Goal: Use online tool/utility: Utilize a website feature to perform a specific function

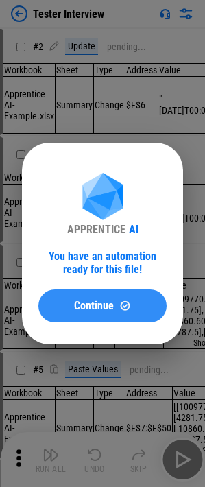
click at [108, 32] on span "Continue" at bounding box center [94, 305] width 40 height 11
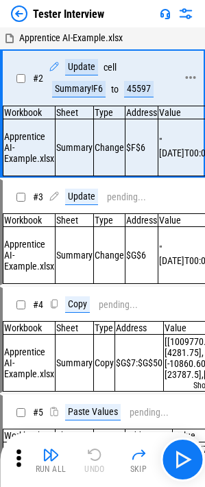
click at [90, 32] on div "Summary!F6" at bounding box center [78, 89] width 53 height 16
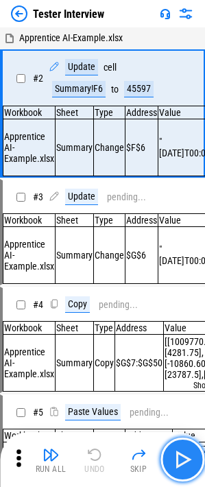
click at [195, 32] on button "button" at bounding box center [182, 460] width 44 height 44
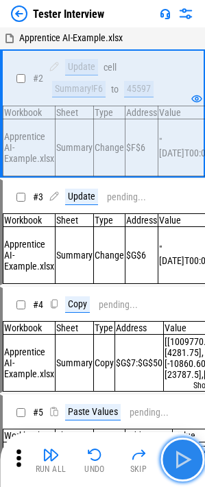
click at [191, 32] on img "button" at bounding box center [182, 460] width 22 height 22
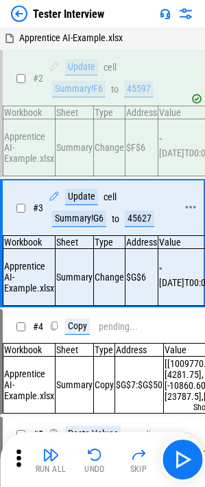
click at [86, 32] on div "Update" at bounding box center [81, 197] width 33 height 16
click at [114, 32] on div "cell" at bounding box center [110, 197] width 13 height 10
click at [79, 32] on div "Summary!G6" at bounding box center [79, 219] width 54 height 16
click at [82, 32] on div "Summary!G6" at bounding box center [79, 219] width 54 height 16
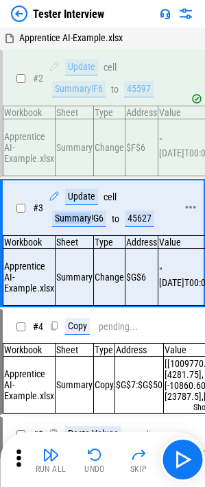
click at [82, 32] on div "Summary!G6" at bounding box center [79, 219] width 54 height 16
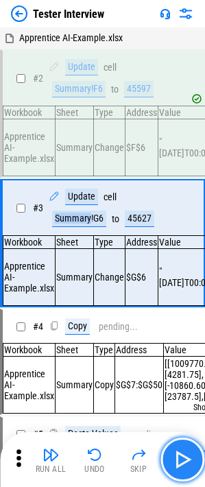
click at [184, 32] on button "button" at bounding box center [182, 460] width 44 height 44
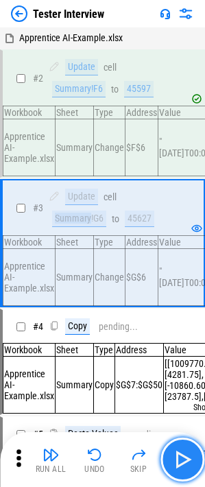
click at [184, 32] on img "button" at bounding box center [182, 460] width 22 height 22
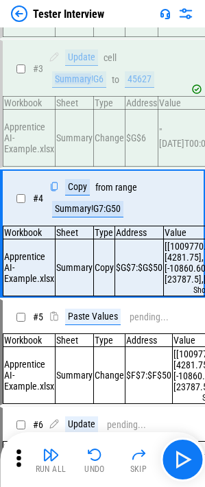
scroll to position [140, 0]
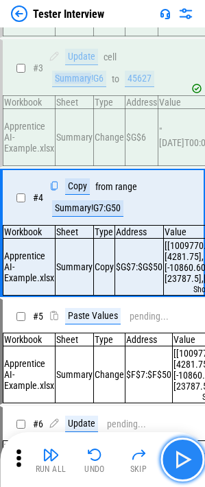
click at [180, 32] on img "button" at bounding box center [182, 460] width 22 height 22
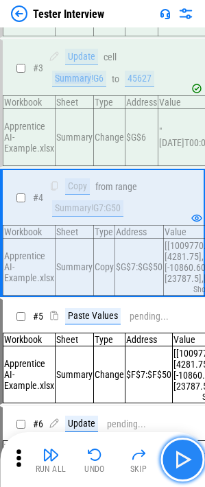
click at [182, 32] on img "button" at bounding box center [182, 460] width 22 height 22
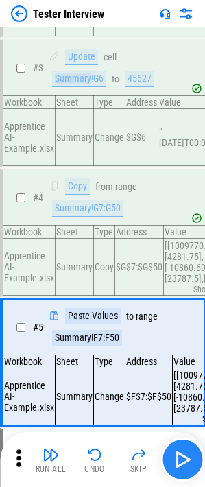
scroll to position [274, 0]
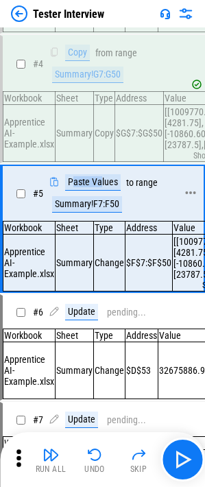
drag, startPoint x: 71, startPoint y: 194, endPoint x: 101, endPoint y: 195, distance: 30.2
click at [101, 32] on div "Paste Values" at bounding box center [93, 182] width 56 height 16
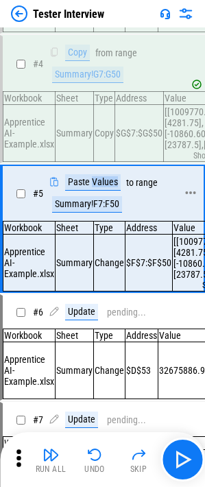
click at [101, 32] on div "Paste Values" at bounding box center [93, 182] width 56 height 16
click at [104, 32] on div "Paste Values" at bounding box center [93, 182] width 56 height 16
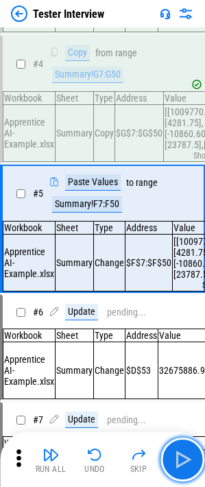
click at [170, 32] on button "button" at bounding box center [182, 460] width 44 height 44
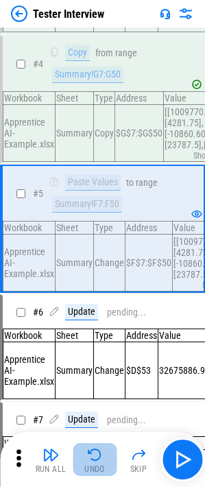
click at [95, 32] on img "button" at bounding box center [94, 454] width 16 height 16
click at [95, 32] on div "Run All Undo Skip" at bounding box center [103, 460] width 191 height 44
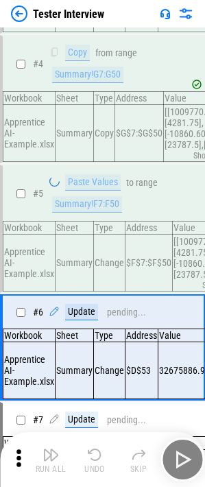
click at [95, 32] on div "Run All Undo Skip" at bounding box center [103, 460] width 191 height 44
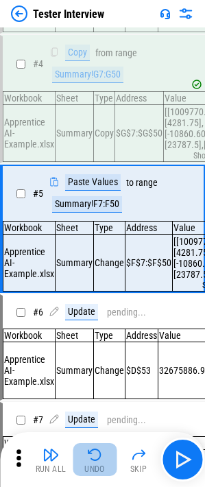
click at [95, 32] on img "button" at bounding box center [94, 454] width 16 height 16
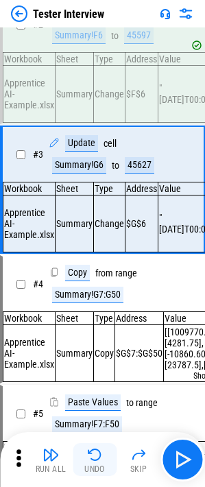
scroll to position [6, 0]
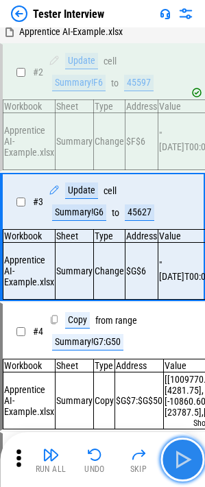
click at [195, 32] on button "button" at bounding box center [182, 460] width 44 height 44
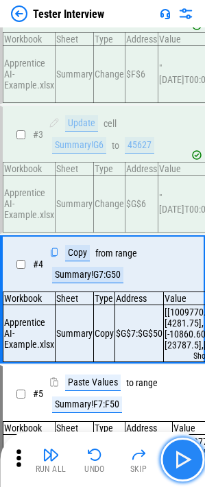
click at [195, 32] on button "button" at bounding box center [182, 460] width 44 height 44
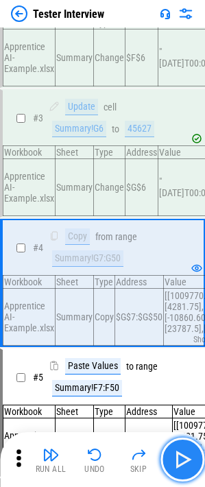
click at [195, 32] on button "button" at bounding box center [182, 460] width 44 height 44
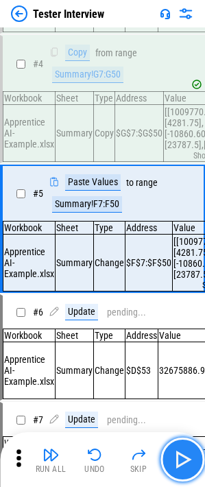
click at [195, 32] on button "button" at bounding box center [182, 460] width 44 height 44
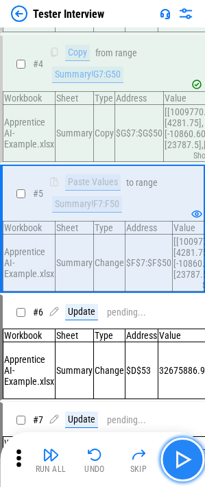
click at [195, 32] on button "button" at bounding box center [182, 460] width 44 height 44
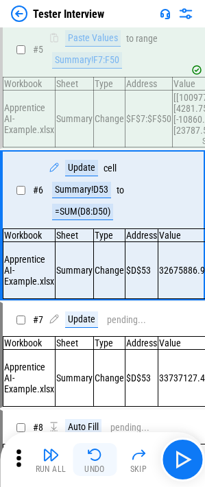
scroll to position [418, 0]
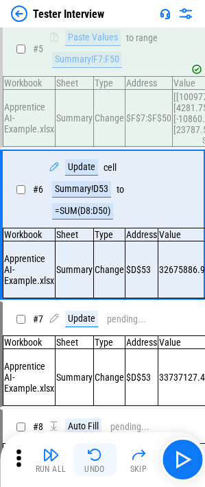
click at [94, 32] on img "button" at bounding box center [94, 454] width 16 height 16
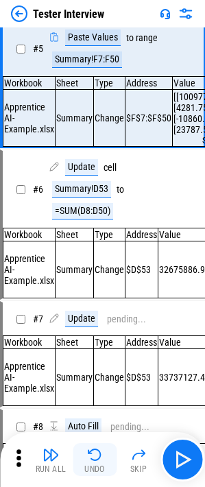
click at [94, 32] on img "button" at bounding box center [94, 454] width 16 height 16
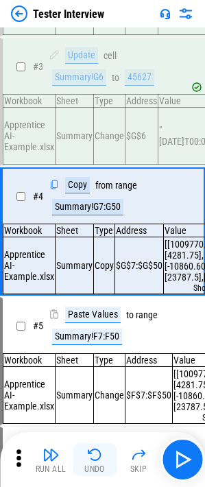
scroll to position [140, 0]
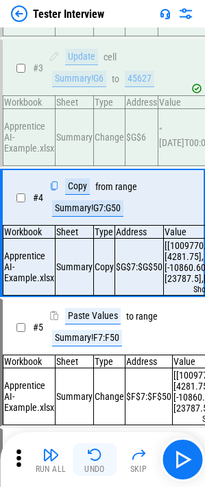
click at [102, 32] on img "button" at bounding box center [94, 454] width 16 height 16
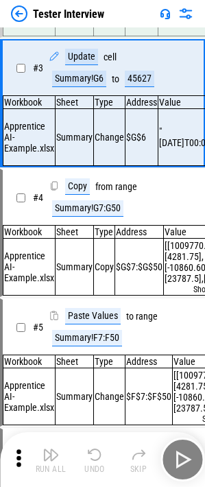
scroll to position [73, 0]
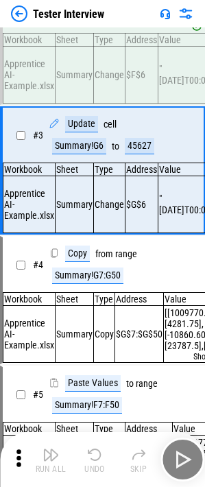
click at [102, 32] on div "Run All Undo Skip" at bounding box center [103, 460] width 191 height 44
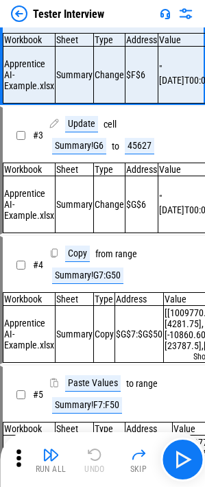
scroll to position [0, 0]
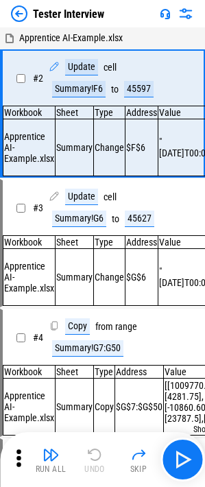
click at [102, 32] on div "Run All Undo Skip" at bounding box center [103, 460] width 191 height 44
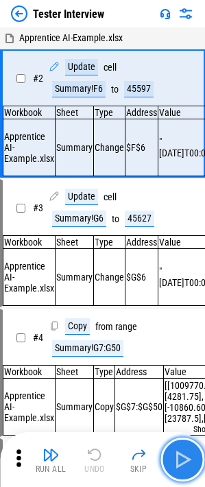
click at [171, 32] on button "button" at bounding box center [182, 460] width 44 height 44
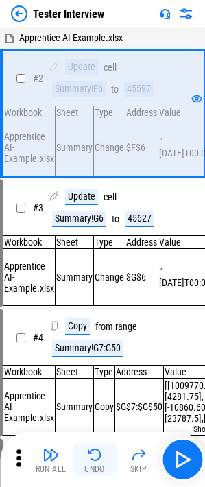
click at [89, 32] on img "button" at bounding box center [94, 454] width 16 height 16
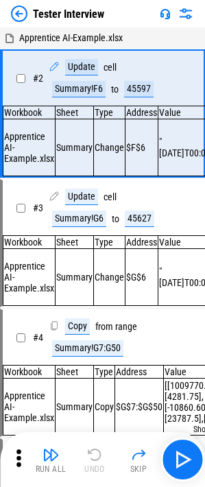
click at [89, 32] on div "Run All Undo Skip" at bounding box center [103, 460] width 191 height 44
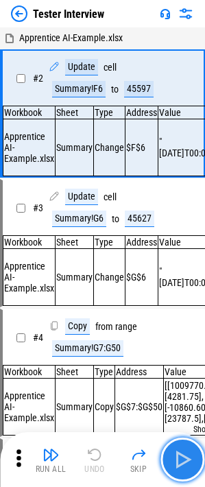
click at [186, 32] on img "button" at bounding box center [182, 460] width 22 height 22
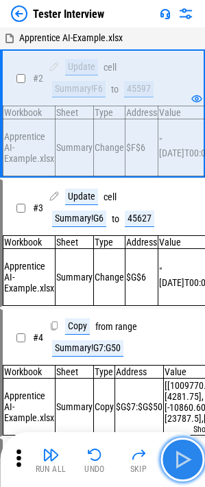
click at [174, 32] on img "button" at bounding box center [182, 460] width 22 height 22
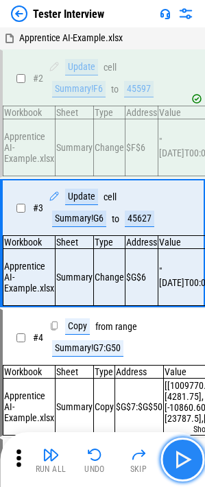
click at [179, 32] on img "button" at bounding box center [182, 460] width 22 height 22
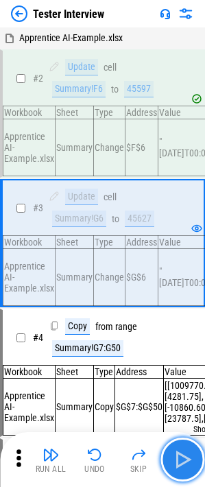
click at [179, 32] on img "button" at bounding box center [182, 460] width 22 height 22
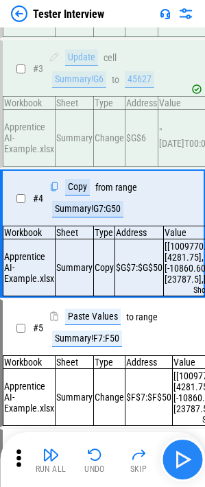
scroll to position [140, 0]
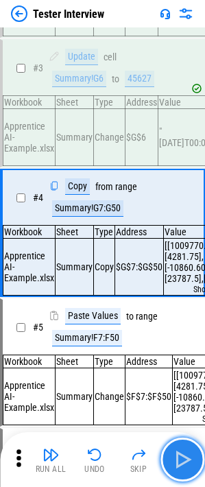
click at [179, 32] on img "button" at bounding box center [182, 460] width 22 height 22
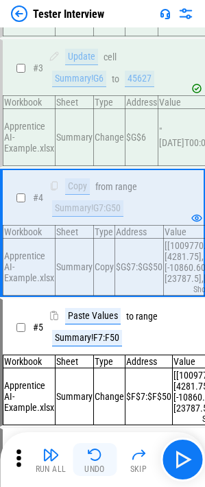
click at [91, 32] on img "button" at bounding box center [94, 454] width 16 height 16
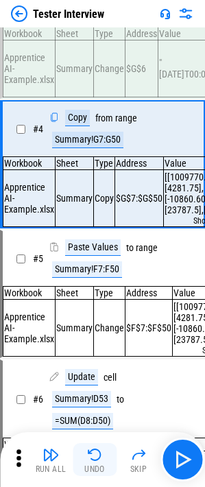
click at [91, 32] on img "button" at bounding box center [94, 454] width 16 height 16
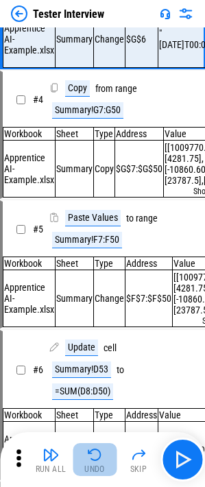
click at [91, 32] on img "button" at bounding box center [94, 454] width 16 height 16
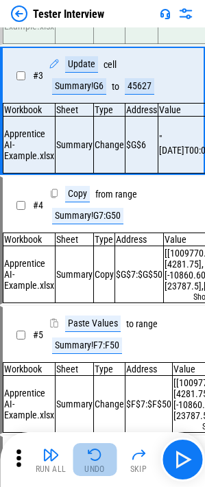
click at [91, 32] on div "Run All Undo Skip" at bounding box center [103, 460] width 191 height 44
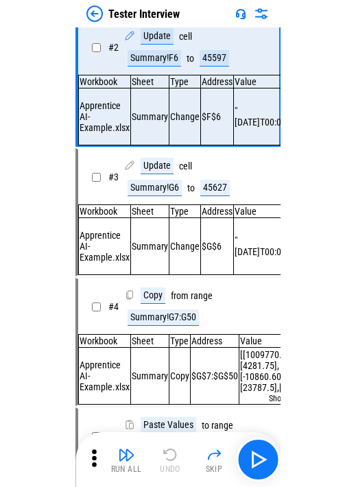
scroll to position [0, 0]
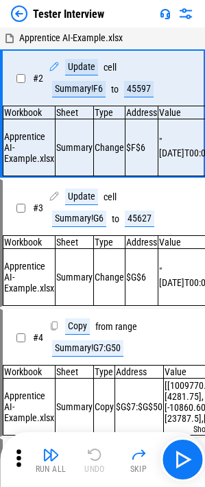
click at [91, 32] on div "Run All Undo Skip" at bounding box center [103, 460] width 191 height 44
click at [42, 32] on span "# 2" at bounding box center [38, 78] width 10 height 11
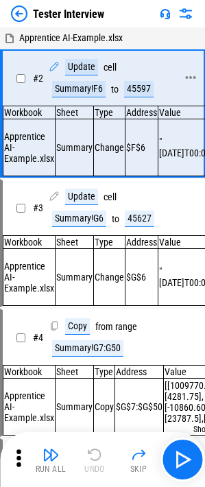
click at [42, 32] on span "# 2" at bounding box center [38, 78] width 10 height 11
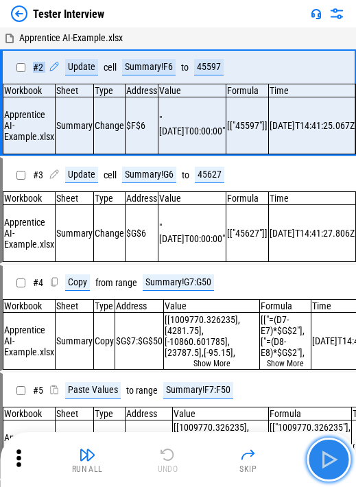
click at [204, 32] on img "button" at bounding box center [329, 460] width 22 height 22
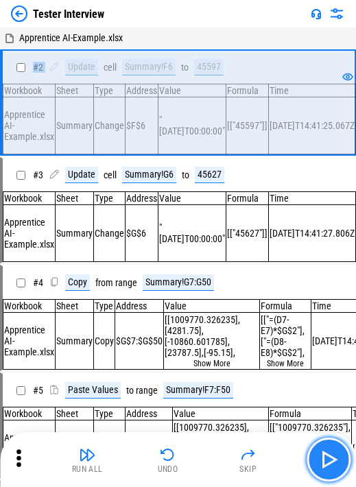
click at [204, 32] on img "button" at bounding box center [329, 460] width 22 height 22
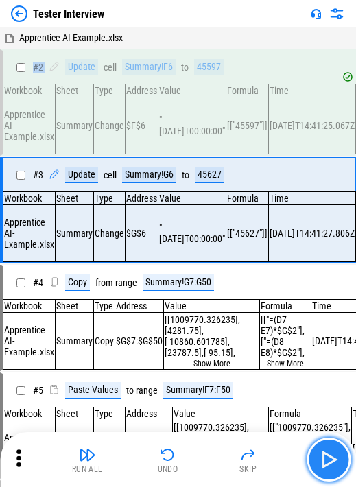
click at [204, 32] on img "button" at bounding box center [329, 460] width 22 height 22
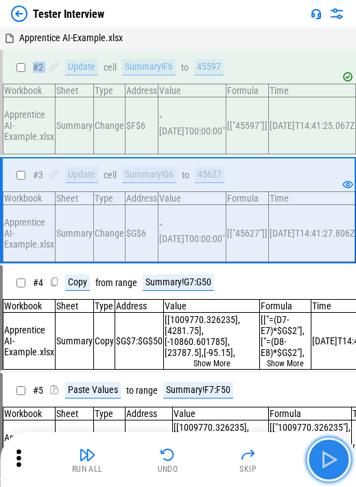
click at [204, 32] on img "button" at bounding box center [329, 460] width 22 height 22
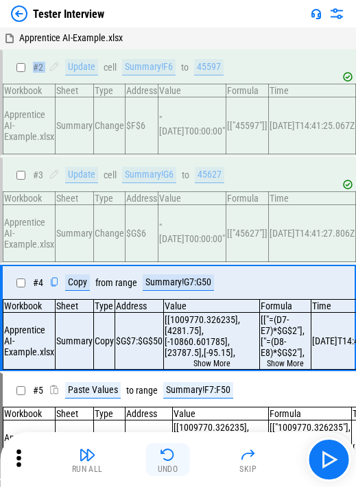
click at [162, 32] on img "button" at bounding box center [168, 454] width 16 height 16
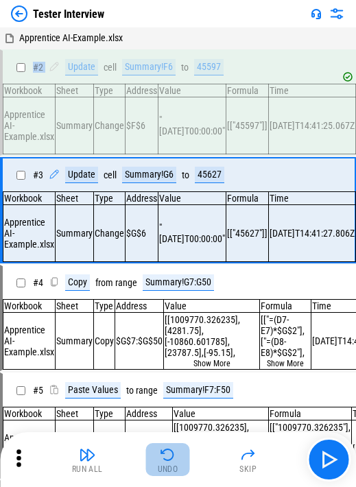
click at [162, 32] on img "button" at bounding box center [168, 454] width 16 height 16
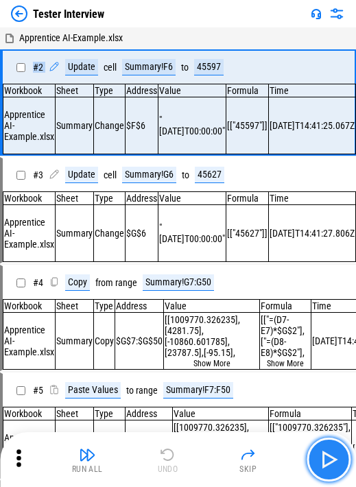
click at [204, 32] on button "button" at bounding box center [329, 460] width 44 height 44
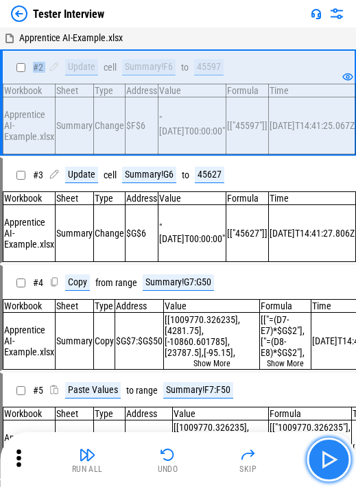
click at [204, 32] on img "button" at bounding box center [329, 460] width 22 height 22
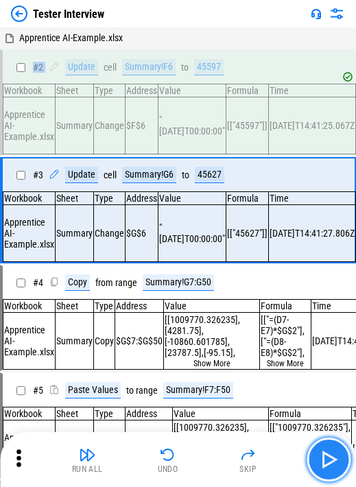
click at [204, 32] on img "button" at bounding box center [329, 460] width 22 height 22
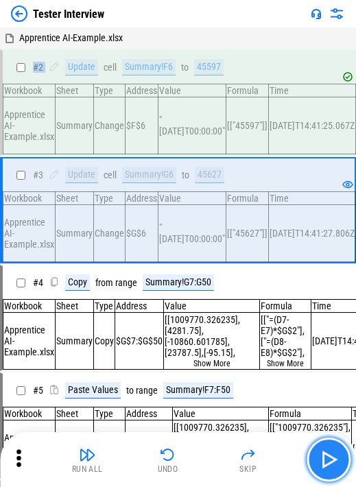
click at [204, 32] on img "button" at bounding box center [329, 460] width 22 height 22
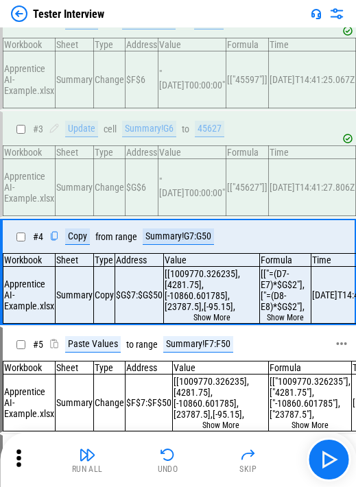
scroll to position [69, 0]
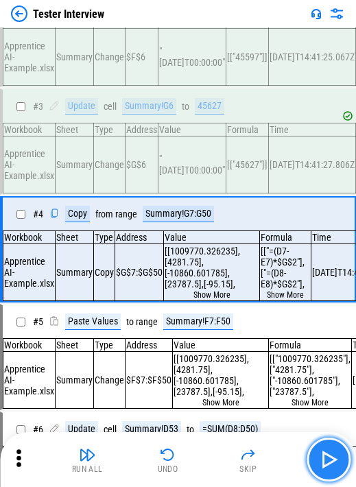
click at [204, 32] on img "button" at bounding box center [329, 460] width 22 height 22
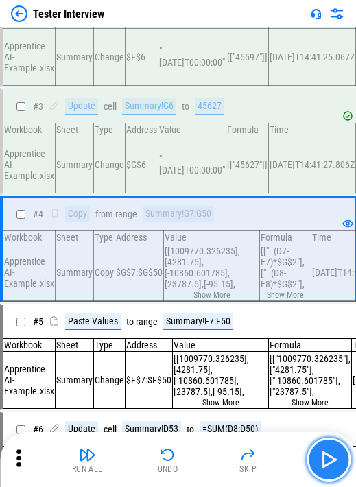
click at [204, 32] on img "button" at bounding box center [329, 460] width 22 height 22
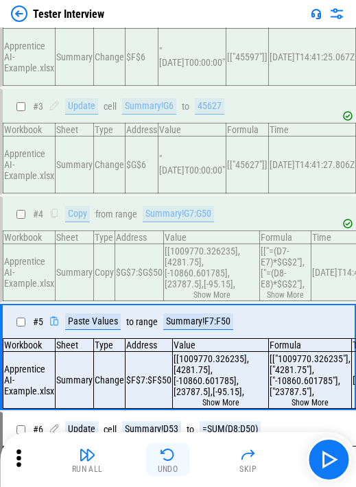
click at [160, 32] on img "button" at bounding box center [168, 454] width 16 height 16
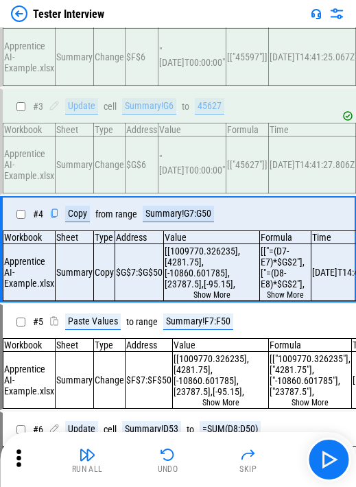
scroll to position [0, 0]
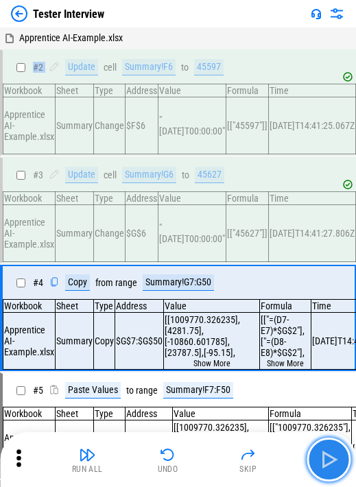
click at [204, 32] on button "button" at bounding box center [329, 460] width 44 height 44
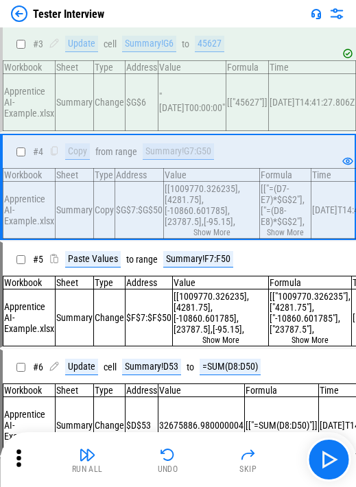
scroll to position [137, 0]
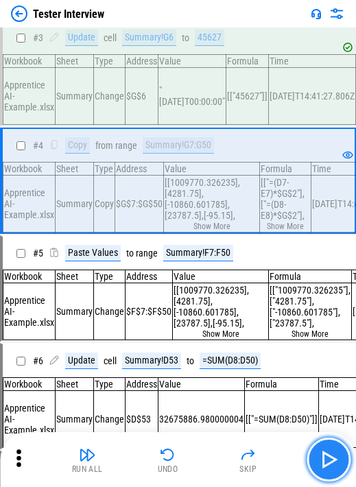
click at [204, 32] on img "button" at bounding box center [329, 460] width 22 height 22
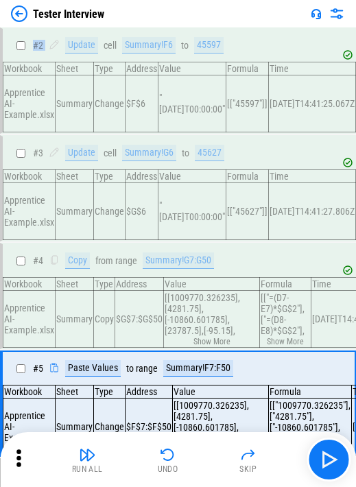
scroll to position [0, 0]
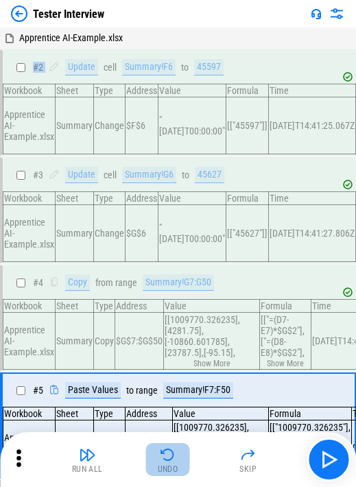
click at [168, 32] on img "button" at bounding box center [168, 454] width 16 height 16
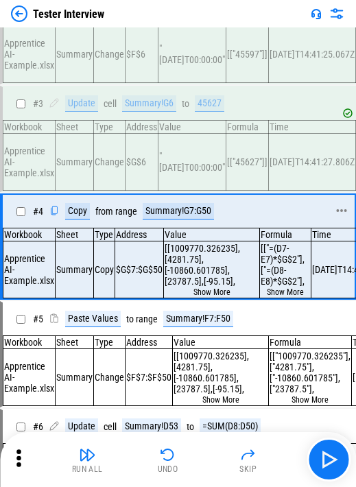
scroll to position [137, 0]
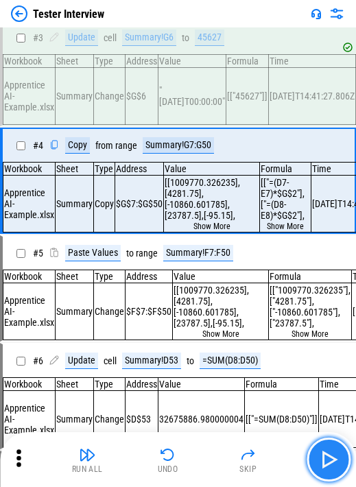
click at [204, 32] on img "button" at bounding box center [329, 460] width 22 height 22
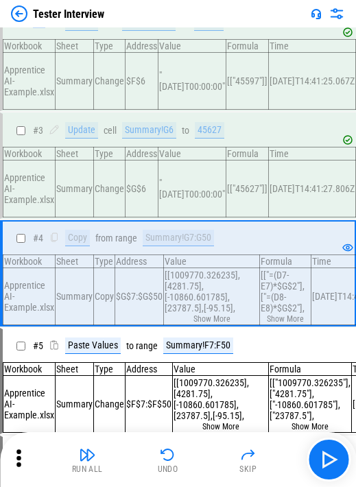
scroll to position [69, 0]
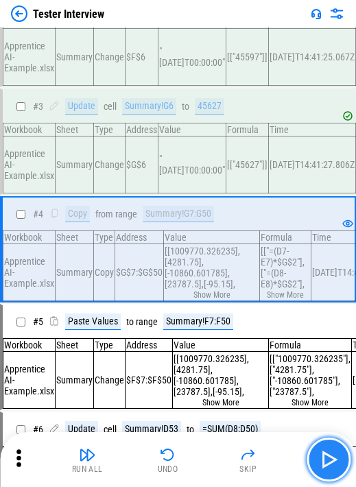
click at [204, 32] on img "button" at bounding box center [329, 460] width 22 height 22
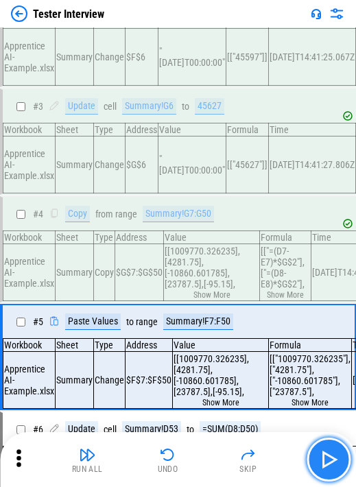
click at [204, 32] on img "button" at bounding box center [329, 460] width 22 height 22
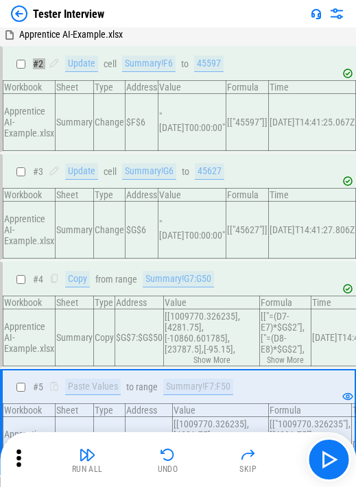
scroll to position [0, 0]
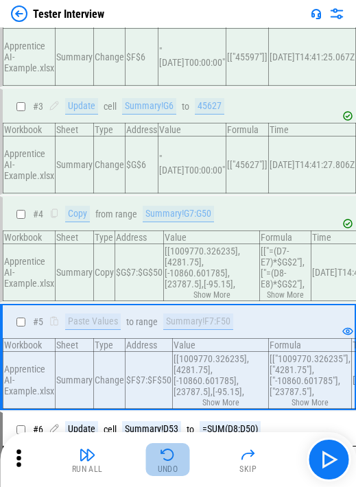
click at [174, 32] on img "button" at bounding box center [168, 454] width 16 height 16
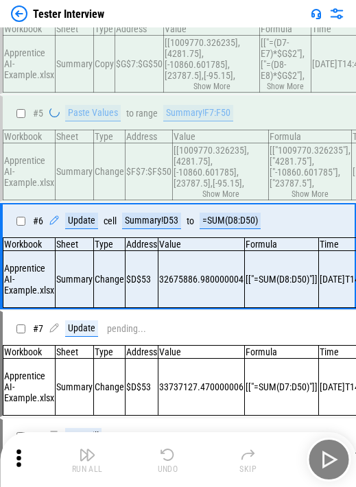
scroll to position [309, 0]
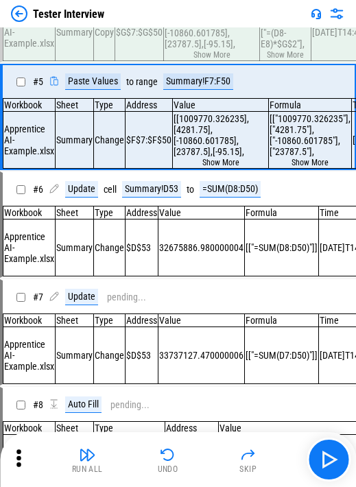
click at [173, 32] on img "button" at bounding box center [168, 454] width 16 height 16
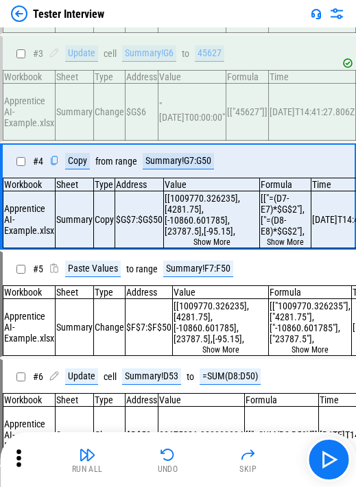
scroll to position [85, 0]
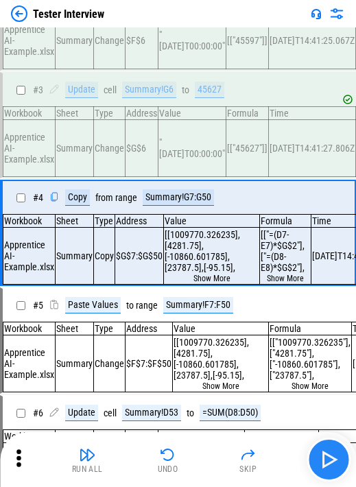
click at [204, 32] on button "button" at bounding box center [329, 460] width 44 height 44
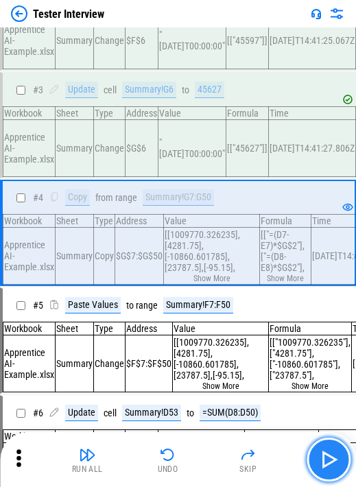
click at [204, 32] on img "button" at bounding box center [329, 460] width 22 height 22
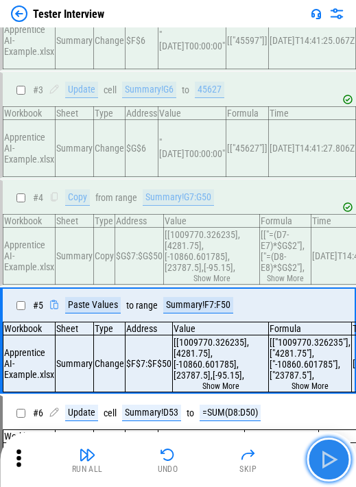
click at [204, 32] on img "button" at bounding box center [329, 460] width 22 height 22
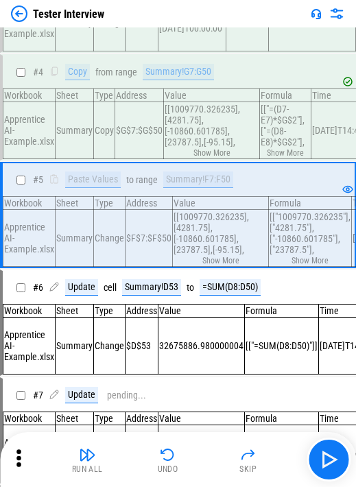
scroll to position [222, 0]
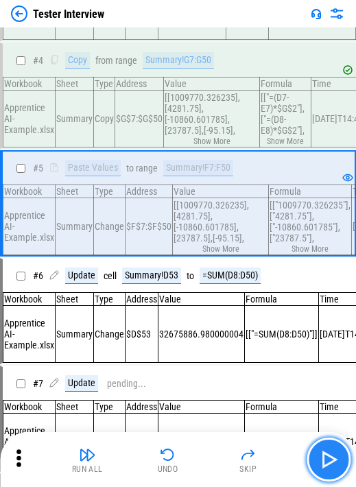
click at [204, 32] on img "button" at bounding box center [329, 460] width 22 height 22
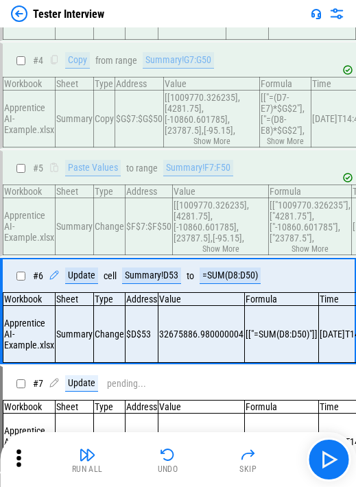
click at [129, 32] on td "$D$53" at bounding box center [142, 334] width 33 height 57
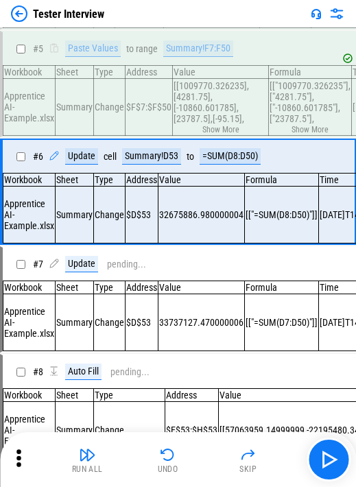
scroll to position [359, 0]
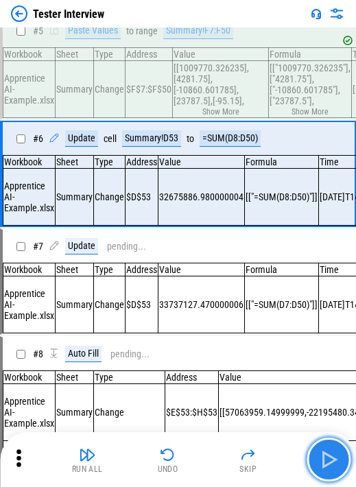
click at [204, 32] on img "button" at bounding box center [329, 460] width 22 height 22
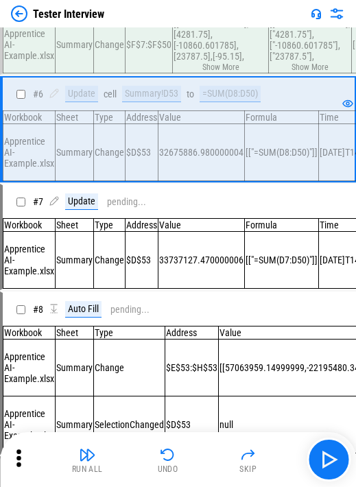
scroll to position [428, 0]
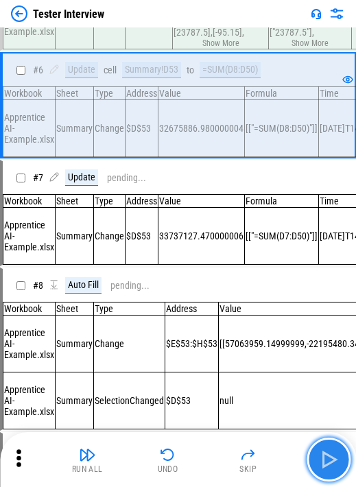
click at [204, 32] on button "button" at bounding box center [329, 460] width 44 height 44
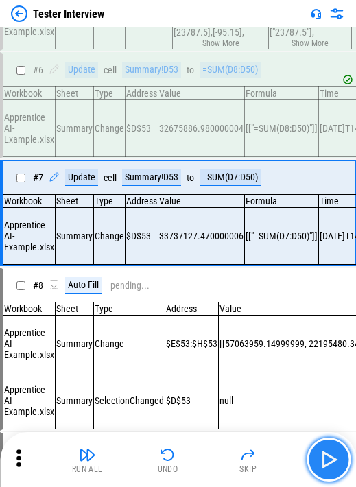
click at [204, 32] on img "button" at bounding box center [329, 460] width 22 height 22
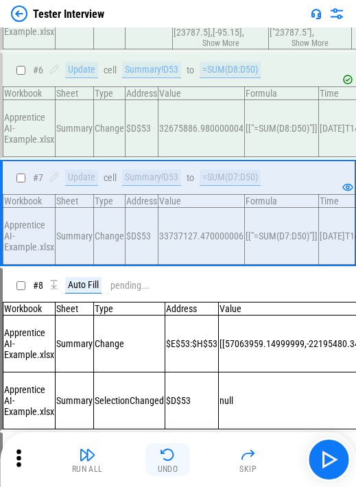
click at [166, 32] on div "Undo" at bounding box center [168, 469] width 21 height 8
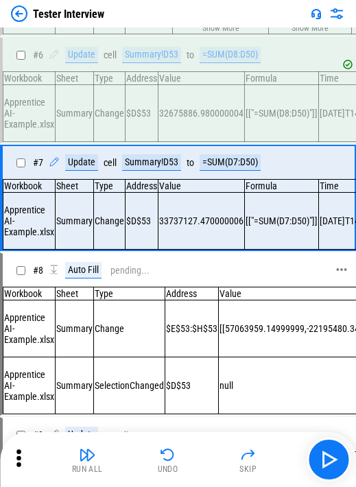
scroll to position [425, 0]
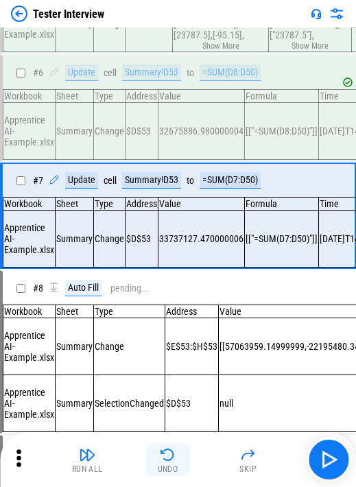
click at [171, 32] on div "Undo" at bounding box center [168, 469] width 21 height 8
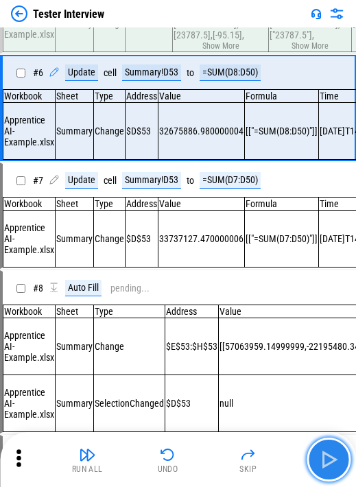
click at [204, 32] on button "button" at bounding box center [329, 460] width 44 height 44
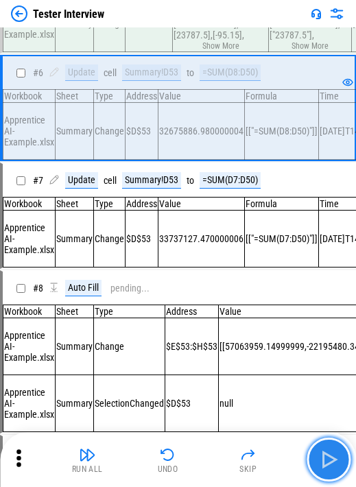
click at [204, 32] on button "button" at bounding box center [329, 460] width 44 height 44
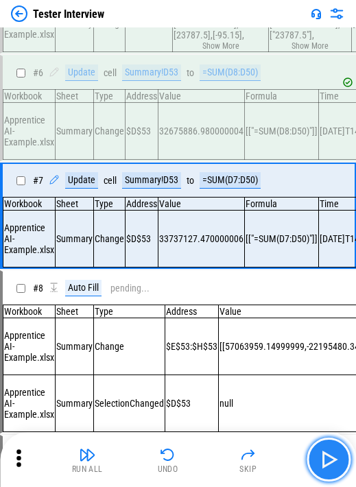
click at [204, 32] on button "button" at bounding box center [329, 460] width 44 height 44
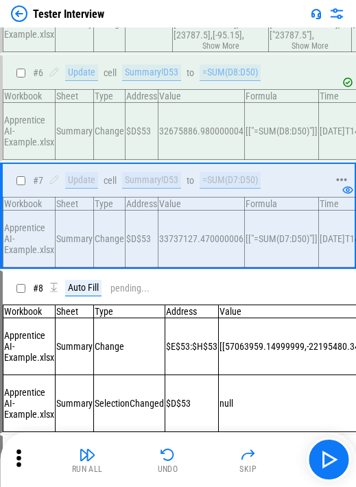
drag, startPoint x: 220, startPoint y: 176, endPoint x: 139, endPoint y: 213, distance: 88.7
click at [204, 32] on td "32675886.980000004" at bounding box center [201, 131] width 86 height 57
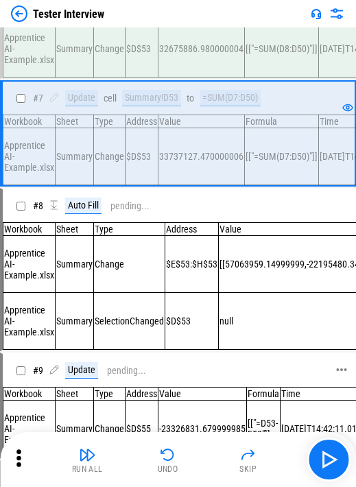
scroll to position [494, 0]
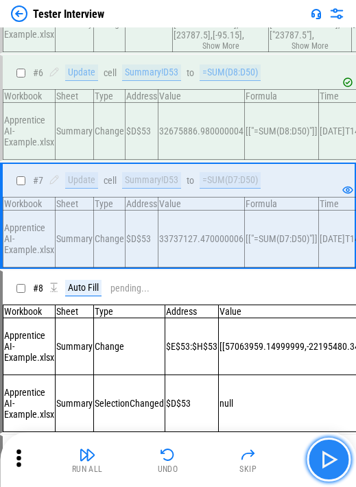
click at [204, 32] on button "button" at bounding box center [329, 460] width 44 height 44
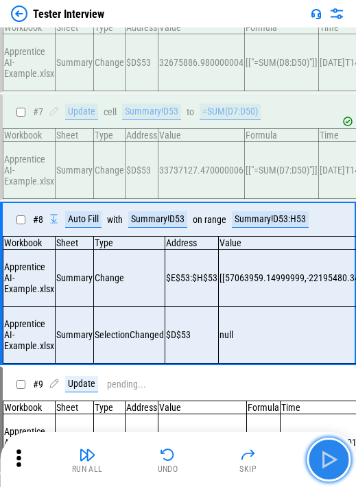
click at [204, 32] on button "button" at bounding box center [329, 460] width 44 height 44
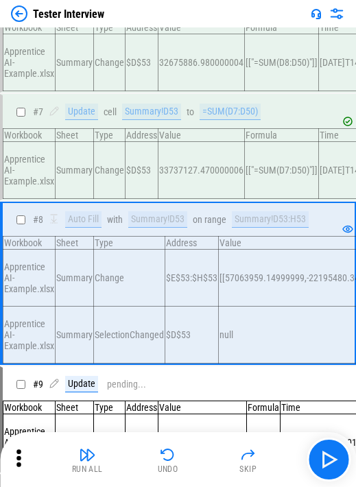
click at [175, 32] on td "$E$53:$H$53" at bounding box center [191, 278] width 53 height 57
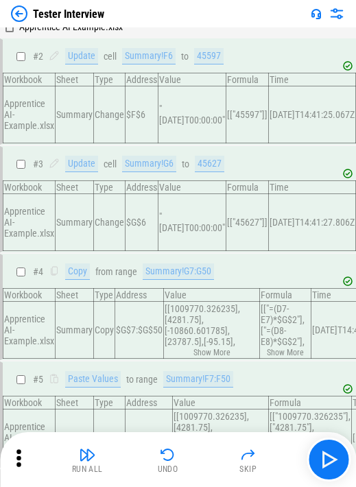
scroll to position [0, 0]
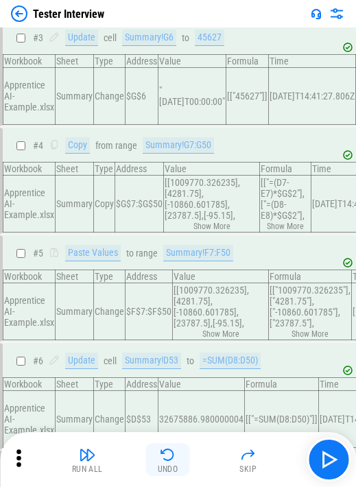
click at [180, 32] on button "Undo" at bounding box center [168, 459] width 44 height 33
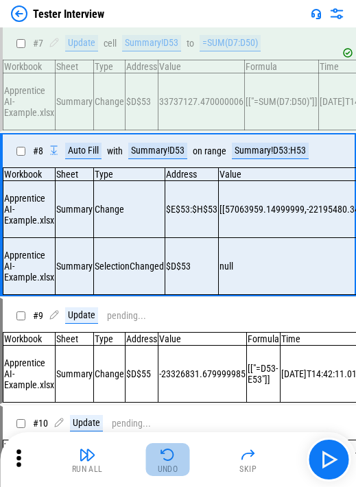
click at [180, 32] on button "Undo" at bounding box center [168, 459] width 44 height 33
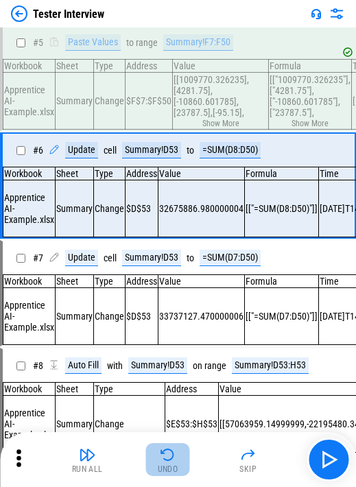
scroll to position [309, 0]
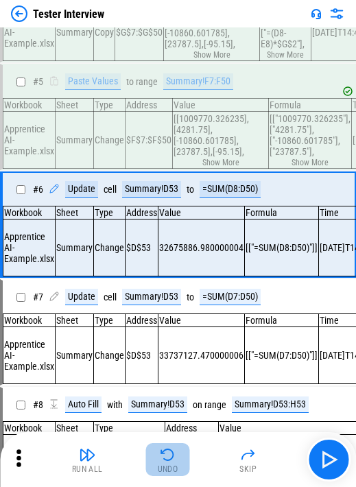
click at [180, 32] on button "Undo" at bounding box center [168, 459] width 44 height 33
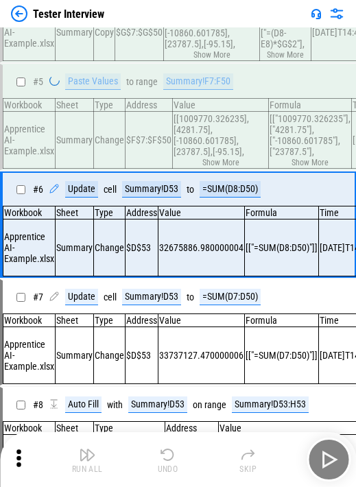
click at [180, 32] on div "Run All Undo Skip" at bounding box center [179, 460] width 342 height 44
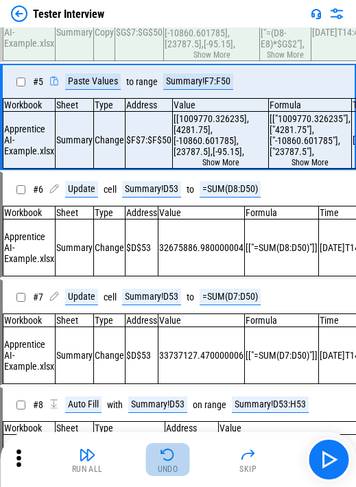
click at [180, 32] on button "Undo" at bounding box center [168, 459] width 44 height 33
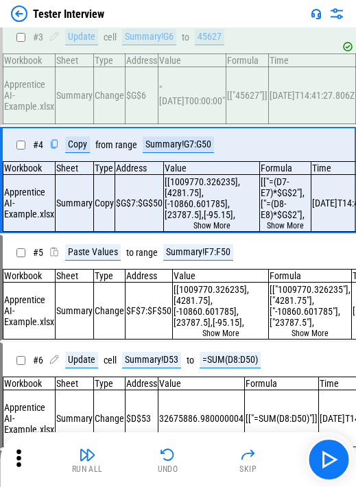
scroll to position [85, 0]
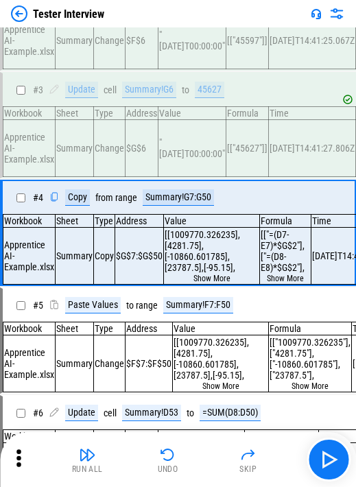
click at [180, 32] on button "Undo" at bounding box center [168, 459] width 44 height 33
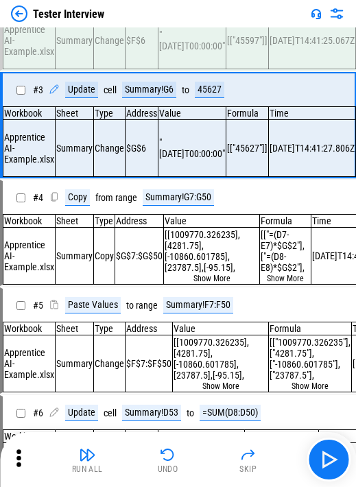
click at [180, 32] on button "Undo" at bounding box center [168, 459] width 44 height 33
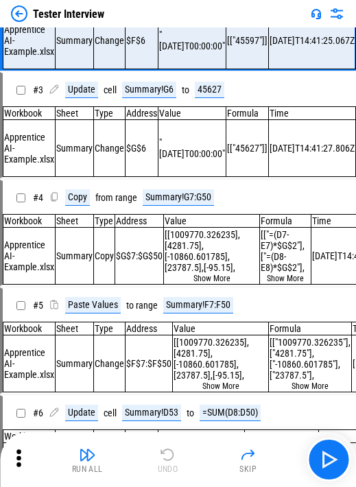
scroll to position [0, 0]
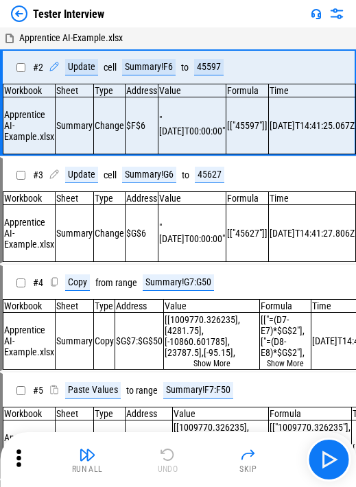
click at [180, 32] on div "Run All Undo Skip" at bounding box center [179, 460] width 342 height 44
click at [204, 32] on img "button" at bounding box center [329, 460] width 22 height 22
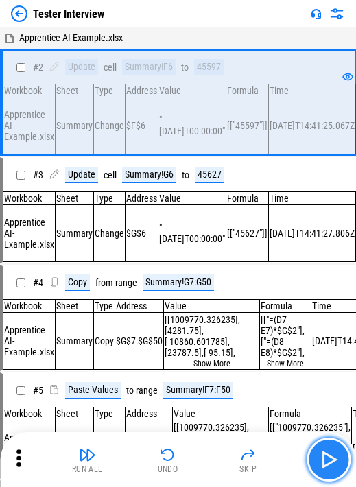
click at [204, 32] on img "button" at bounding box center [329, 460] width 22 height 22
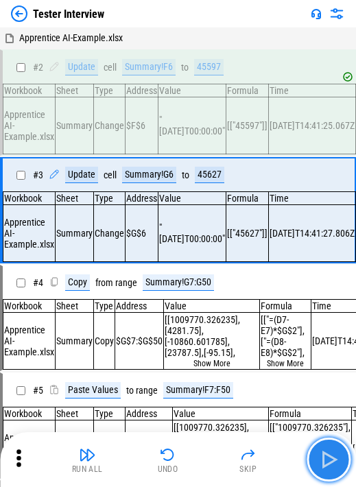
click at [204, 32] on img "button" at bounding box center [329, 460] width 22 height 22
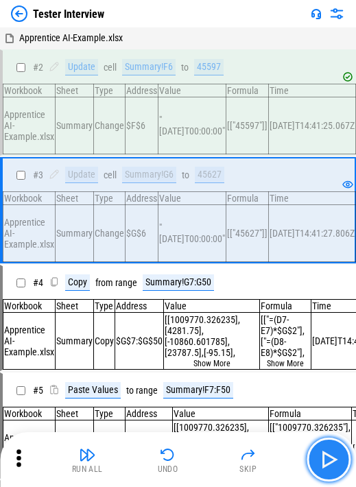
click at [204, 32] on img "button" at bounding box center [329, 460] width 22 height 22
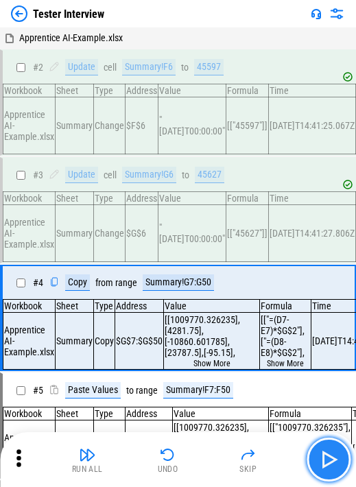
click at [204, 32] on img "button" at bounding box center [329, 460] width 22 height 22
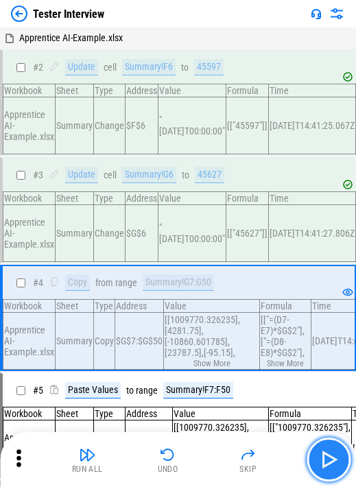
click at [204, 32] on img "button" at bounding box center [329, 460] width 22 height 22
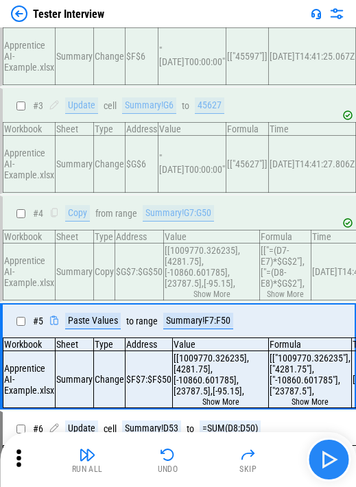
scroll to position [197, 0]
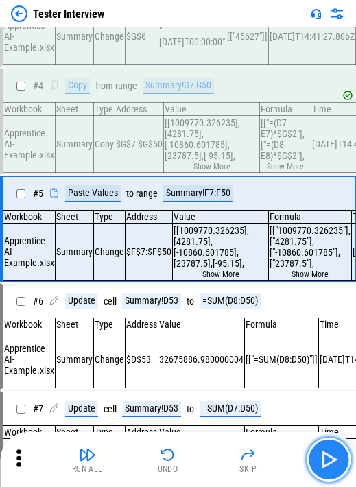
click at [204, 32] on img "button" at bounding box center [329, 460] width 22 height 22
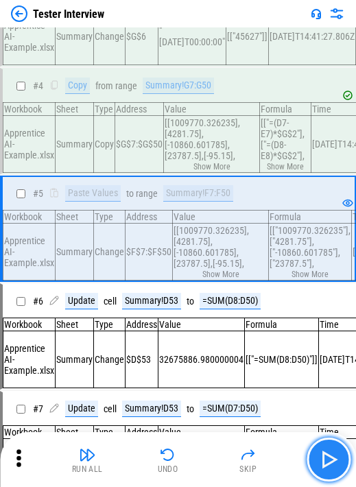
click at [204, 32] on img "button" at bounding box center [329, 460] width 22 height 22
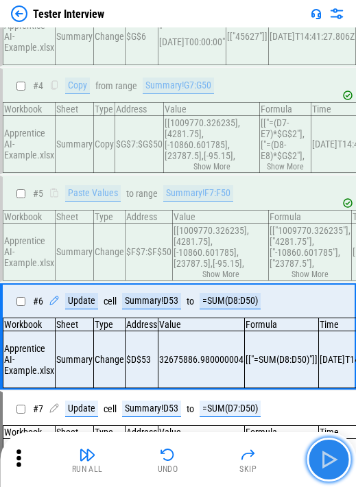
click at [204, 32] on img "button" at bounding box center [329, 460] width 22 height 22
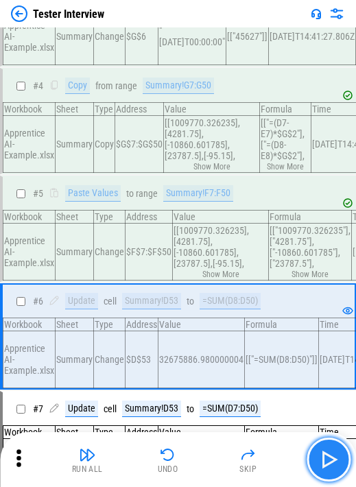
click at [204, 32] on img "button" at bounding box center [329, 460] width 22 height 22
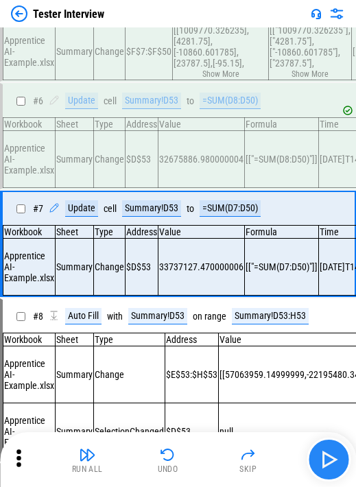
scroll to position [420, 0]
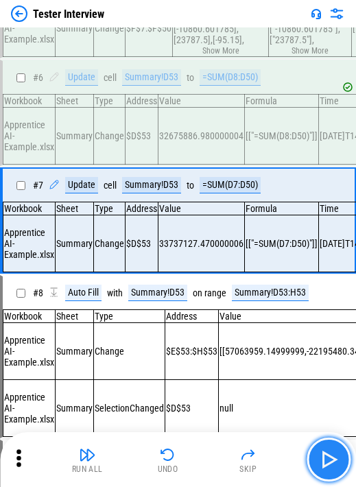
click at [204, 32] on img "button" at bounding box center [329, 460] width 22 height 22
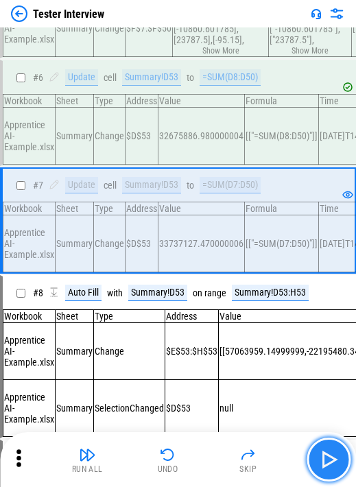
click at [204, 32] on img "button" at bounding box center [329, 460] width 22 height 22
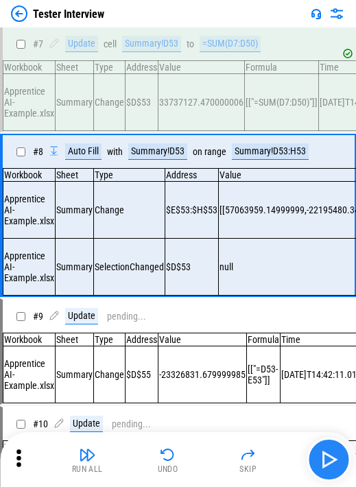
scroll to position [562, 0]
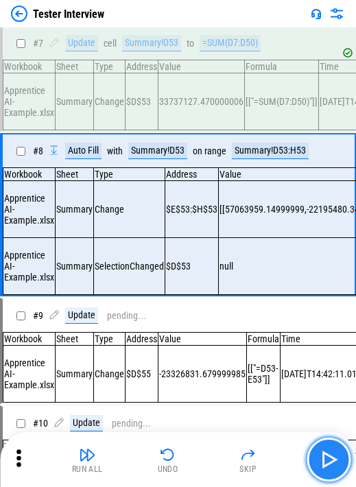
click at [204, 32] on img "button" at bounding box center [329, 460] width 22 height 22
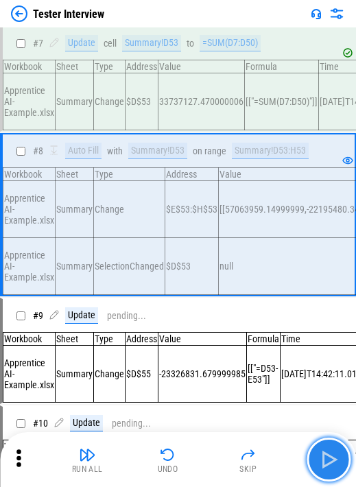
click at [204, 32] on img "button" at bounding box center [329, 460] width 22 height 22
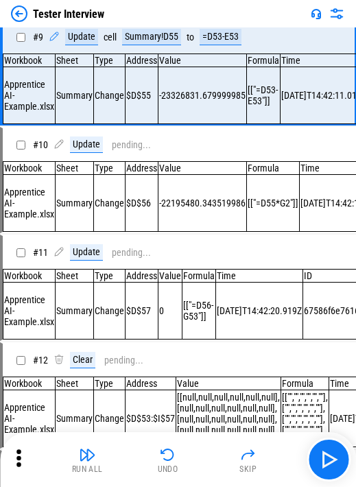
scroll to position [841, 0]
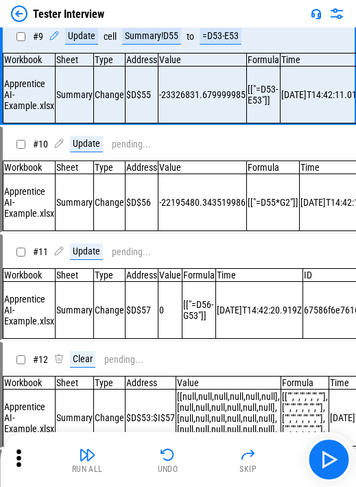
click at [204, 32] on div "-22195480.343519986" at bounding box center [202, 202] width 86 height 11
click at [166, 32] on div "# 10 Update pending..." at bounding box center [172, 144] width 338 height 33
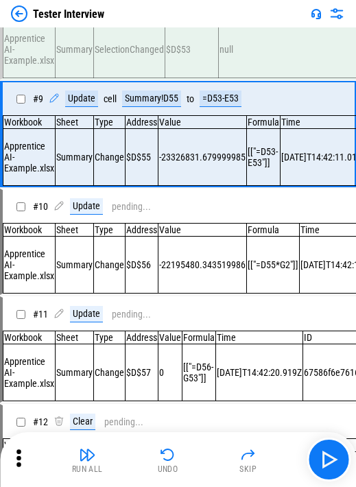
scroll to position [704, 0]
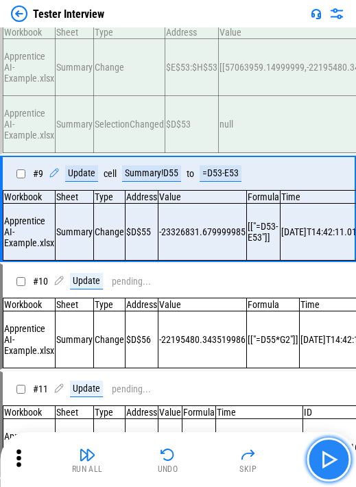
click at [204, 32] on img "button" at bounding box center [329, 460] width 22 height 22
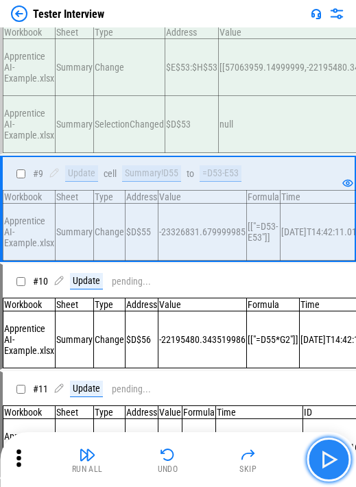
click at [204, 32] on img "button" at bounding box center [329, 460] width 22 height 22
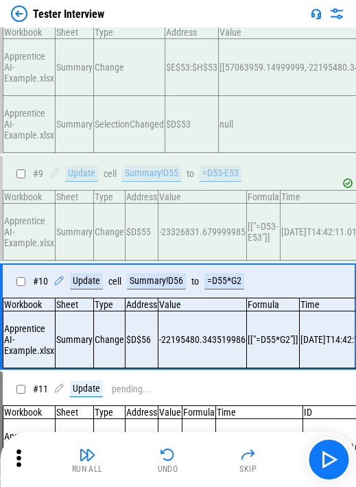
scroll to position [773, 0]
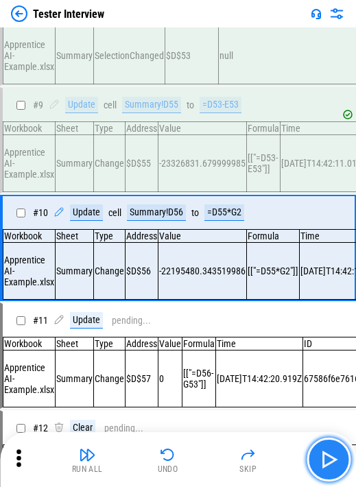
click at [204, 32] on img "button" at bounding box center [329, 460] width 22 height 22
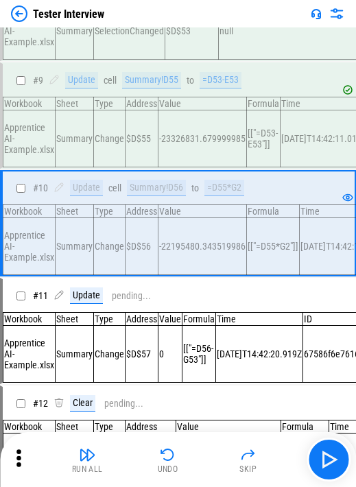
scroll to position [841, 0]
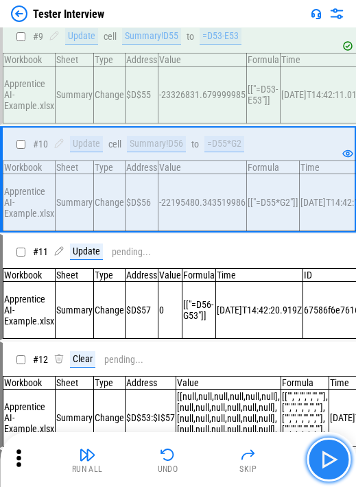
click at [204, 32] on img "button" at bounding box center [329, 460] width 22 height 22
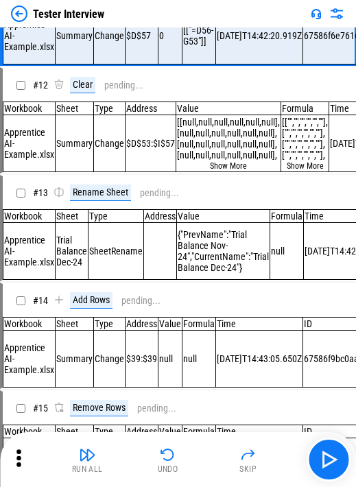
scroll to position [979, 0]
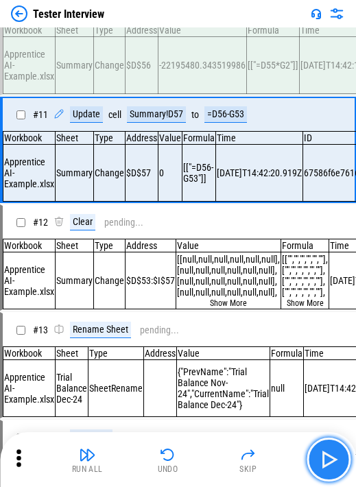
click at [204, 32] on button "button" at bounding box center [329, 460] width 44 height 44
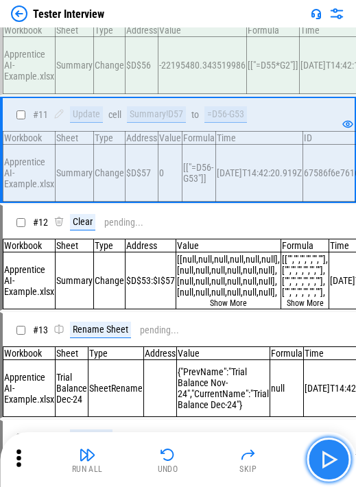
click at [204, 32] on img "button" at bounding box center [329, 460] width 22 height 22
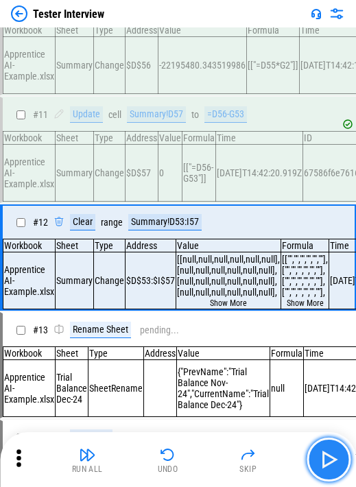
click at [204, 32] on img "button" at bounding box center [329, 460] width 22 height 22
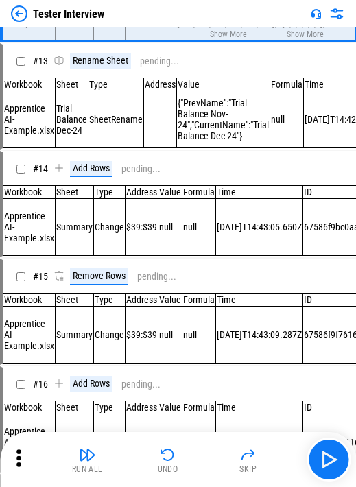
scroll to position [1184, 0]
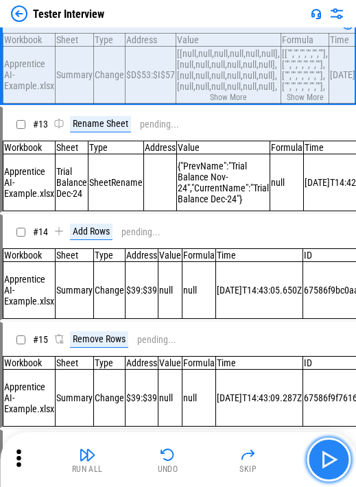
click at [204, 32] on button "button" at bounding box center [329, 460] width 44 height 44
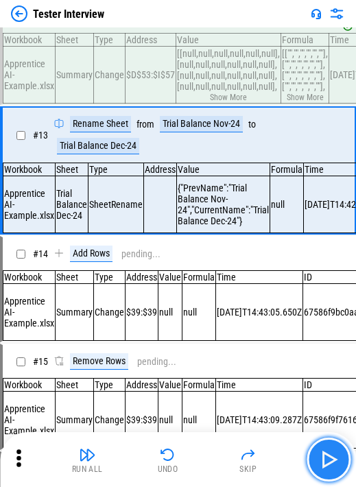
click at [204, 32] on img "button" at bounding box center [329, 460] width 22 height 22
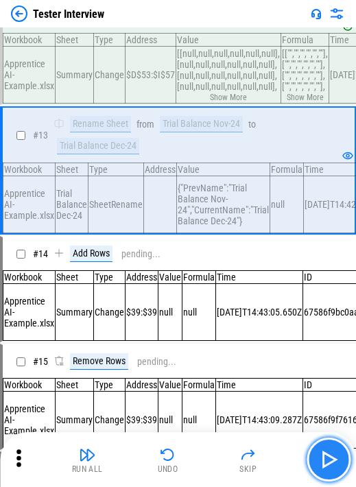
click at [204, 32] on img "button" at bounding box center [329, 460] width 22 height 22
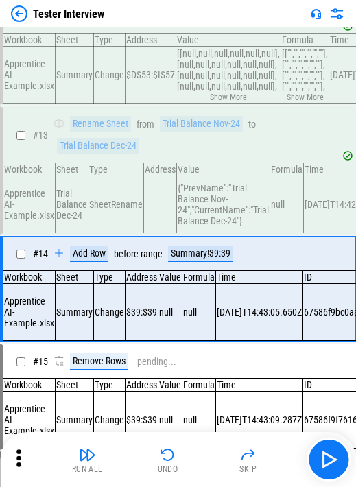
scroll to position [1253, 0]
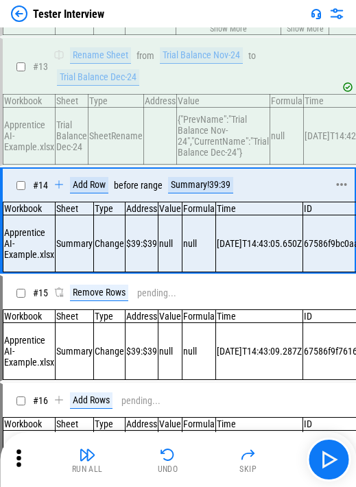
click at [204, 32] on div "# 14 Add Row before range Summary!39:39" at bounding box center [172, 185] width 338 height 33
click at [204, 32] on img "button" at bounding box center [329, 460] width 22 height 22
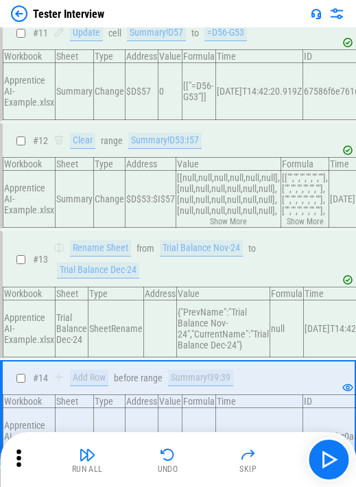
scroll to position [1047, 0]
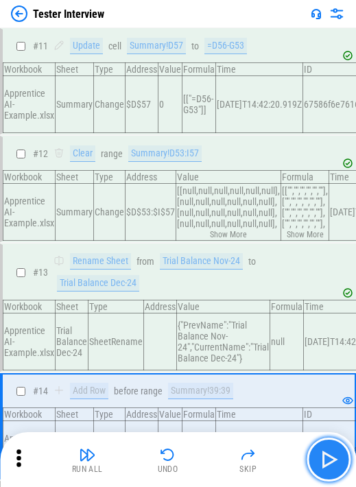
click at [204, 32] on img "button" at bounding box center [329, 460] width 22 height 22
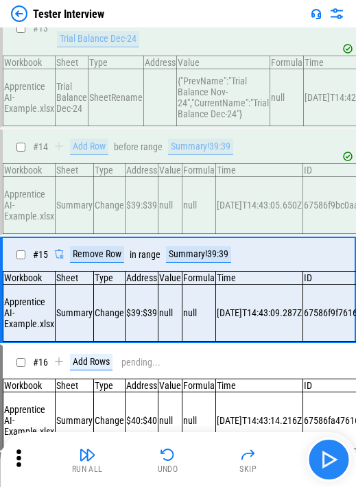
scroll to position [1397, 0]
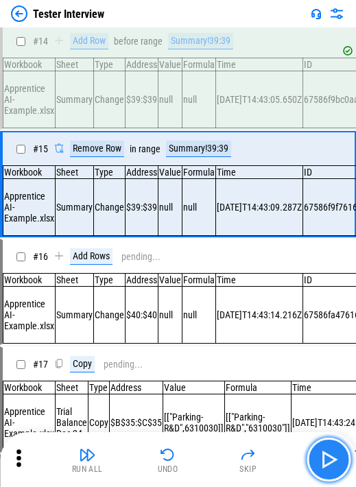
click at [204, 32] on img "button" at bounding box center [329, 460] width 22 height 22
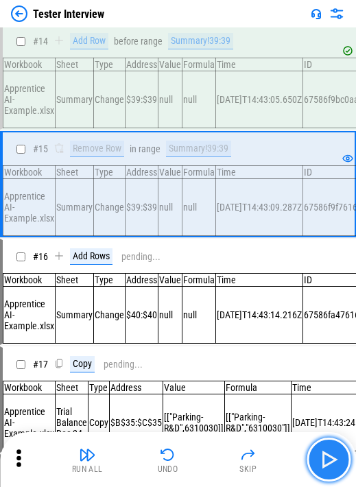
click at [204, 32] on img "button" at bounding box center [329, 460] width 22 height 22
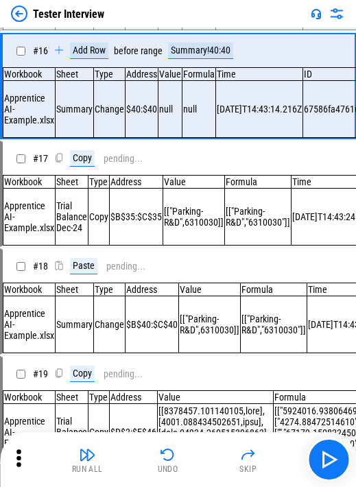
scroll to position [1534, 0]
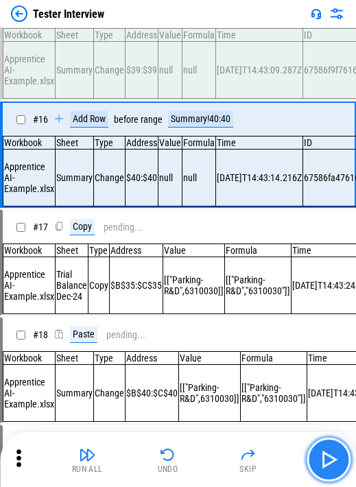
click at [204, 32] on button "button" at bounding box center [329, 460] width 44 height 44
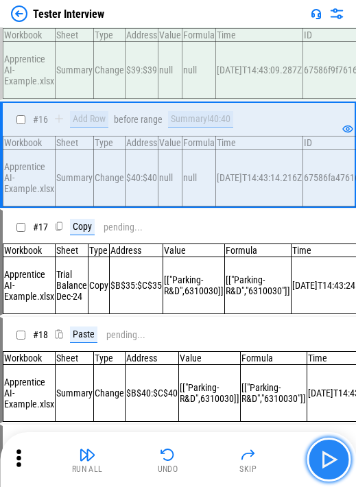
click at [204, 32] on button "button" at bounding box center [329, 460] width 44 height 44
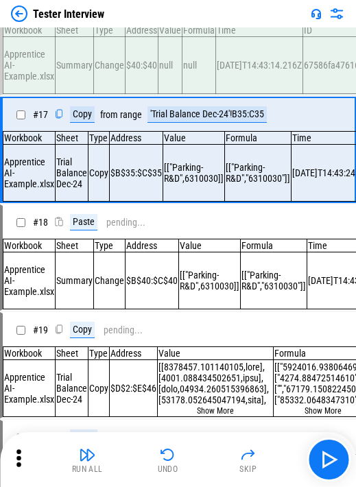
scroll to position [1671, 0]
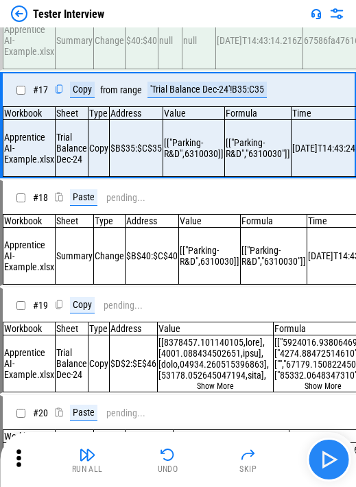
click at [204, 32] on img "button" at bounding box center [329, 460] width 22 height 22
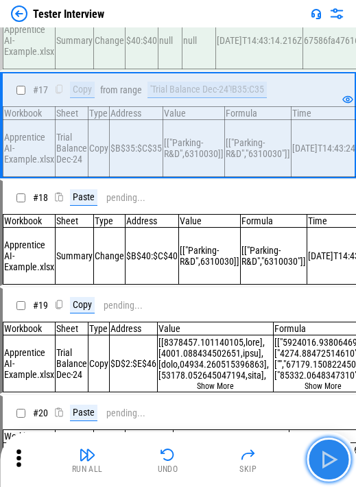
click at [204, 32] on img "button" at bounding box center [329, 460] width 22 height 22
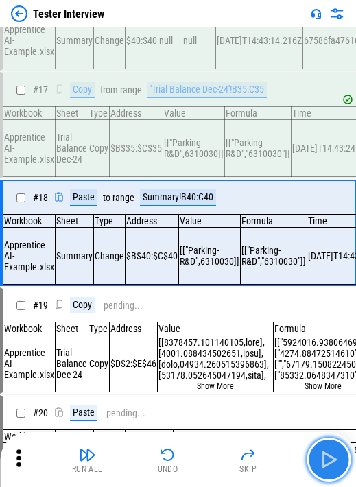
click at [204, 32] on img "button" at bounding box center [329, 460] width 22 height 22
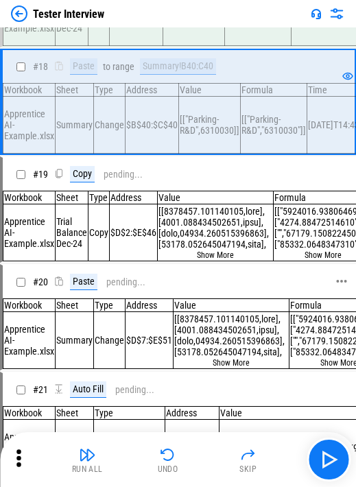
scroll to position [1808, 0]
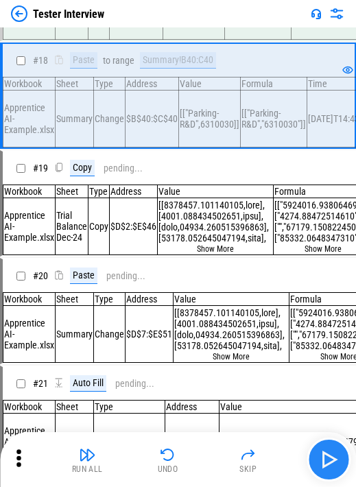
click at [204, 32] on img "button" at bounding box center [329, 460] width 22 height 22
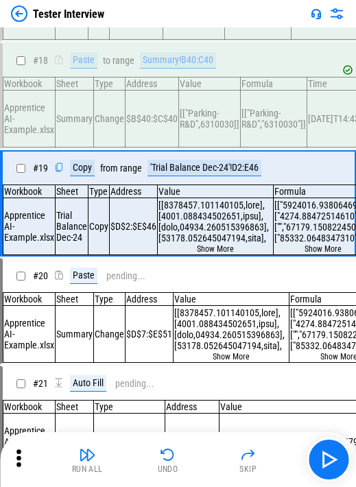
scroll to position [1877, 0]
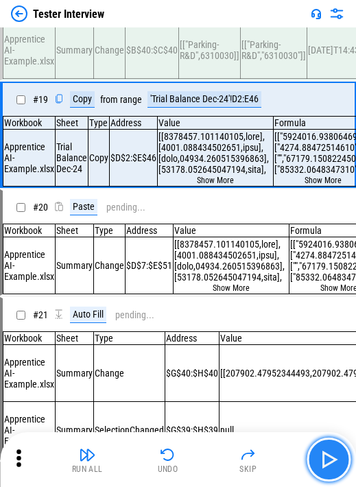
click at [204, 32] on img "button" at bounding box center [329, 460] width 22 height 22
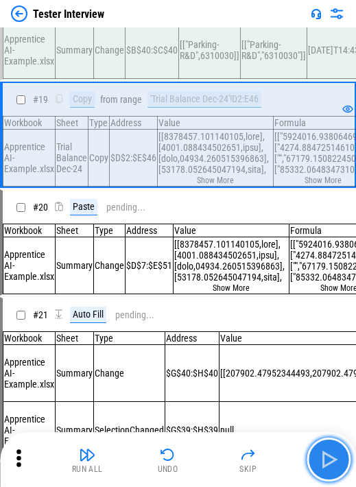
click at [204, 32] on img "button" at bounding box center [329, 460] width 22 height 22
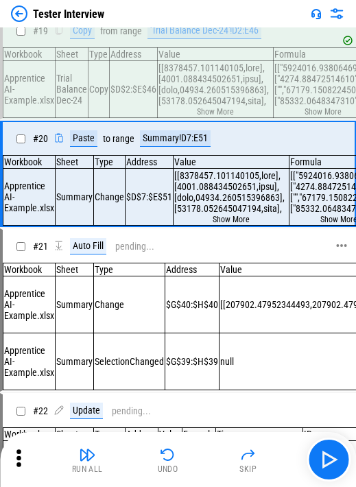
scroll to position [2014, 0]
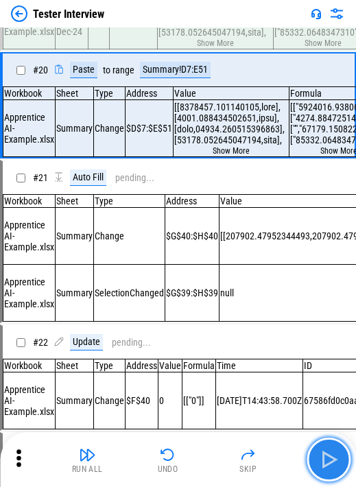
click at [204, 32] on img "button" at bounding box center [329, 460] width 22 height 22
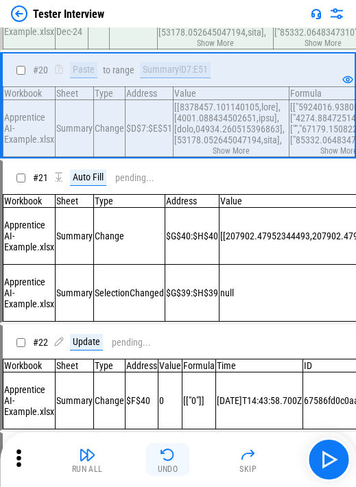
click at [160, 32] on img "button" at bounding box center [168, 454] width 16 height 16
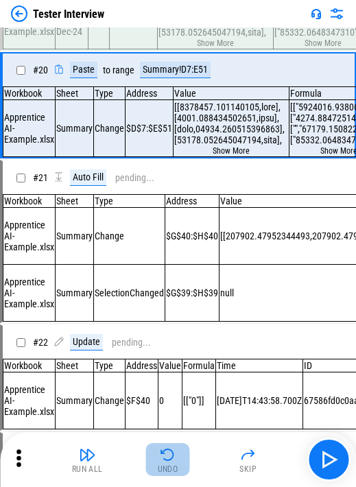
click at [167, 32] on img "button" at bounding box center [168, 454] width 16 height 16
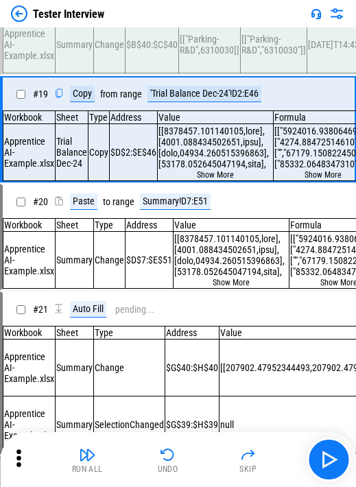
scroll to position [1877, 0]
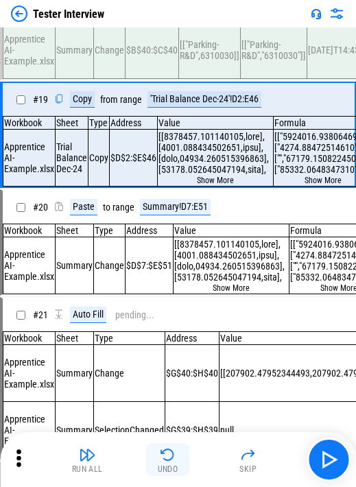
click at [167, 32] on img "button" at bounding box center [168, 454] width 16 height 16
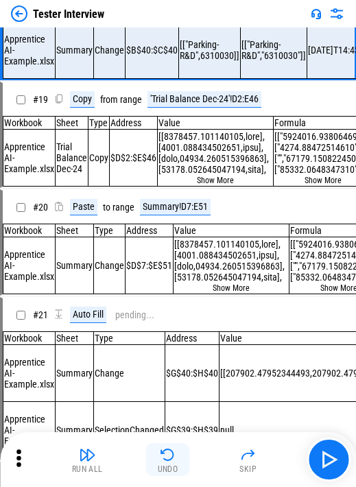
click at [167, 32] on img "button" at bounding box center [168, 454] width 16 height 16
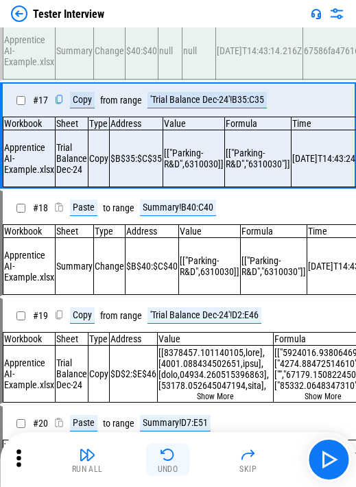
scroll to position [1621, 0]
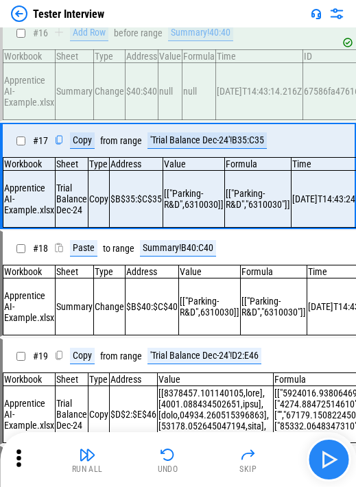
click at [204, 32] on img "button" at bounding box center [329, 460] width 22 height 22
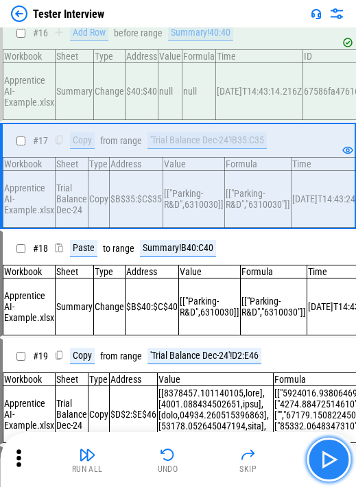
click at [204, 32] on img "button" at bounding box center [329, 460] width 22 height 22
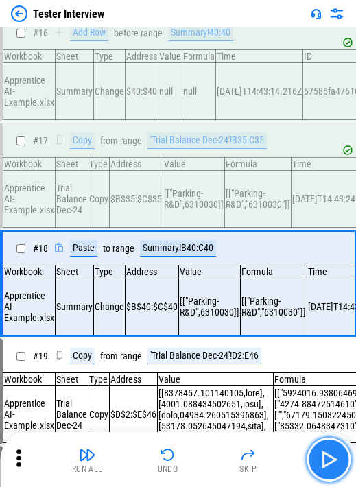
click at [204, 32] on img "button" at bounding box center [329, 460] width 22 height 22
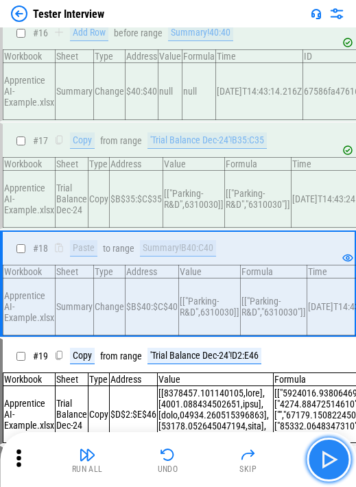
click at [204, 32] on img "button" at bounding box center [329, 460] width 22 height 22
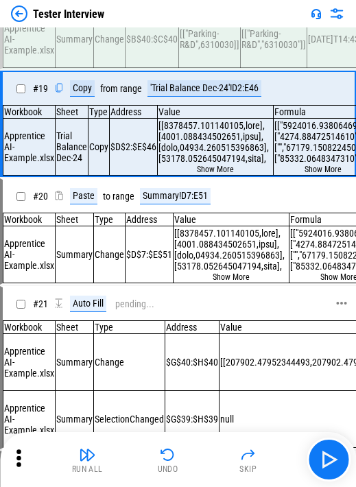
scroll to position [1913, 0]
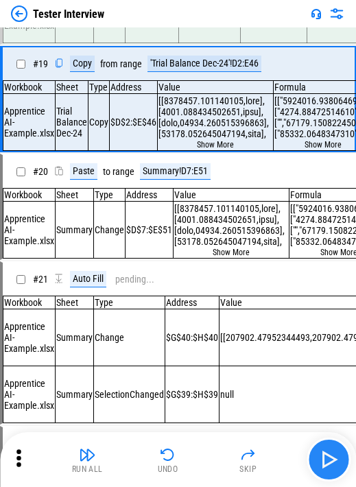
click at [204, 32] on img "button" at bounding box center [329, 460] width 22 height 22
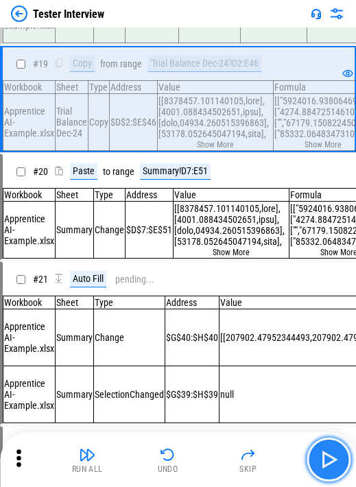
click at [204, 32] on img "button" at bounding box center [329, 460] width 22 height 22
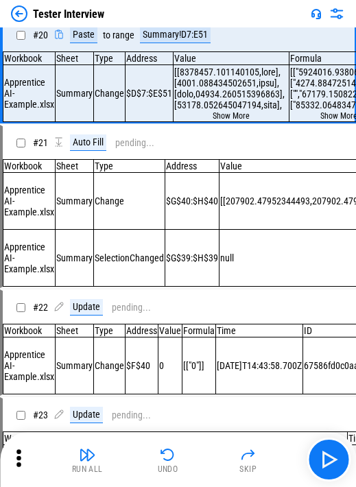
scroll to position [2050, 0]
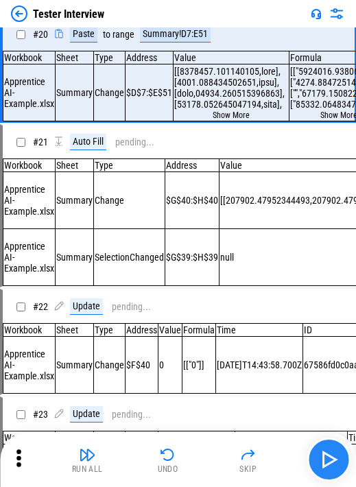
click at [204, 32] on img "button" at bounding box center [329, 460] width 22 height 22
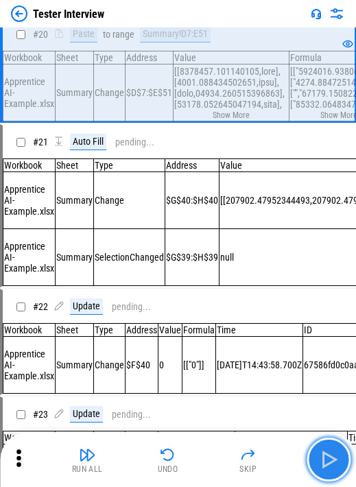
click at [204, 32] on img "button" at bounding box center [329, 460] width 22 height 22
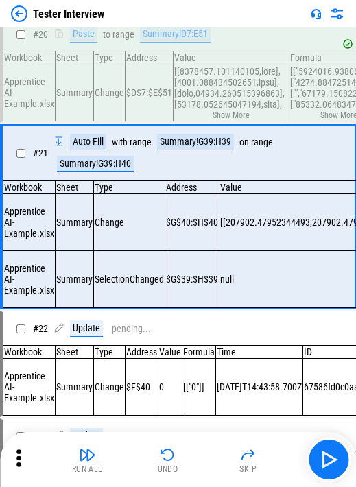
scroll to position [2118, 0]
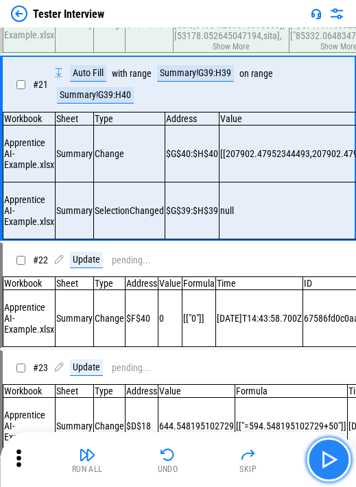
click at [204, 32] on img "button" at bounding box center [329, 460] width 22 height 22
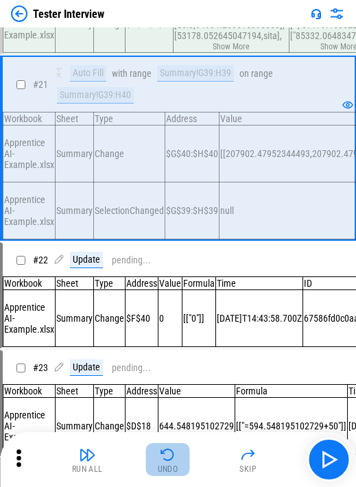
click at [167, 32] on div "Undo" at bounding box center [168, 469] width 21 height 8
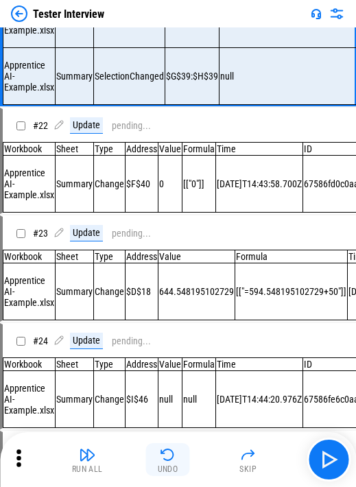
scroll to position [2262, 0]
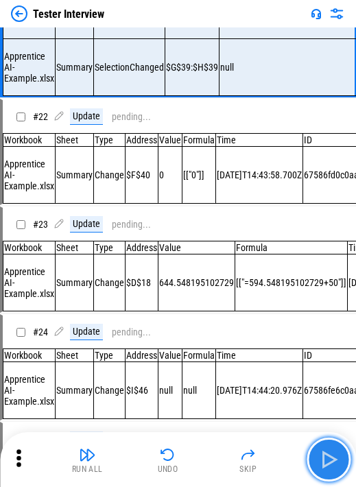
click at [204, 32] on button "button" at bounding box center [329, 460] width 44 height 44
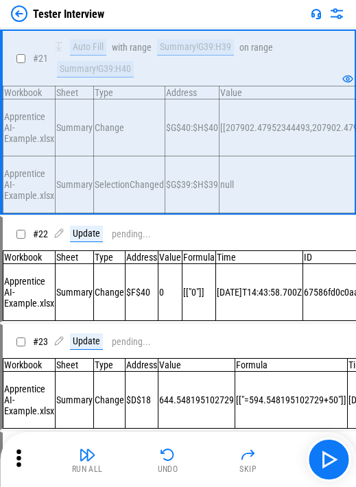
scroll to position [2125, 0]
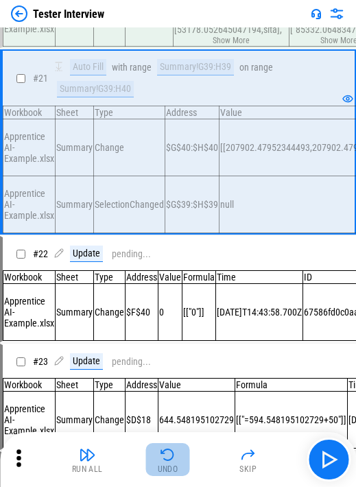
click at [181, 32] on button "Undo" at bounding box center [168, 459] width 44 height 33
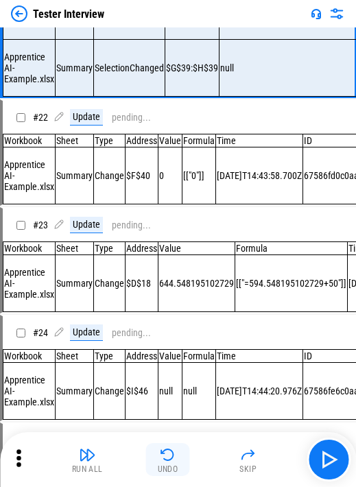
scroll to position [2262, 0]
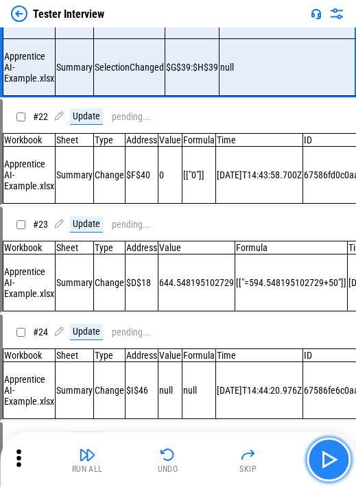
click at [204, 32] on img "button" at bounding box center [329, 460] width 22 height 22
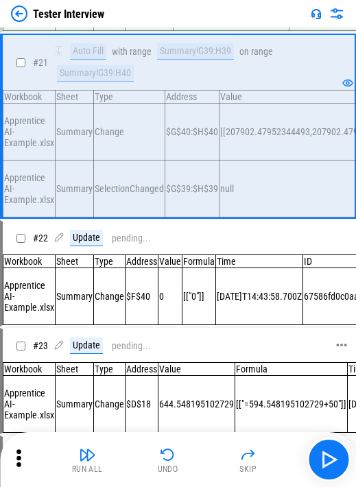
scroll to position [2125, 0]
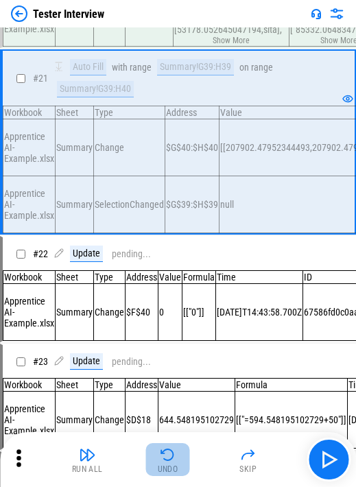
click at [162, 32] on img "button" at bounding box center [168, 454] width 16 height 16
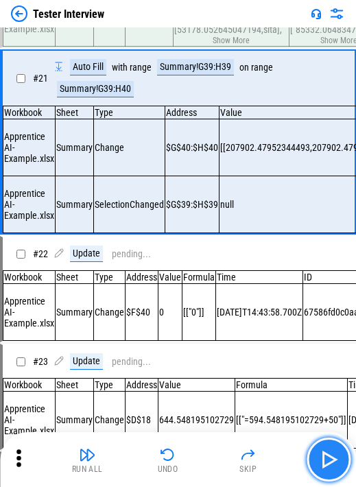
click at [204, 32] on img "button" at bounding box center [329, 460] width 22 height 22
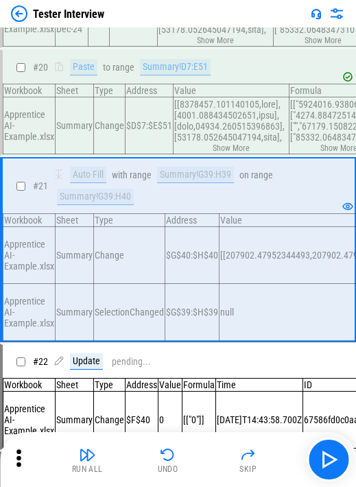
scroll to position [1987, 0]
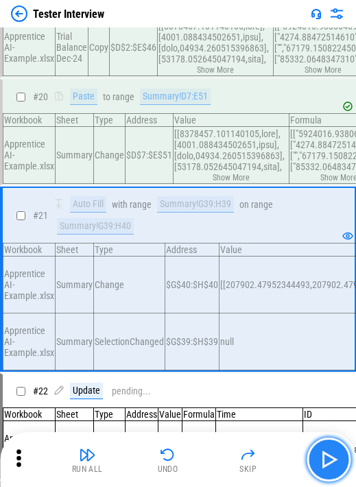
click at [204, 32] on img "button" at bounding box center [329, 460] width 22 height 22
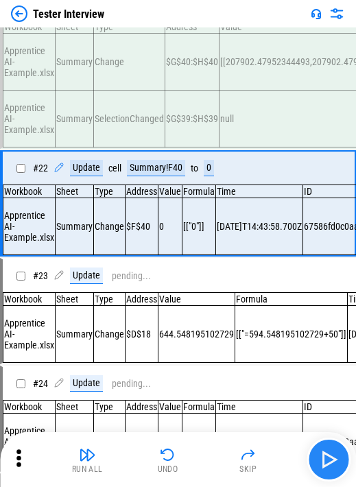
scroll to position [2262, 0]
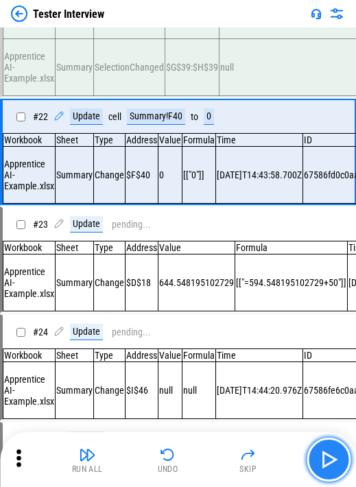
click at [204, 32] on img "button" at bounding box center [329, 460] width 22 height 22
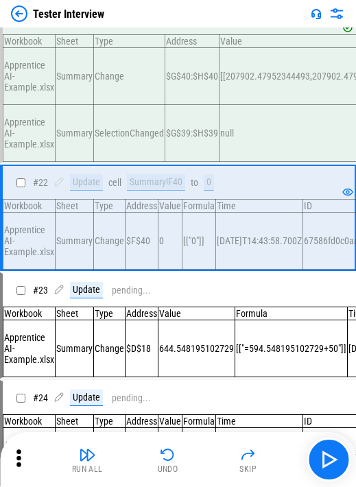
scroll to position [2125, 0]
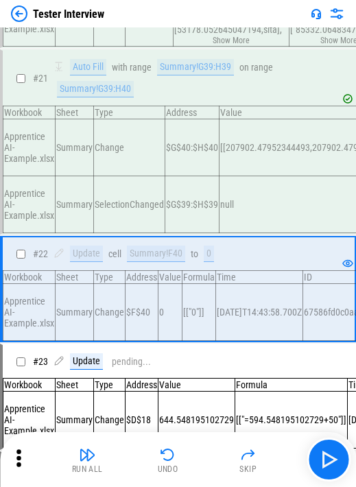
click at [196, 32] on td "$G$40:$H$40" at bounding box center [192, 147] width 54 height 57
click at [178, 32] on button "Undo" at bounding box center [168, 459] width 44 height 33
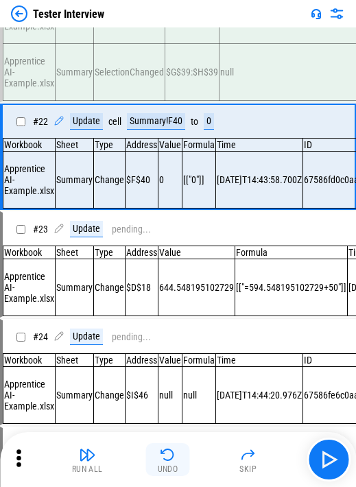
scroll to position [2262, 0]
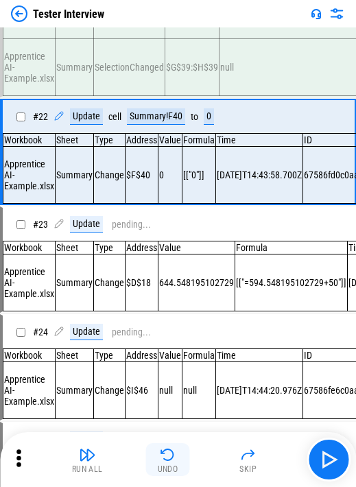
click at [178, 32] on button "Undo" at bounding box center [168, 459] width 44 height 33
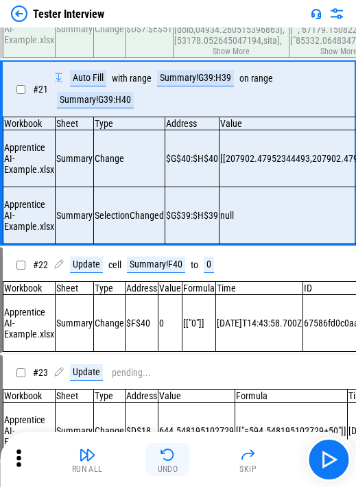
scroll to position [2109, 0]
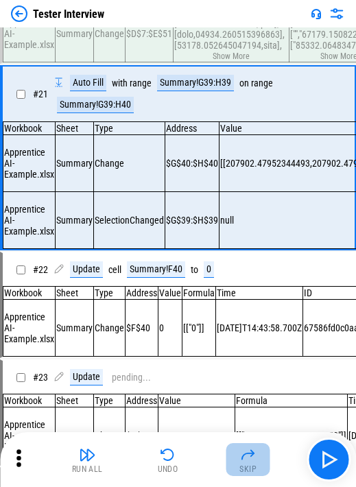
click at [204, 32] on div "Skip" at bounding box center [247, 469] width 17 height 8
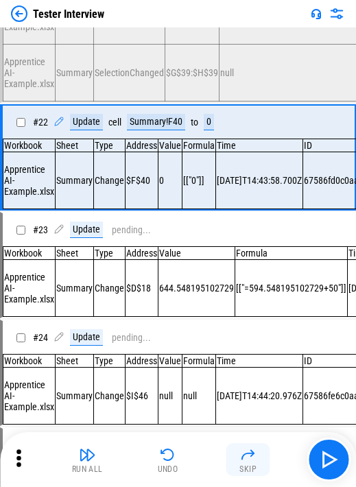
scroll to position [2262, 0]
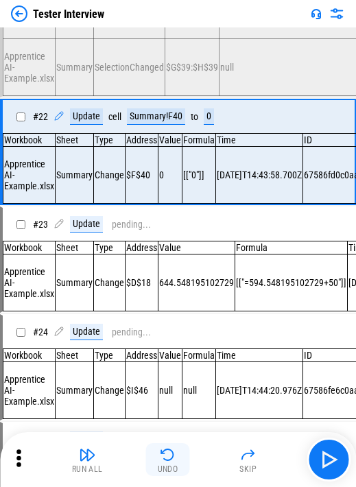
click at [165, 32] on button "Undo" at bounding box center [168, 459] width 44 height 33
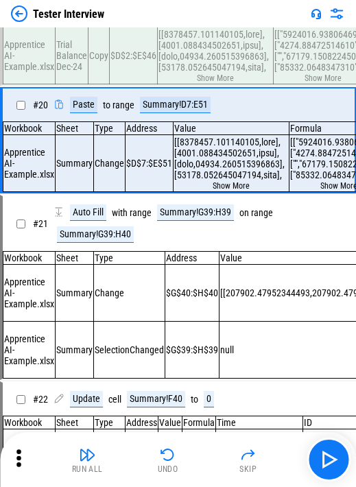
scroll to position [1956, 0]
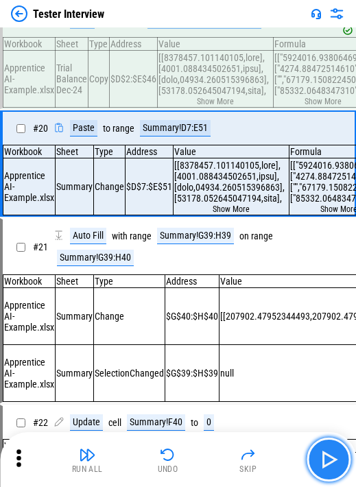
click at [204, 32] on img "button" at bounding box center [329, 460] width 22 height 22
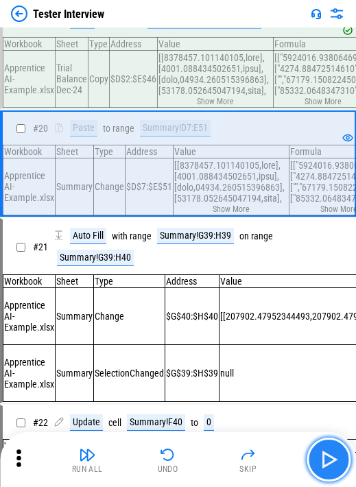
click at [204, 32] on img "button" at bounding box center [329, 460] width 22 height 22
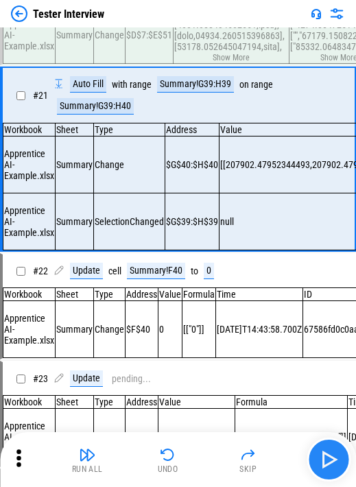
scroll to position [2109, 0]
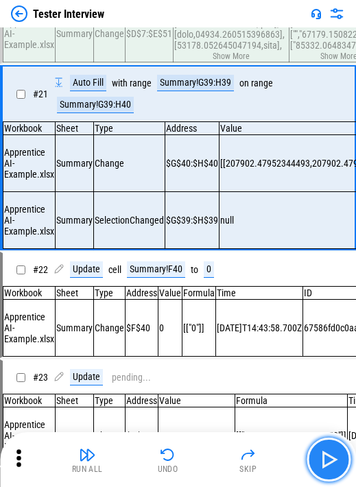
click at [204, 32] on img "button" at bounding box center [329, 460] width 22 height 22
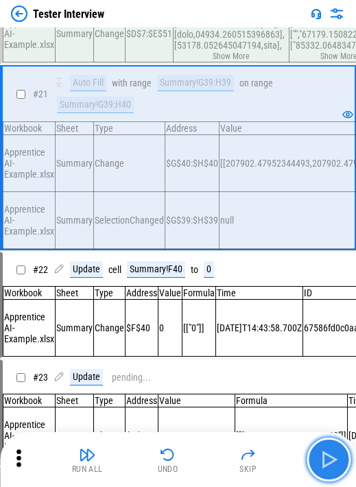
click at [204, 32] on img "button" at bounding box center [329, 460] width 22 height 22
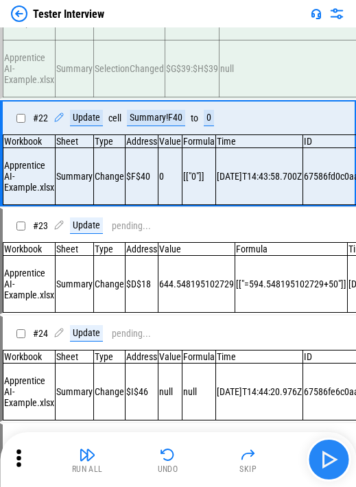
scroll to position [2262, 0]
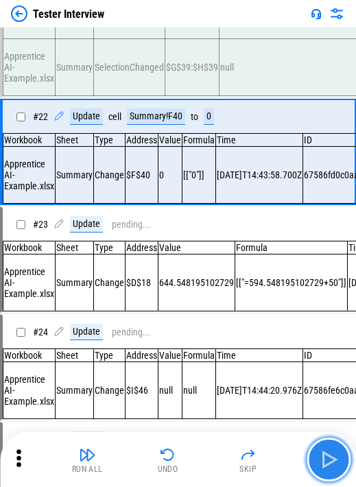
click at [204, 32] on img "button" at bounding box center [329, 460] width 22 height 22
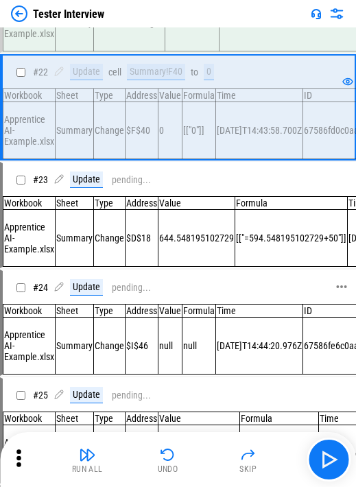
scroll to position [2330, 0]
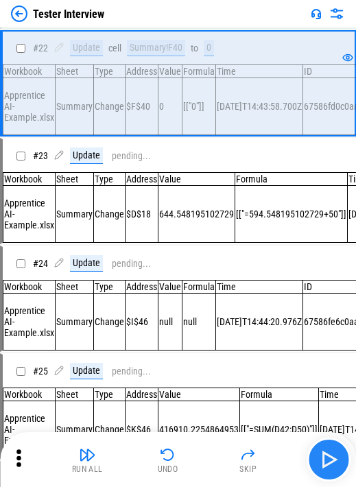
click at [204, 32] on img "button" at bounding box center [329, 460] width 22 height 22
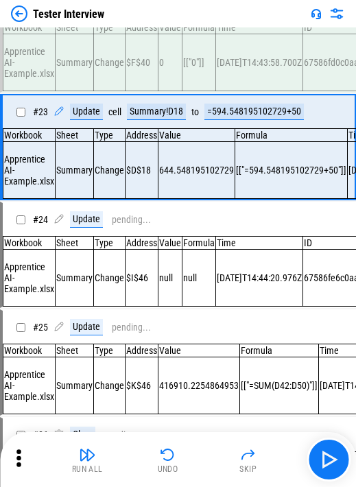
scroll to position [2399, 0]
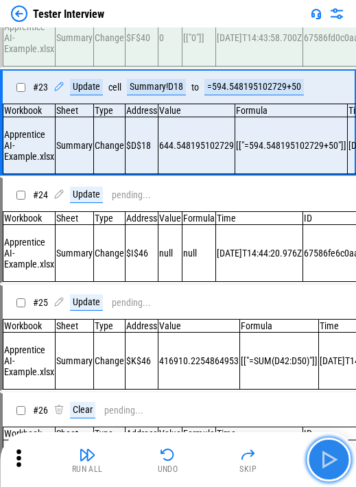
click at [204, 32] on img "button" at bounding box center [329, 460] width 22 height 22
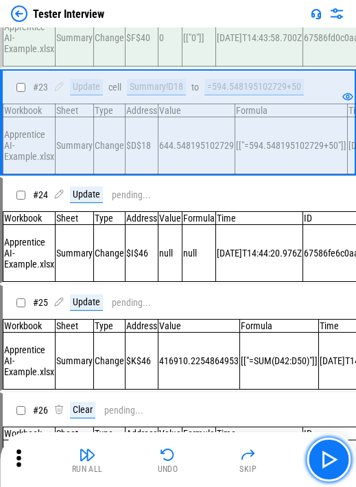
click at [204, 32] on img "button" at bounding box center [329, 460] width 22 height 22
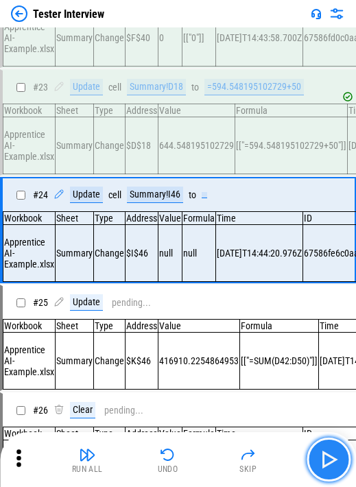
click at [204, 32] on button "button" at bounding box center [329, 460] width 44 height 44
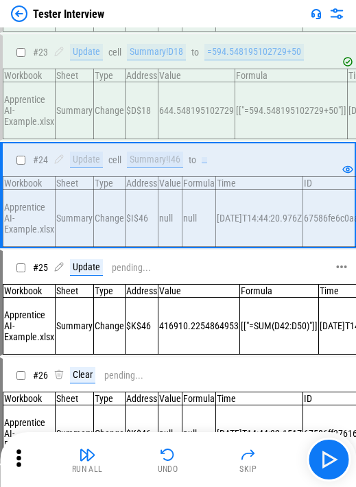
scroll to position [2468, 0]
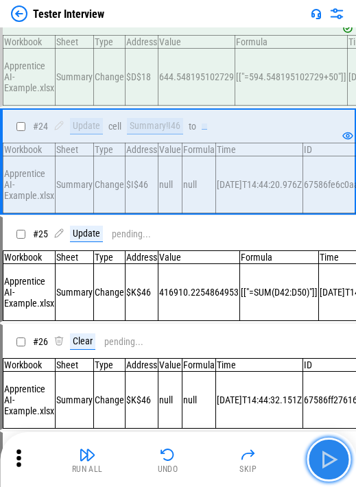
click at [204, 32] on button "button" at bounding box center [329, 460] width 44 height 44
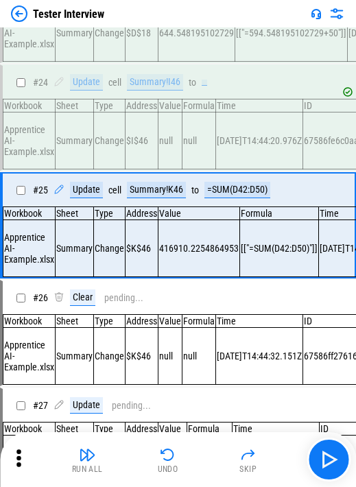
scroll to position [2536, 0]
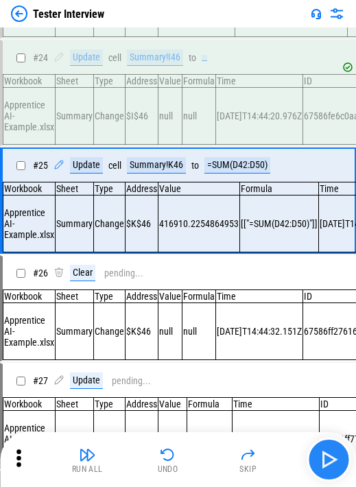
click at [204, 32] on img "button" at bounding box center [329, 460] width 22 height 22
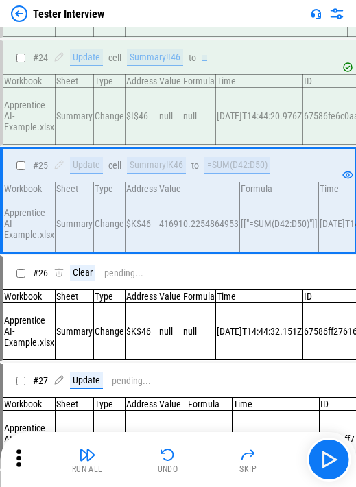
scroll to position [2605, 0]
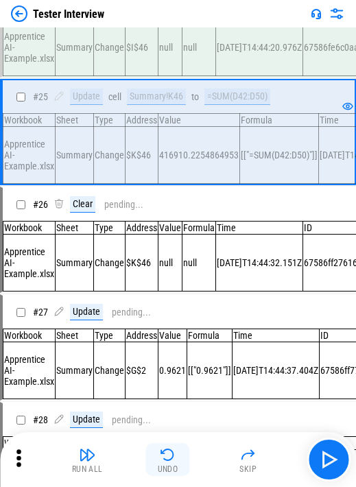
click at [168, 32] on img "button" at bounding box center [168, 454] width 16 height 16
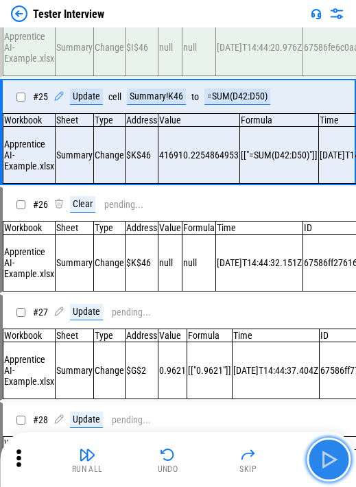
click at [204, 32] on img "button" at bounding box center [329, 460] width 22 height 22
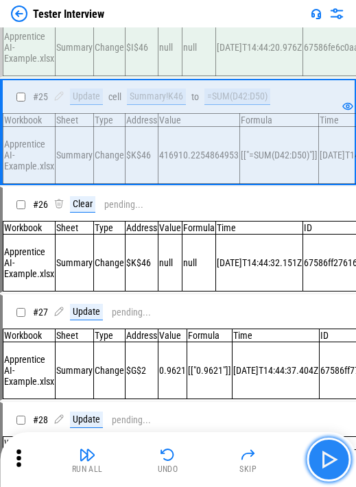
click at [204, 32] on img "button" at bounding box center [329, 460] width 22 height 22
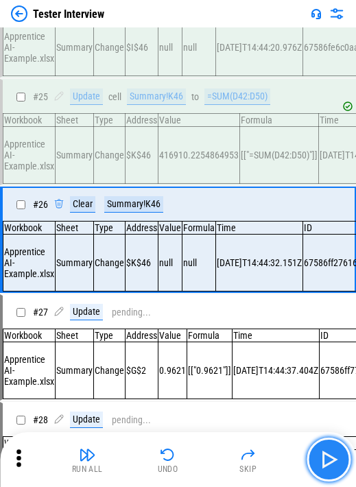
click at [204, 32] on img "button" at bounding box center [329, 460] width 22 height 22
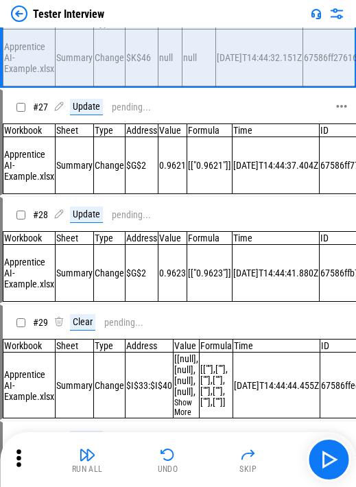
scroll to position [2810, 0]
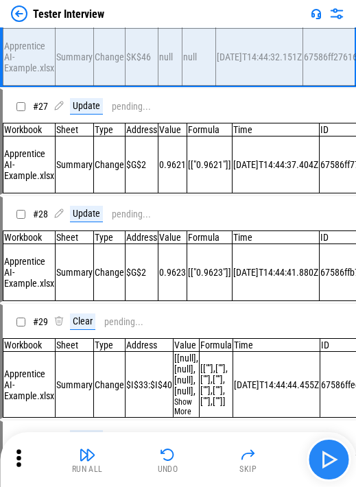
click at [204, 32] on button "button" at bounding box center [329, 460] width 44 height 44
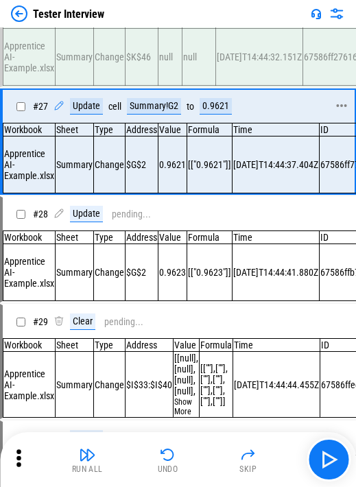
click at [204, 32] on div "# 27 Update cell Summary!G2 to 0.9621" at bounding box center [172, 106] width 338 height 33
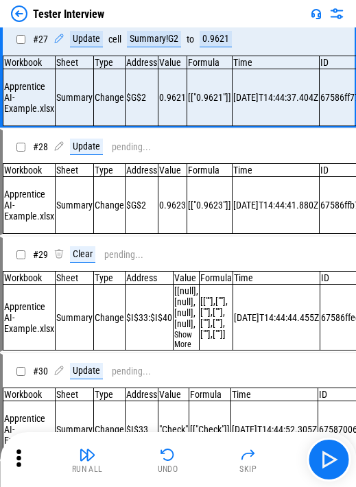
scroll to position [2879, 0]
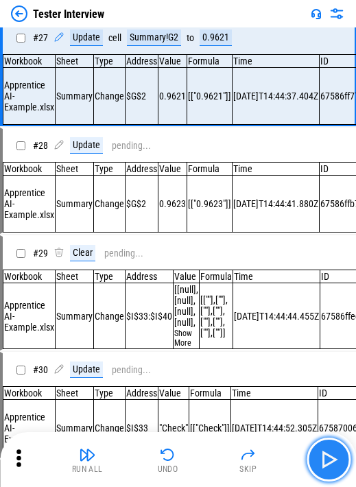
click at [204, 32] on img "button" at bounding box center [329, 460] width 22 height 22
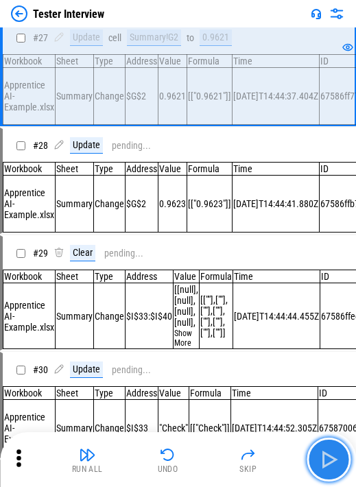
click at [204, 32] on img "button" at bounding box center [329, 460] width 22 height 22
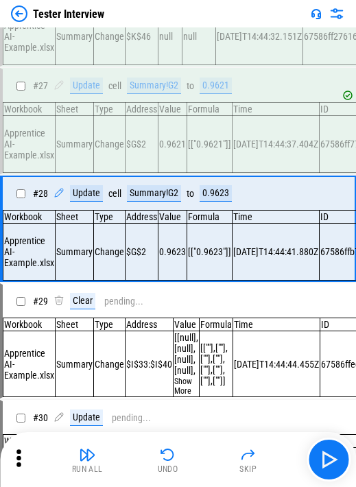
scroll to position [2810, 0]
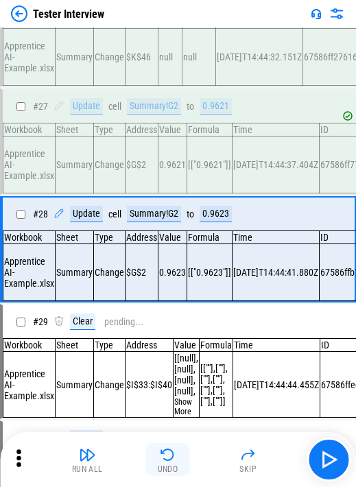
click at [180, 32] on button "Undo" at bounding box center [168, 459] width 44 height 33
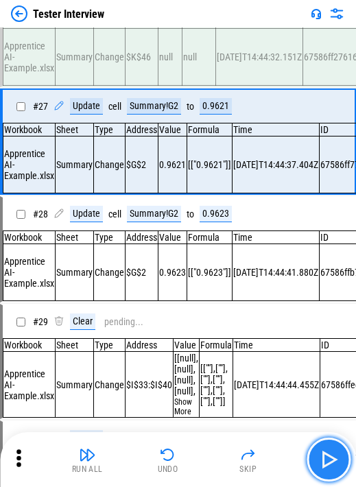
click at [204, 32] on img "button" at bounding box center [329, 460] width 22 height 22
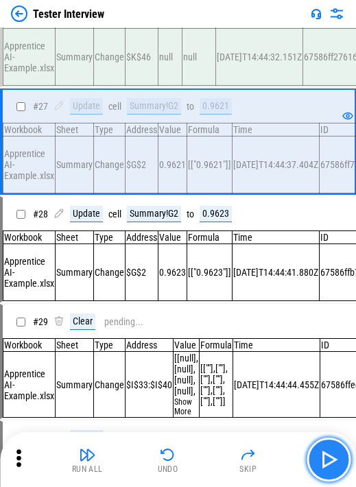
click at [204, 32] on img "button" at bounding box center [329, 460] width 22 height 22
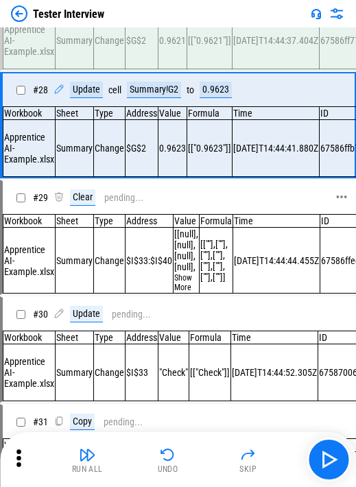
scroll to position [2948, 0]
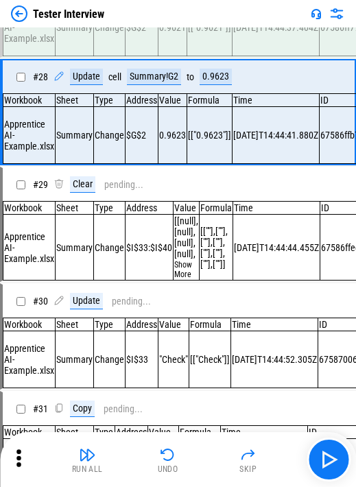
click at [204, 32] on button "button" at bounding box center [329, 460] width 44 height 44
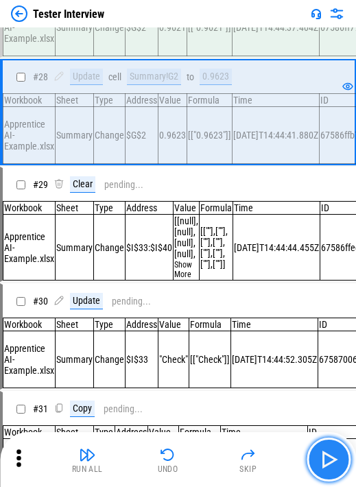
click at [204, 32] on img "button" at bounding box center [329, 460] width 22 height 22
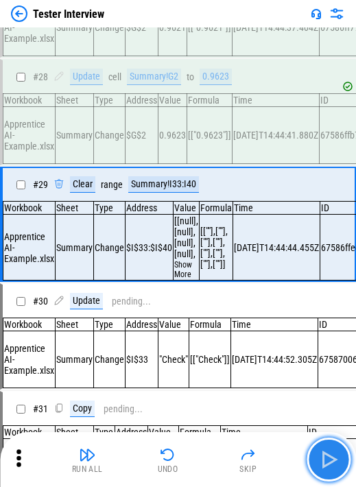
click at [204, 32] on img "button" at bounding box center [329, 460] width 22 height 22
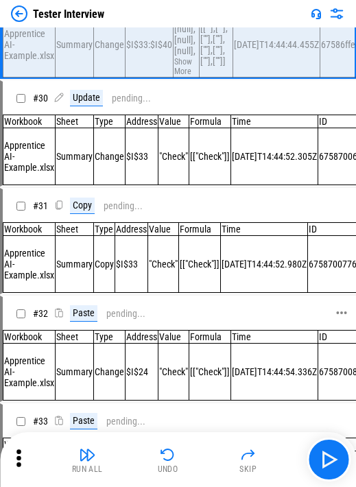
scroll to position [3153, 0]
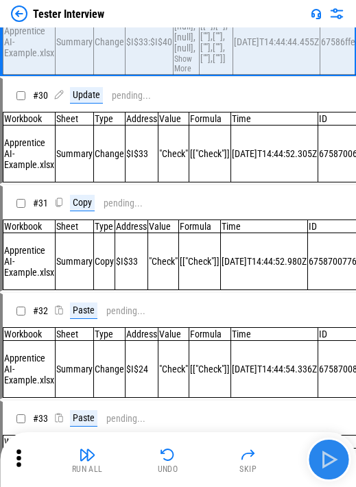
click at [204, 32] on img "button" at bounding box center [329, 460] width 22 height 22
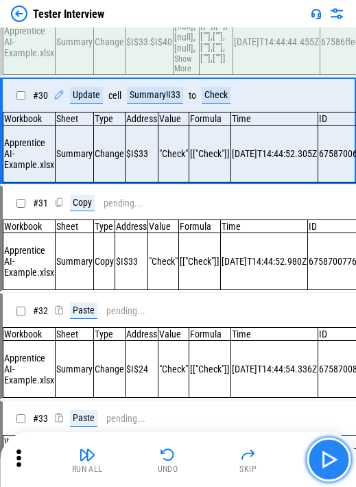
click at [204, 32] on img "button" at bounding box center [329, 460] width 22 height 22
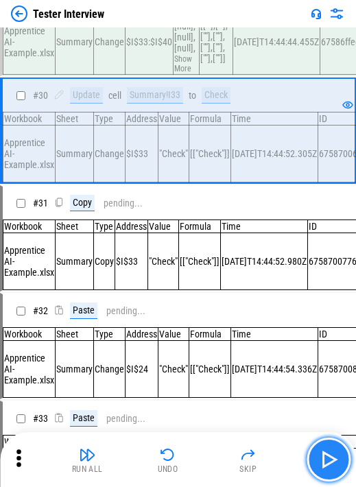
click at [204, 32] on img "button" at bounding box center [329, 460] width 22 height 22
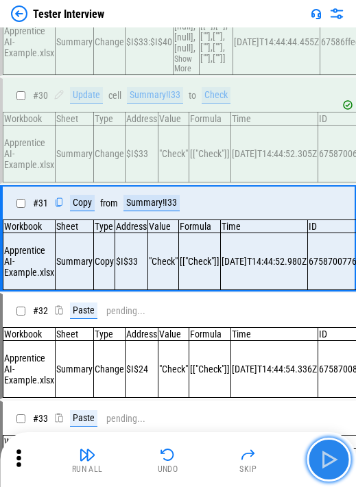
click at [204, 32] on img "button" at bounding box center [329, 460] width 22 height 22
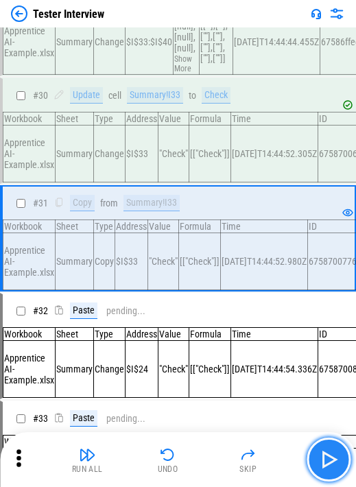
click at [204, 32] on img "button" at bounding box center [329, 460] width 22 height 22
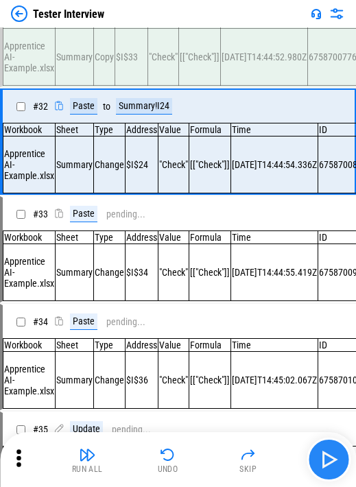
scroll to position [3385, 0]
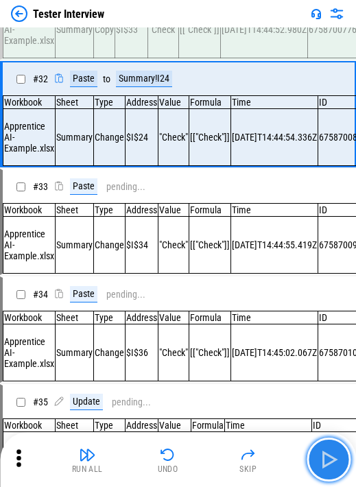
click at [204, 32] on img "button" at bounding box center [329, 460] width 22 height 22
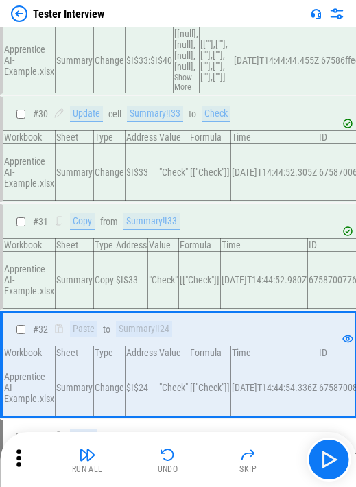
scroll to position [3111, 0]
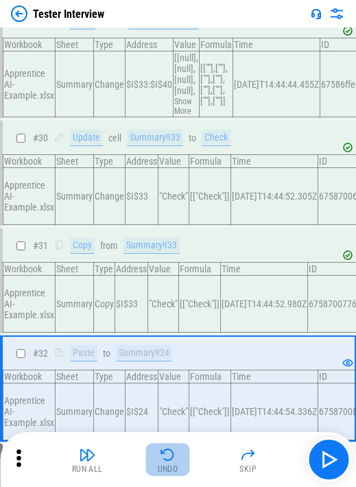
click at [173, 32] on div "Undo" at bounding box center [168, 469] width 21 height 8
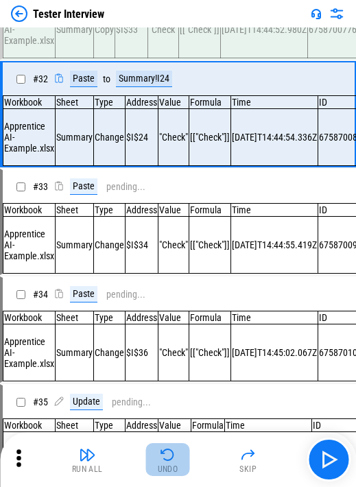
click at [173, 32] on div "Undo" at bounding box center [168, 469] width 21 height 8
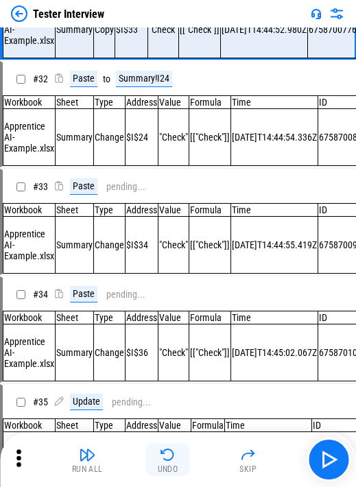
click at [173, 32] on div "Undo" at bounding box center [168, 469] width 21 height 8
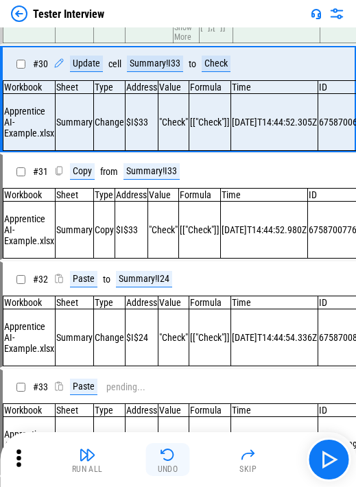
scroll to position [3162, 0]
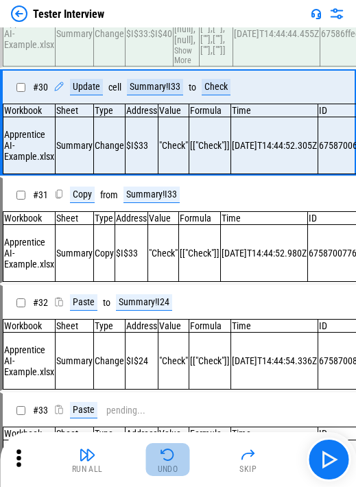
click at [173, 32] on div "Undo" at bounding box center [168, 469] width 21 height 8
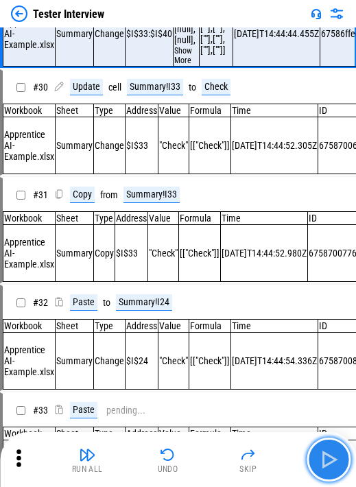
click at [204, 32] on img "button" at bounding box center [329, 460] width 22 height 22
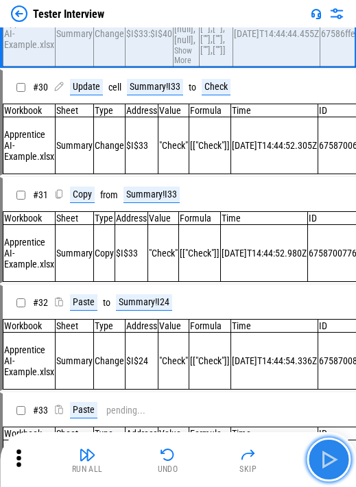
click at [204, 32] on img "button" at bounding box center [329, 460] width 22 height 22
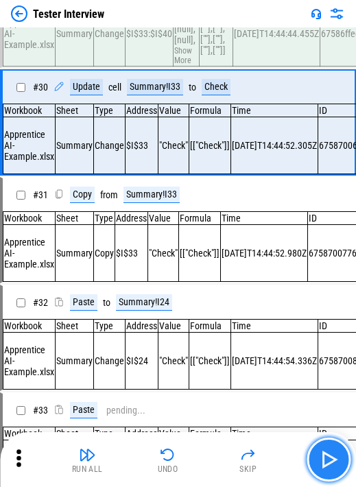
click at [204, 32] on img "button" at bounding box center [329, 460] width 22 height 22
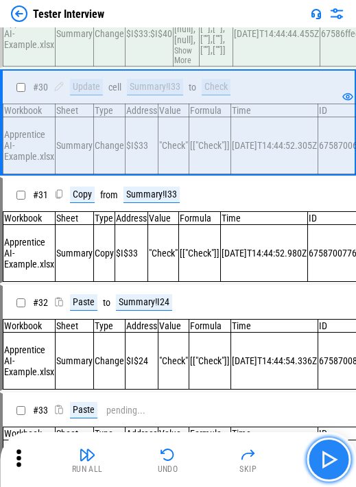
click at [204, 32] on img "button" at bounding box center [329, 460] width 22 height 22
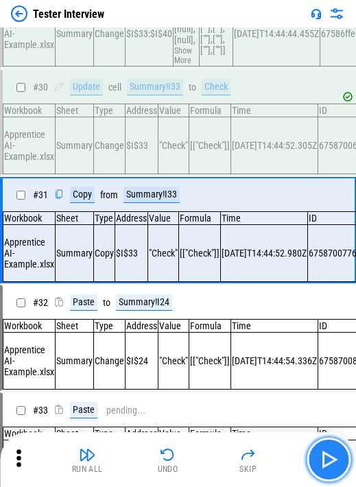
click at [204, 32] on img "button" at bounding box center [329, 460] width 22 height 22
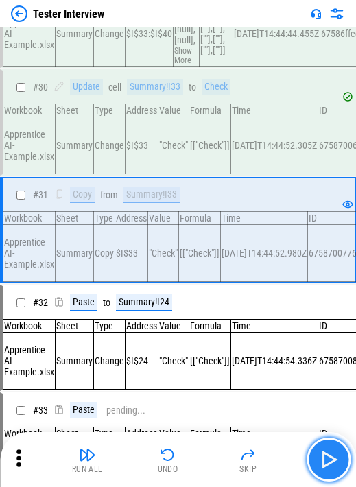
click at [204, 32] on img "button" at bounding box center [329, 460] width 22 height 22
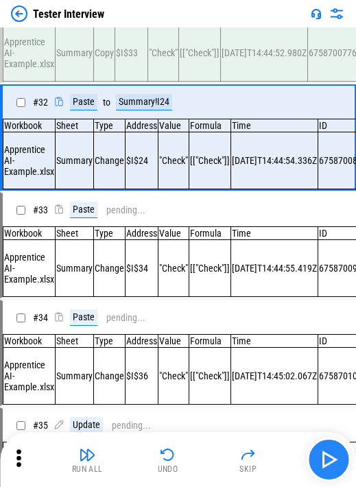
scroll to position [3385, 0]
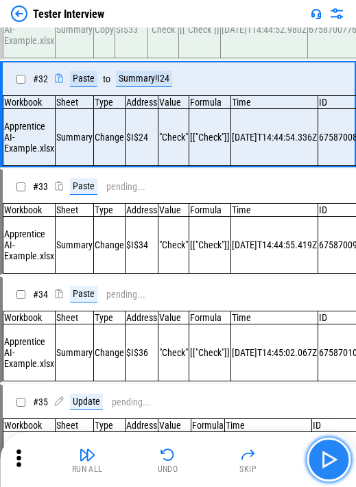
click at [204, 32] on img "button" at bounding box center [329, 460] width 22 height 22
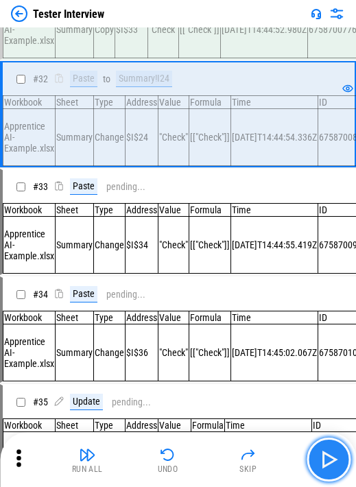
click at [204, 32] on img "button" at bounding box center [329, 460] width 22 height 22
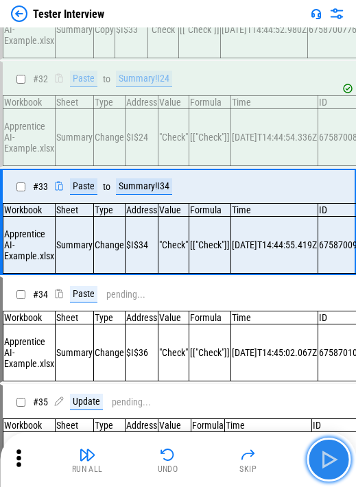
click at [204, 32] on img "button" at bounding box center [329, 460] width 22 height 22
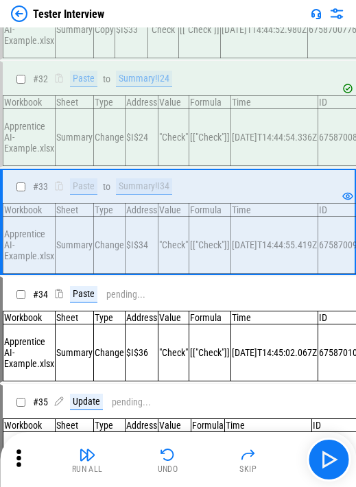
scroll to position [3454, 0]
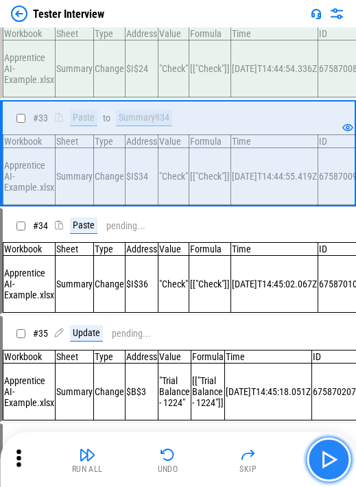
click at [204, 32] on button "button" at bounding box center [329, 460] width 44 height 44
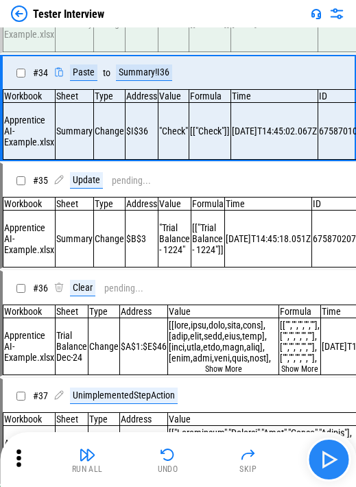
scroll to position [3609, 0]
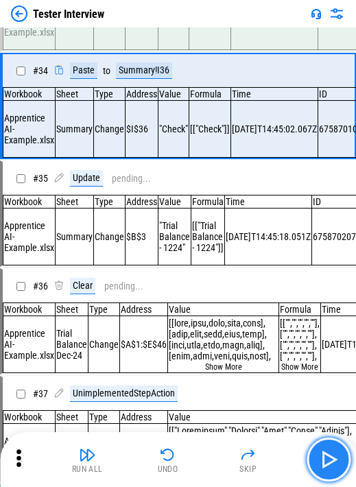
click at [204, 32] on img "button" at bounding box center [329, 460] width 22 height 22
click at [204, 32] on div "Run All Undo Skip" at bounding box center [179, 460] width 342 height 44
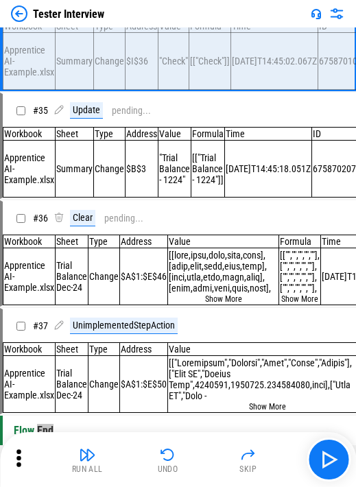
scroll to position [3677, 0]
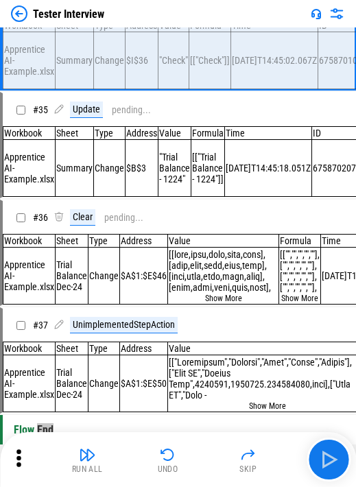
click at [204, 32] on img "button" at bounding box center [329, 460] width 22 height 22
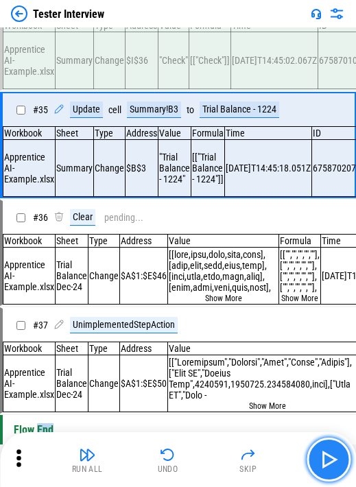
click at [204, 32] on img "button" at bounding box center [329, 460] width 22 height 22
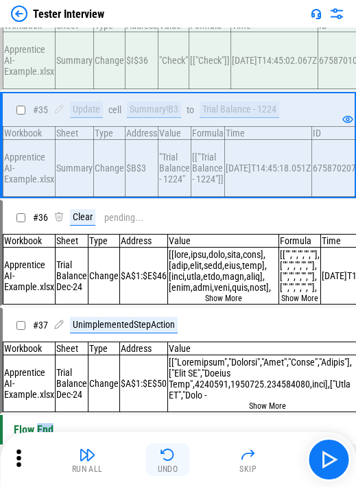
click at [165, 32] on img "button" at bounding box center [168, 454] width 16 height 16
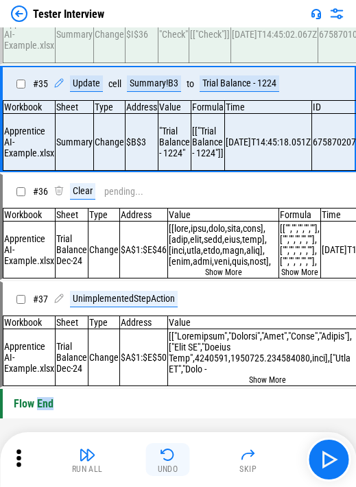
scroll to position [3832, 0]
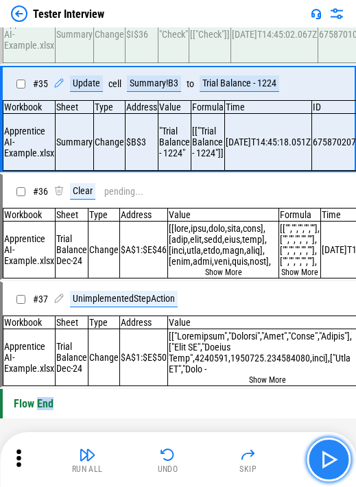
click at [204, 32] on img "button" at bounding box center [329, 460] width 22 height 22
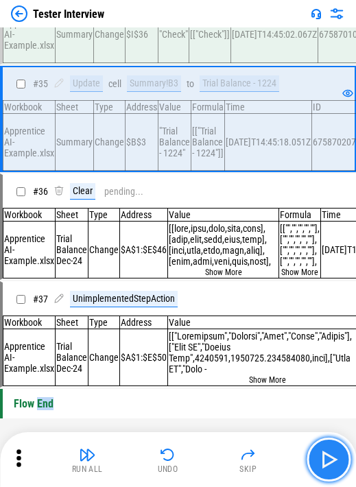
click at [204, 32] on img "button" at bounding box center [329, 460] width 22 height 22
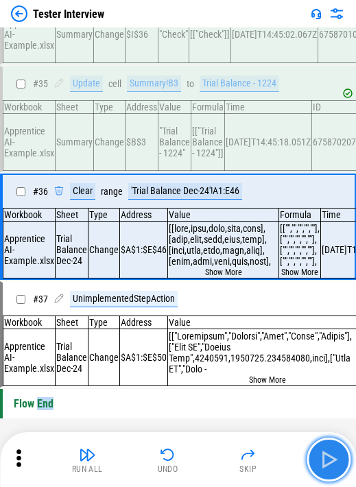
click at [204, 32] on img "button" at bounding box center [329, 460] width 22 height 22
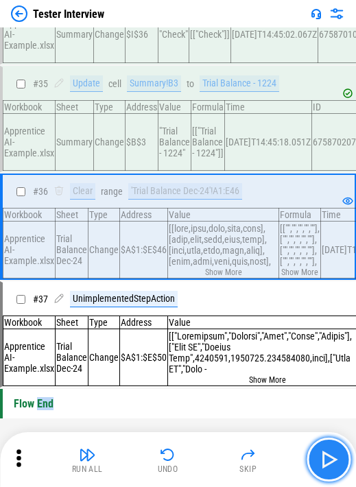
click at [204, 32] on img "button" at bounding box center [329, 460] width 22 height 22
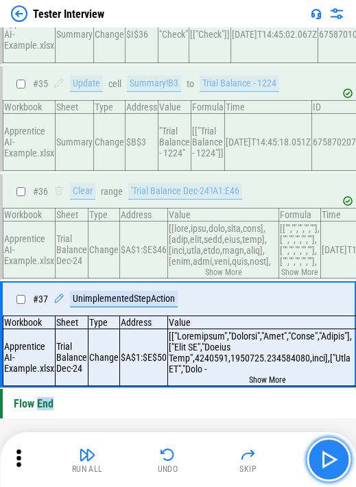
click at [204, 32] on img "button" at bounding box center [329, 460] width 22 height 22
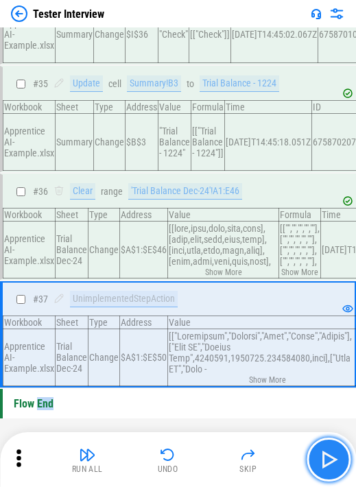
click at [204, 32] on img "button" at bounding box center [329, 460] width 22 height 22
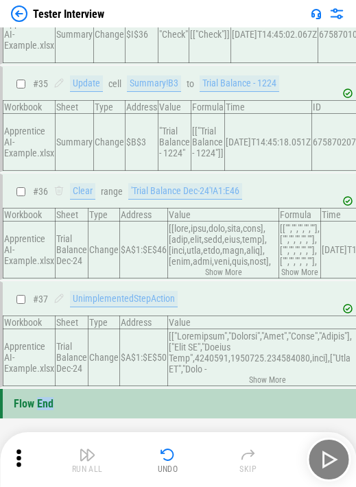
scroll to position [3855, 0]
click at [165, 32] on div "Undo" at bounding box center [168, 469] width 21 height 8
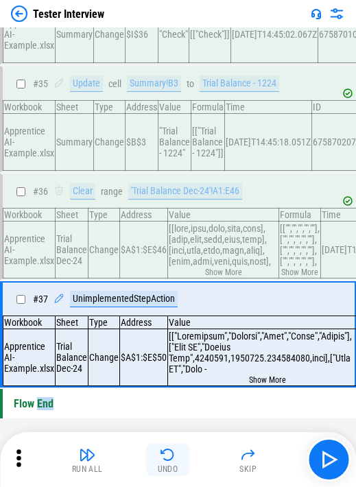
click at [165, 32] on div "Undo" at bounding box center [168, 469] width 21 height 8
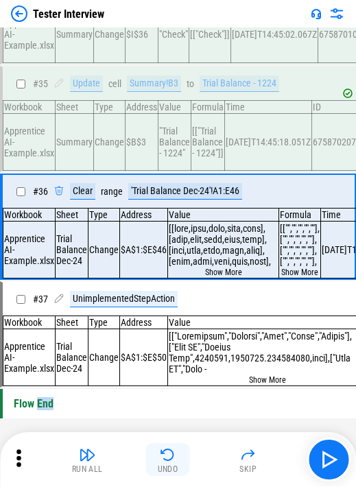
click at [165, 32] on div "Undo" at bounding box center [168, 469] width 21 height 8
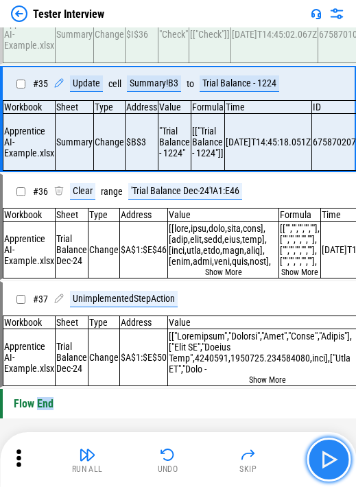
click at [204, 32] on img "button" at bounding box center [329, 460] width 22 height 22
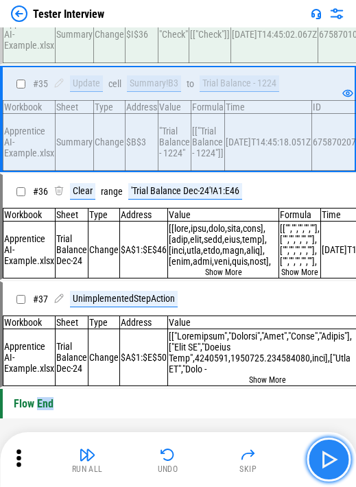
click at [204, 32] on img "button" at bounding box center [329, 460] width 22 height 22
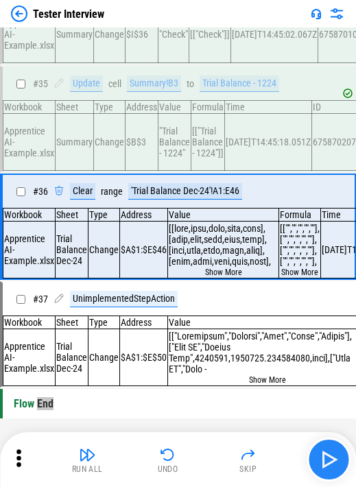
click at [204, 32] on button "button" at bounding box center [329, 460] width 44 height 44
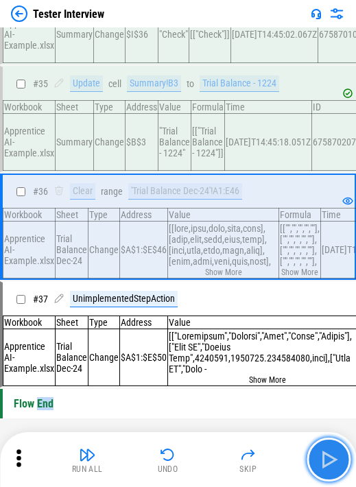
click at [204, 32] on button "button" at bounding box center [329, 460] width 44 height 44
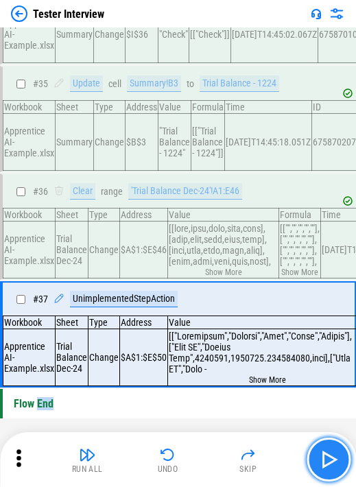
click at [204, 32] on img "button" at bounding box center [329, 460] width 22 height 22
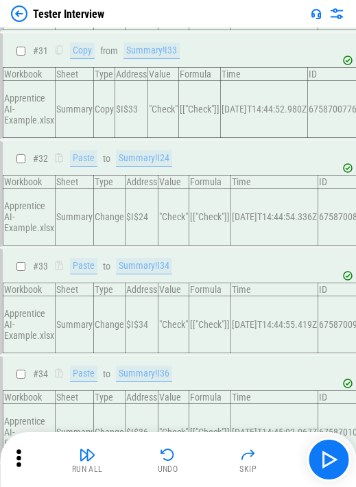
scroll to position [3169, 0]
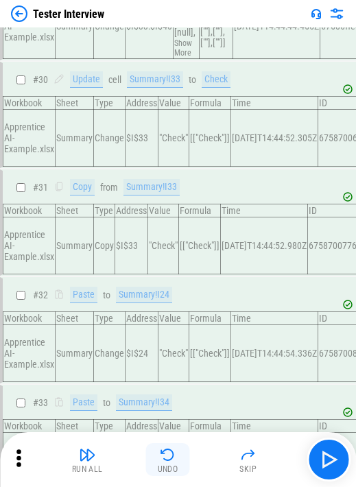
click at [171, 32] on div "Undo" at bounding box center [168, 469] width 21 height 8
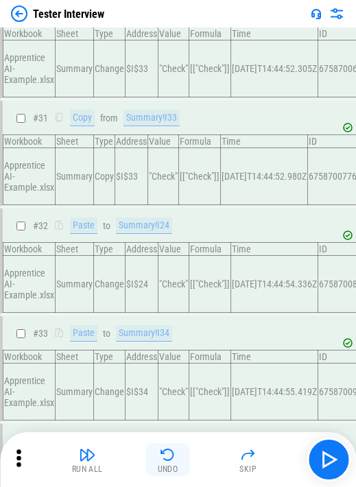
click at [171, 32] on div "Run All Undo Skip" at bounding box center [179, 460] width 342 height 44
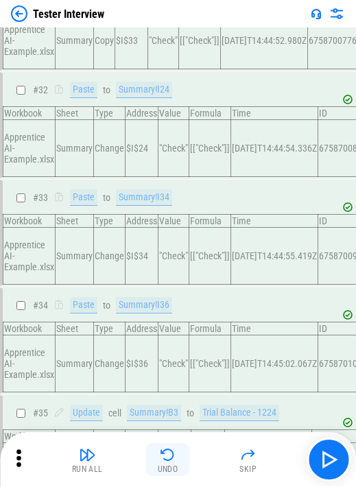
scroll to position [3723, 0]
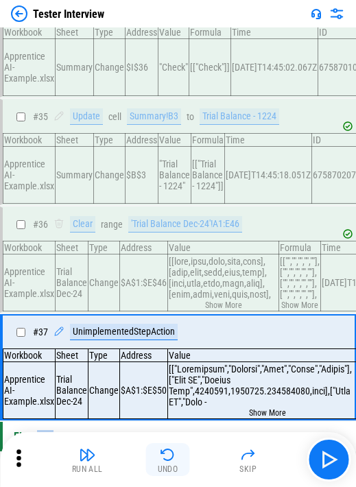
click at [171, 32] on div "Undo" at bounding box center [168, 469] width 21 height 8
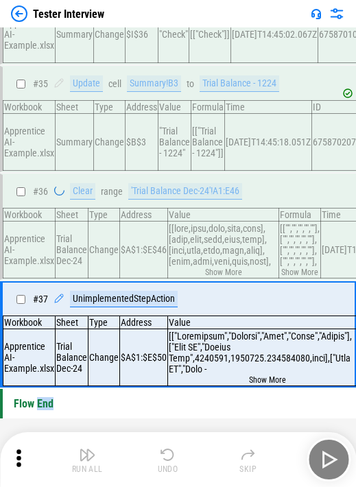
click at [171, 32] on div "Run All Undo Skip" at bounding box center [179, 460] width 342 height 44
click at [171, 32] on div "Undo" at bounding box center [168, 469] width 21 height 8
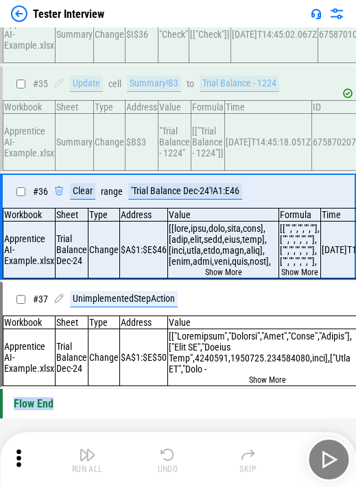
click at [171, 32] on div "Undo" at bounding box center [168, 469] width 21 height 8
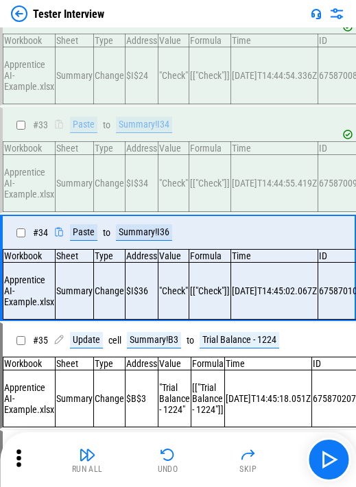
scroll to position [3443, 0]
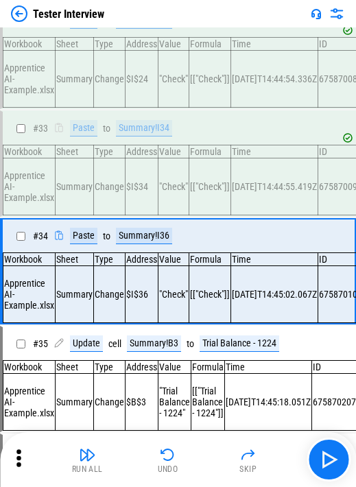
click at [179, 32] on button "Undo" at bounding box center [168, 459] width 44 height 33
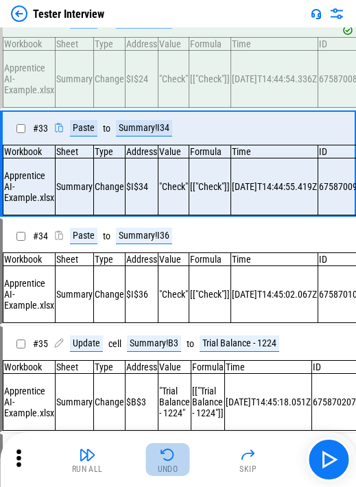
click at [179, 32] on button "Undo" at bounding box center [168, 459] width 44 height 33
click at [178, 32] on button "Undo" at bounding box center [168, 459] width 44 height 33
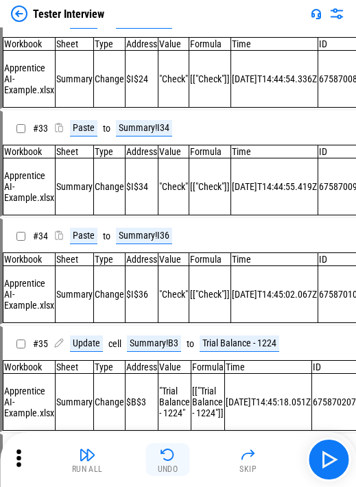
click at [178, 32] on button "Undo" at bounding box center [168, 459] width 44 height 33
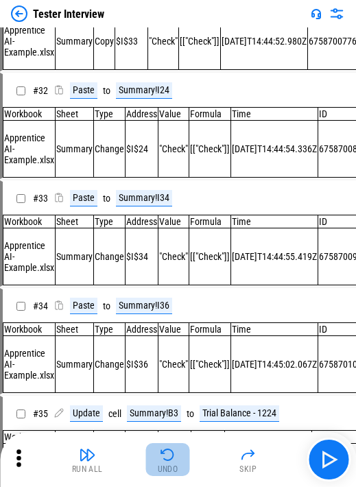
click at [178, 32] on div "Run All Undo Skip" at bounding box center [179, 460] width 342 height 44
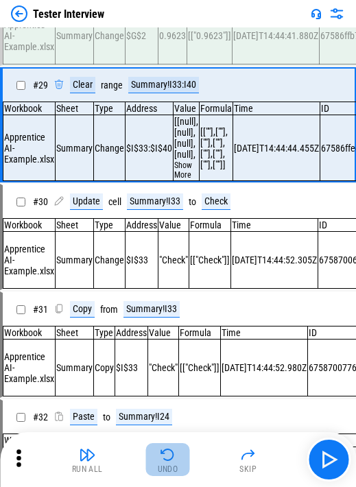
click at [178, 32] on button "Undo" at bounding box center [168, 459] width 44 height 33
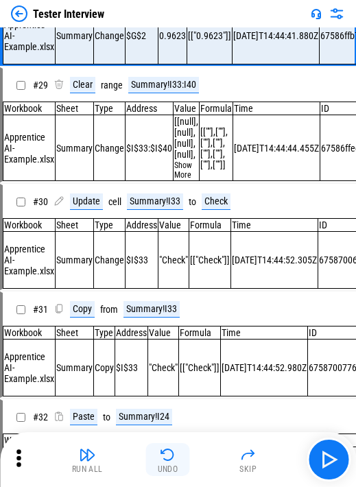
click at [178, 32] on button "Undo" at bounding box center [168, 459] width 44 height 33
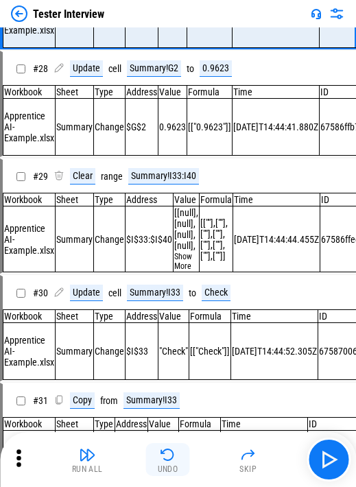
click at [178, 32] on button "Undo" at bounding box center [168, 459] width 44 height 33
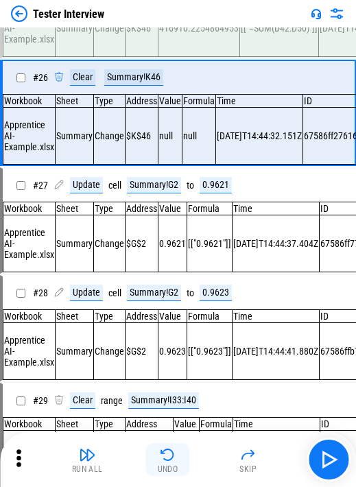
click at [178, 32] on button "Undo" at bounding box center [168, 459] width 44 height 33
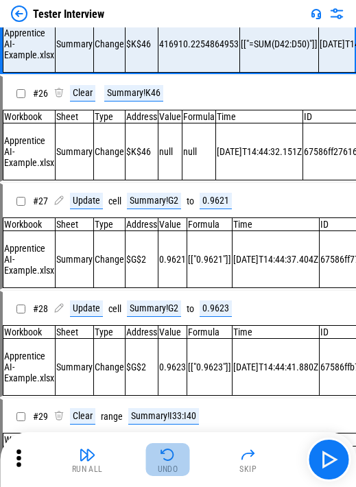
click at [178, 32] on button "Undo" at bounding box center [168, 459] width 44 height 33
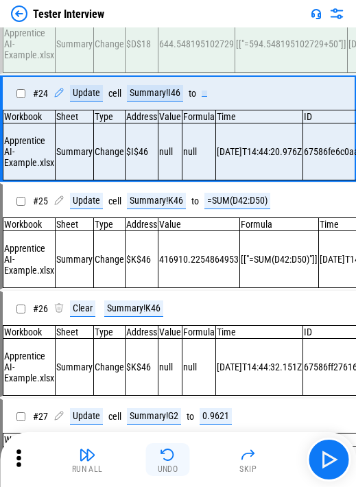
click at [178, 32] on button "Undo" at bounding box center [168, 459] width 44 height 33
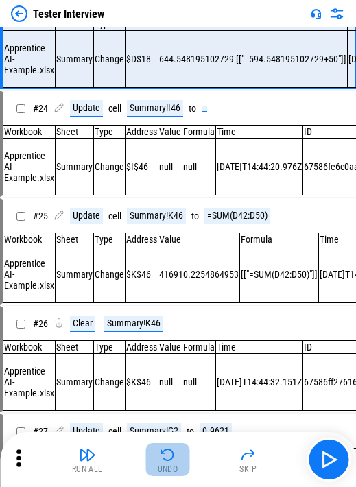
click at [178, 32] on button "Undo" at bounding box center [168, 459] width 44 height 33
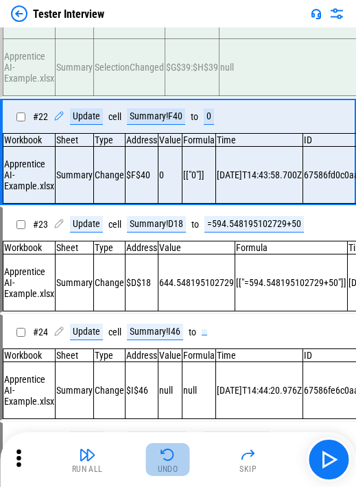
click at [178, 32] on button "Undo" at bounding box center [168, 459] width 44 height 33
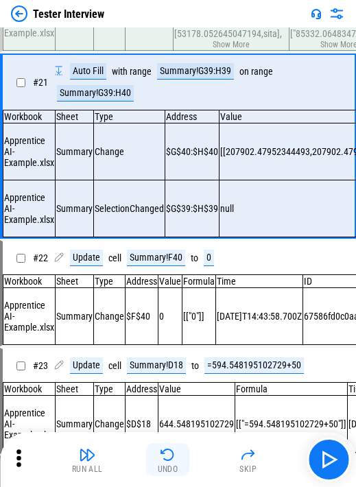
click at [178, 32] on button "Undo" at bounding box center [168, 459] width 44 height 33
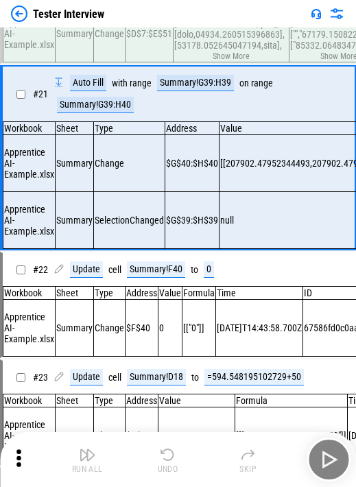
click at [178, 32] on div "Run All Undo Skip" at bounding box center [179, 460] width 342 height 44
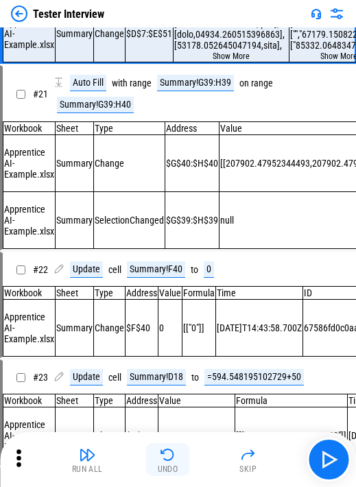
click at [178, 32] on button "Undo" at bounding box center [168, 459] width 44 height 33
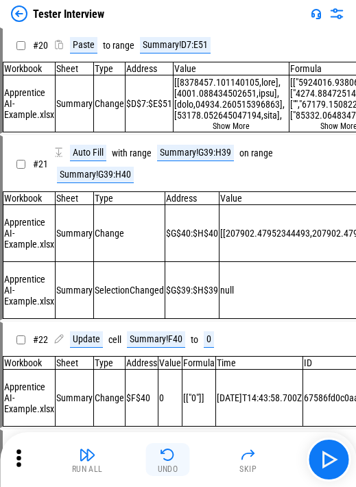
click at [178, 32] on button "Undo" at bounding box center [168, 459] width 44 height 33
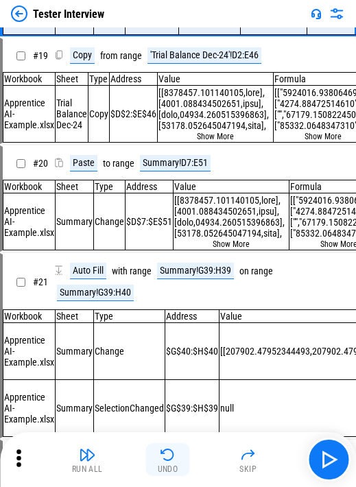
click at [178, 32] on button "Undo" at bounding box center [168, 459] width 44 height 33
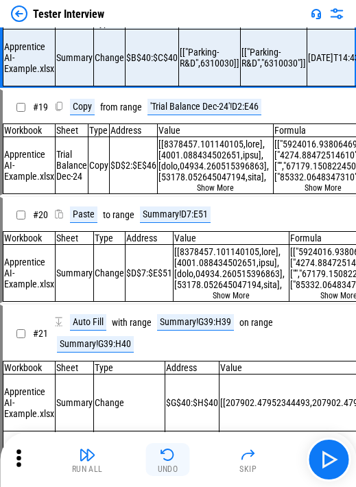
click at [178, 32] on button "Undo" at bounding box center [168, 459] width 44 height 33
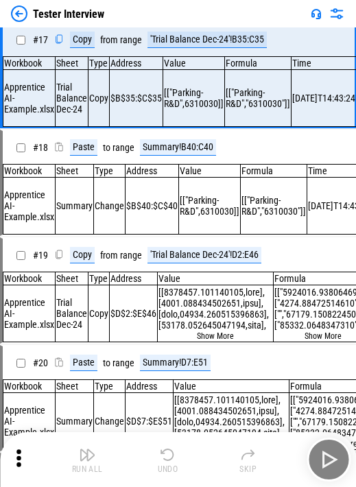
click at [178, 32] on button "Undo" at bounding box center [168, 459] width 44 height 33
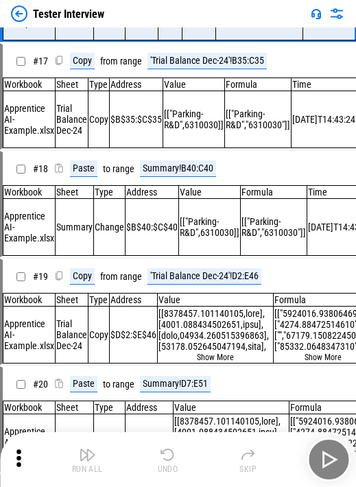
click at [178, 32] on div "Run All Undo Skip" at bounding box center [179, 460] width 342 height 44
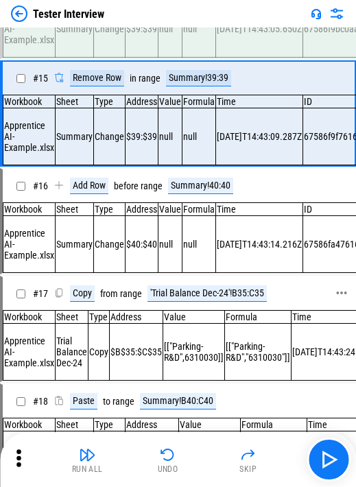
scroll to position [1397, 0]
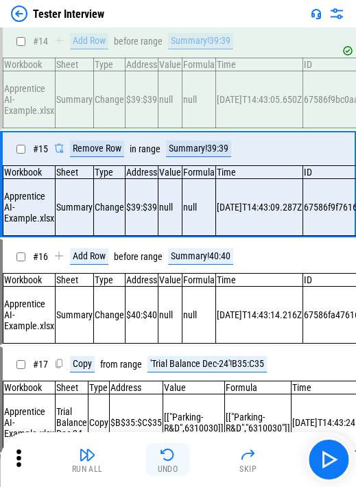
click at [180, 32] on button "Undo" at bounding box center [168, 459] width 44 height 33
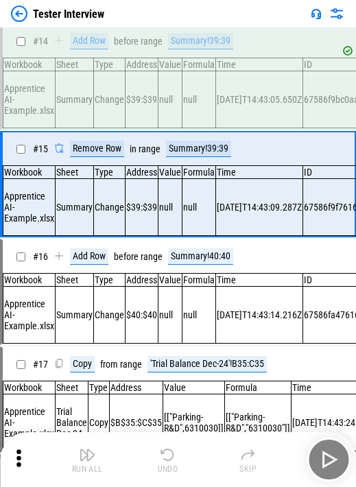
click at [180, 32] on div "Run All Undo Skip" at bounding box center [179, 460] width 342 height 44
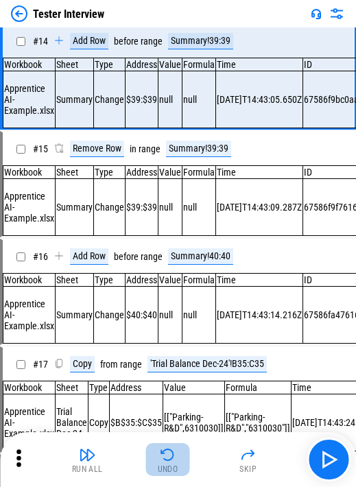
click at [180, 32] on button "Undo" at bounding box center [168, 459] width 44 height 33
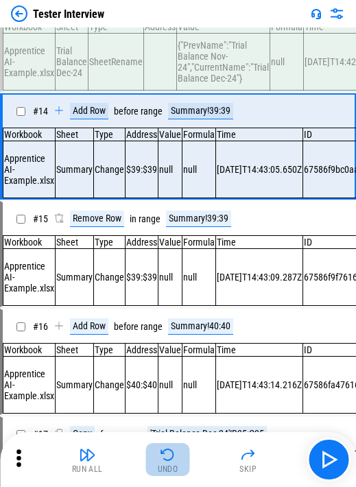
click at [180, 32] on button "Undo" at bounding box center [168, 459] width 44 height 33
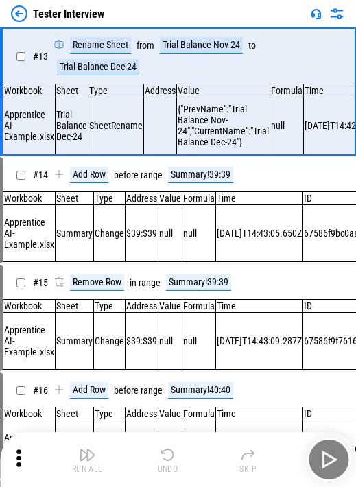
click at [180, 32] on button "Undo" at bounding box center [168, 459] width 44 height 33
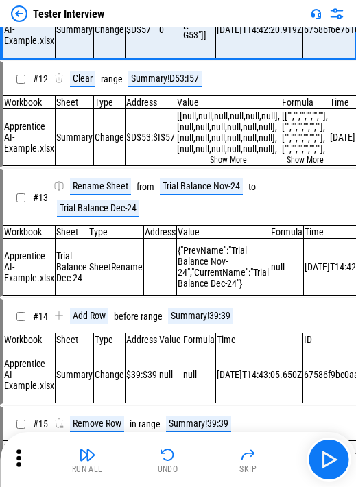
click at [180, 32] on button "Undo" at bounding box center [168, 459] width 44 height 33
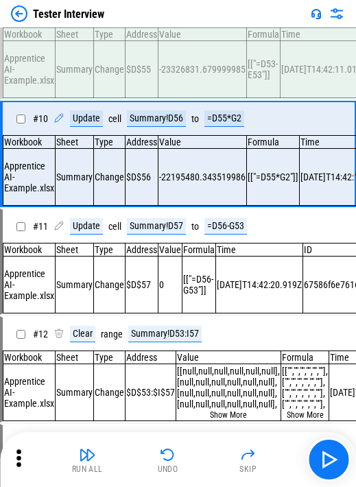
click at [180, 32] on button "Undo" at bounding box center [168, 459] width 44 height 33
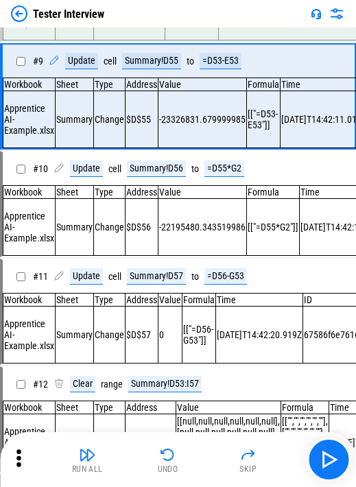
click at [180, 32] on button "Undo" at bounding box center [168, 459] width 44 height 33
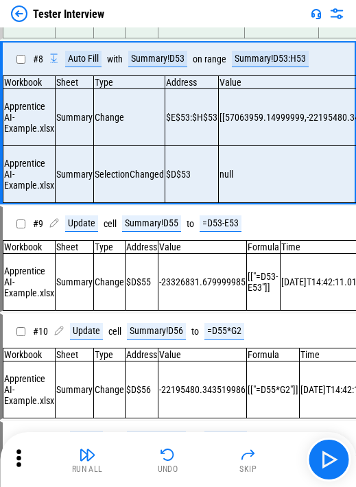
click at [180, 32] on button "Undo" at bounding box center [168, 459] width 44 height 33
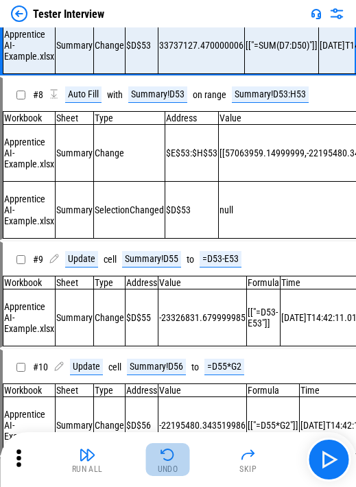
click at [180, 32] on button "Undo" at bounding box center [168, 459] width 44 height 33
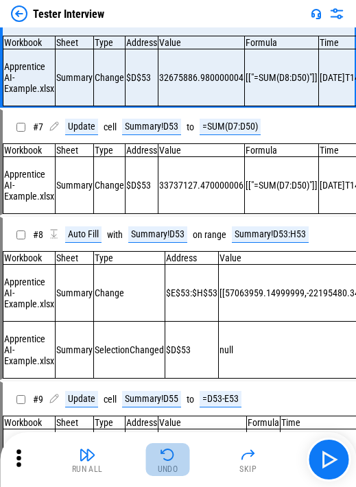
click at [180, 32] on button "Undo" at bounding box center [168, 459] width 44 height 33
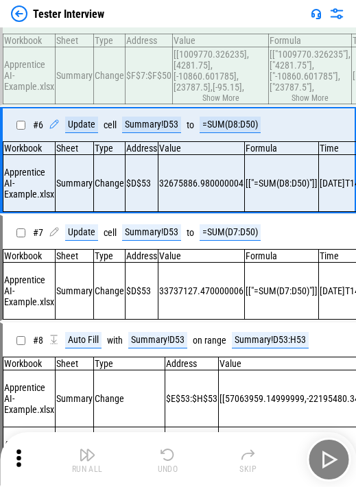
click at [180, 32] on div "Run All Undo Skip" at bounding box center [179, 460] width 342 height 44
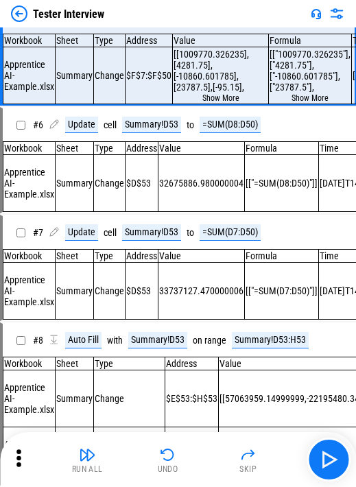
click at [180, 32] on div "Run All Undo Skip" at bounding box center [179, 460] width 342 height 44
click at [180, 32] on button "Undo" at bounding box center [168, 459] width 44 height 33
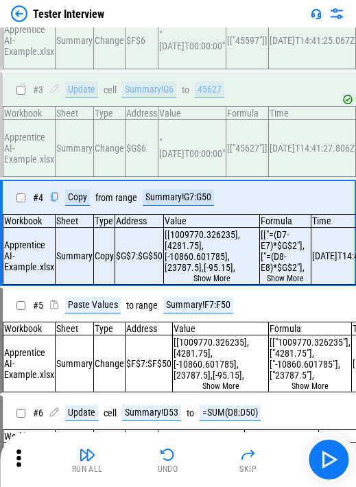
click at [180, 32] on button "Undo" at bounding box center [168, 459] width 44 height 33
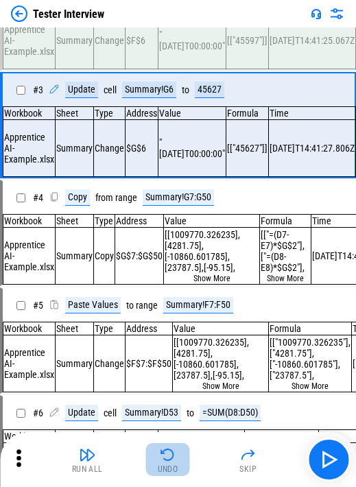
click at [180, 32] on button "Undo" at bounding box center [168, 459] width 44 height 33
click at [180, 32] on div "Run All Undo Skip" at bounding box center [179, 460] width 342 height 44
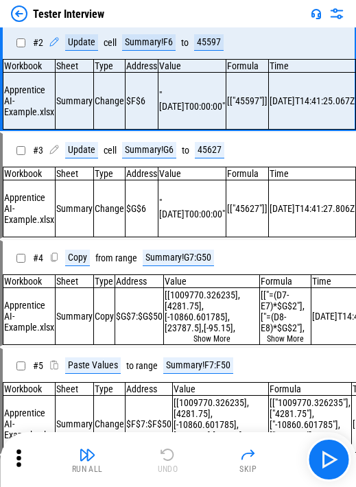
scroll to position [0, 0]
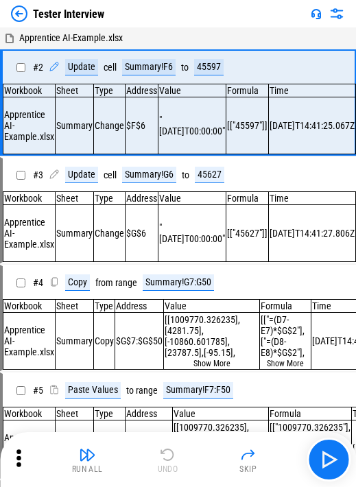
click at [180, 32] on div "Run All Undo Skip" at bounding box center [179, 460] width 342 height 44
click at [204, 32] on button "button" at bounding box center [329, 460] width 44 height 44
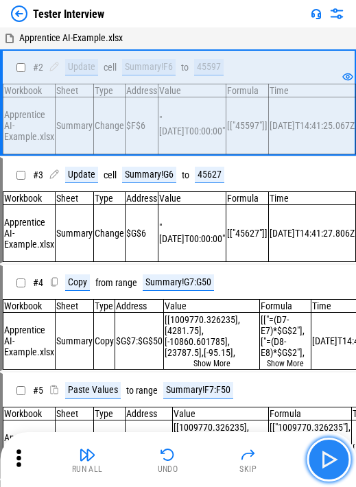
click at [204, 32] on button "button" at bounding box center [329, 460] width 44 height 44
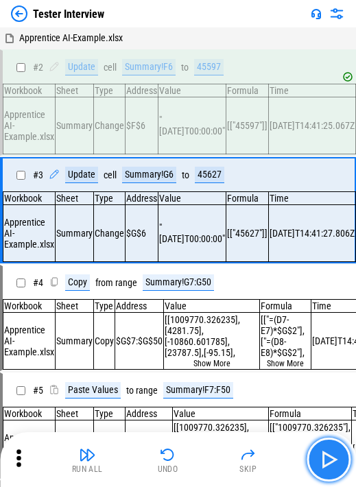
click at [204, 32] on button "button" at bounding box center [329, 460] width 44 height 44
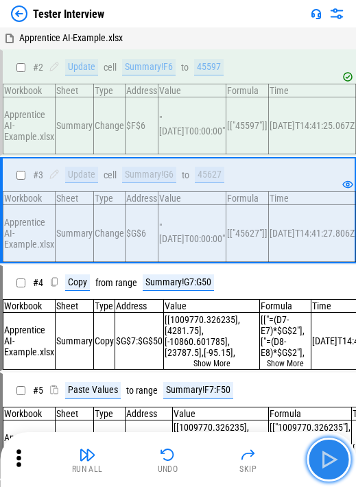
click at [204, 32] on img "button" at bounding box center [329, 460] width 22 height 22
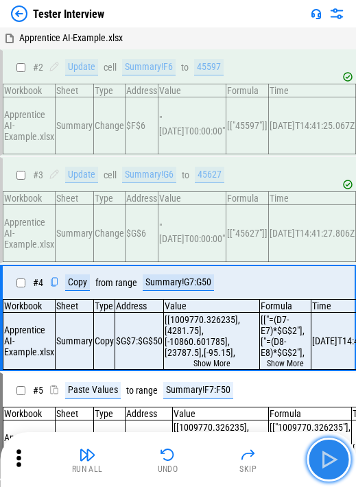
click at [204, 32] on img "button" at bounding box center [329, 460] width 22 height 22
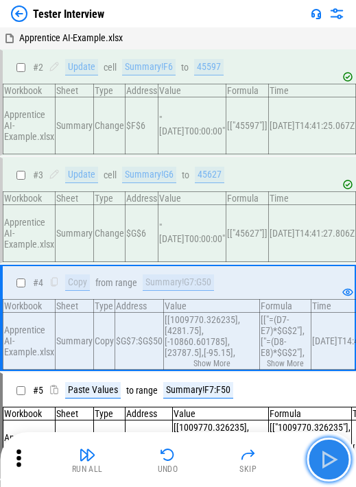
click at [204, 32] on img "button" at bounding box center [329, 460] width 22 height 22
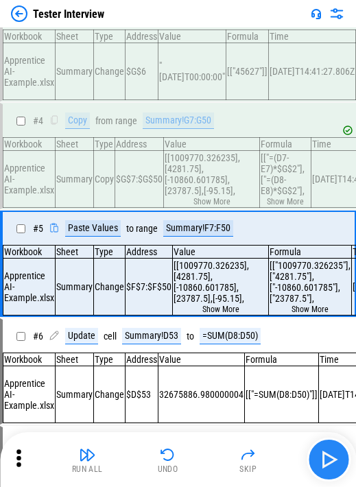
scroll to position [197, 0]
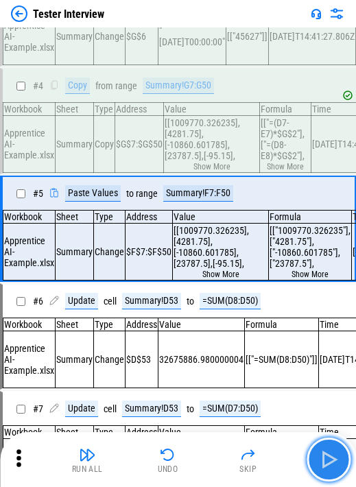
click at [204, 32] on img "button" at bounding box center [329, 460] width 22 height 22
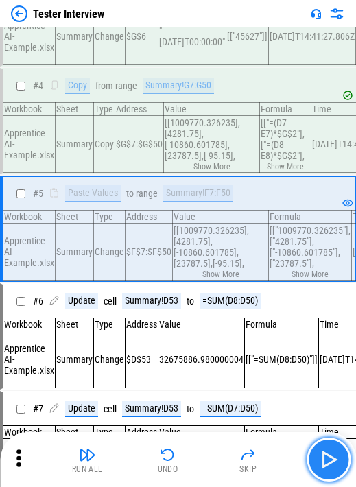
click at [204, 32] on img "button" at bounding box center [329, 460] width 22 height 22
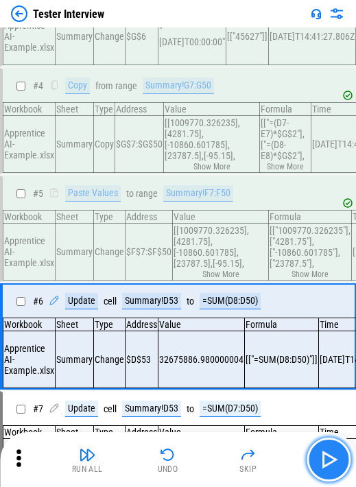
click at [204, 32] on img "button" at bounding box center [329, 460] width 22 height 22
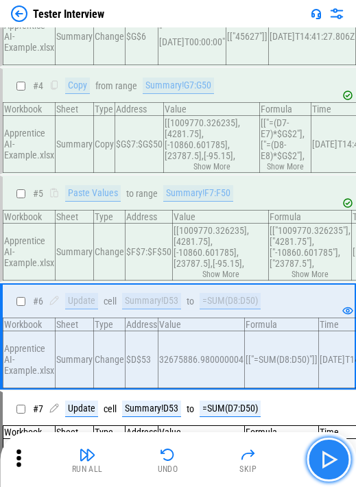
click at [204, 32] on img "button" at bounding box center [329, 460] width 22 height 22
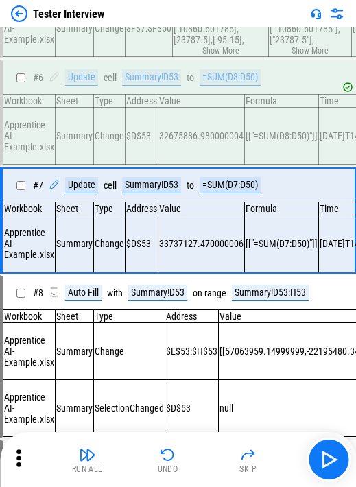
scroll to position [489, 0]
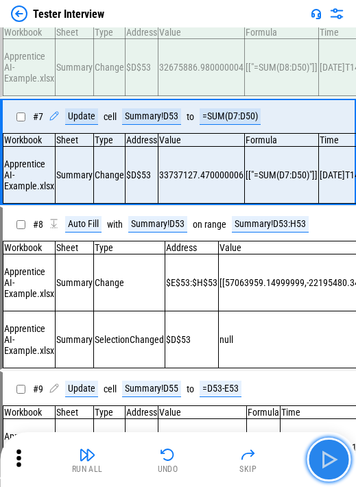
click at [204, 32] on button "button" at bounding box center [329, 460] width 44 height 44
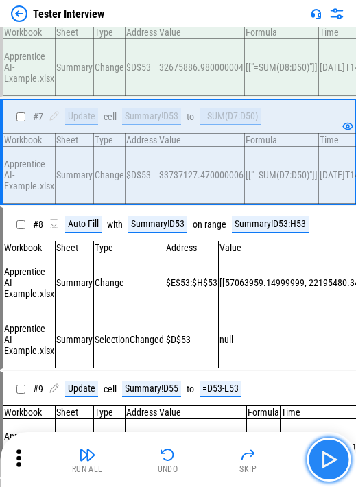
click at [204, 32] on button "button" at bounding box center [329, 460] width 44 height 44
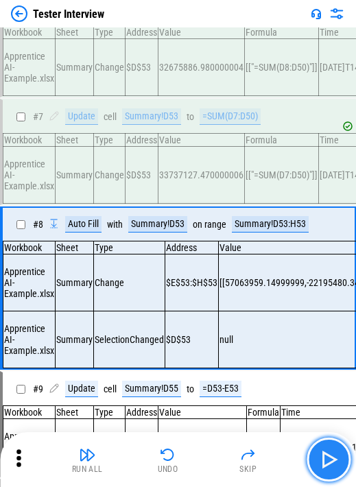
click at [204, 32] on button "button" at bounding box center [329, 460] width 44 height 44
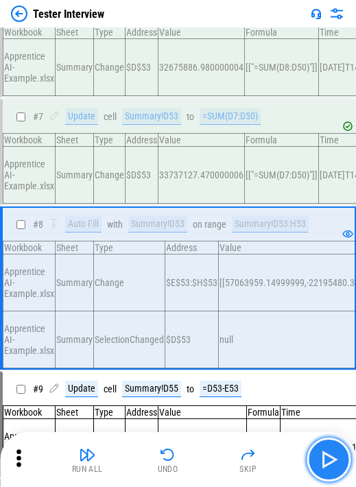
click at [204, 32] on button "button" at bounding box center [329, 460] width 44 height 44
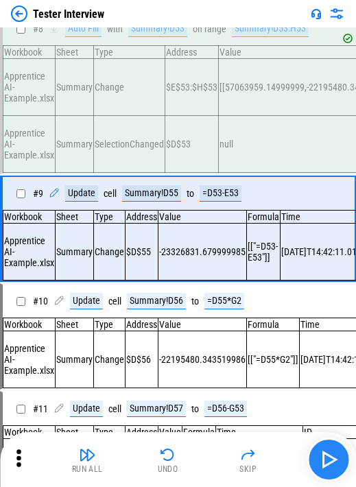
scroll to position [704, 0]
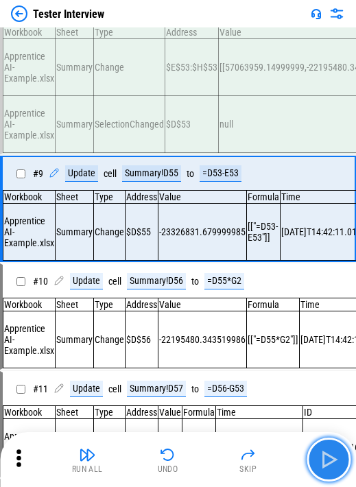
click at [204, 32] on button "button" at bounding box center [329, 460] width 44 height 44
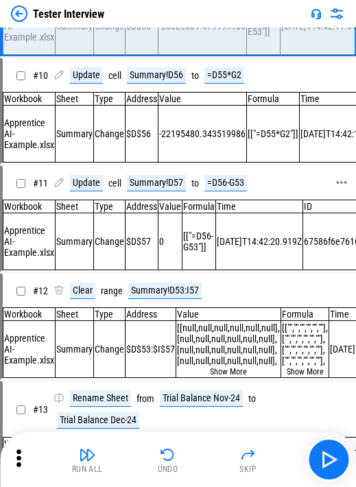
scroll to position [841, 0]
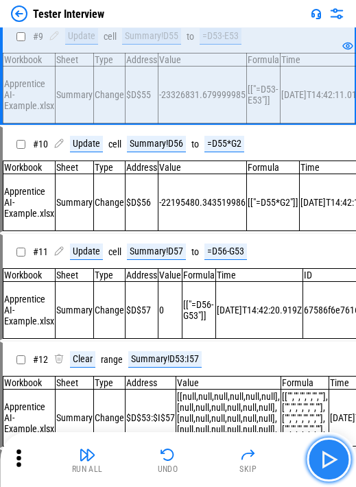
click at [204, 32] on button "button" at bounding box center [329, 460] width 44 height 44
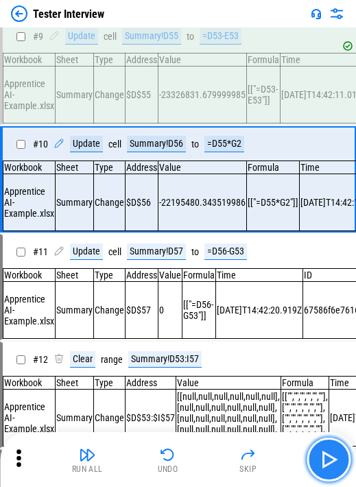
click at [204, 32] on button "button" at bounding box center [329, 460] width 44 height 44
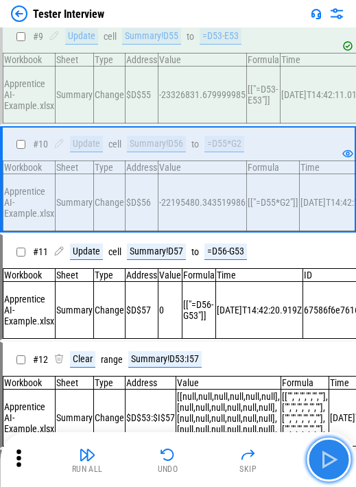
click at [204, 32] on button "button" at bounding box center [329, 460] width 44 height 44
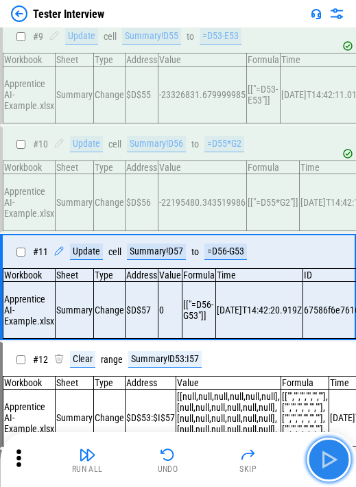
click at [204, 32] on img "button" at bounding box center [329, 460] width 22 height 22
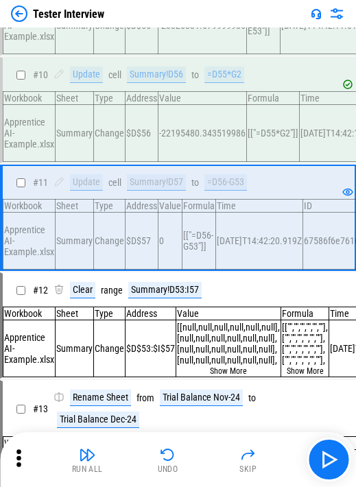
scroll to position [979, 0]
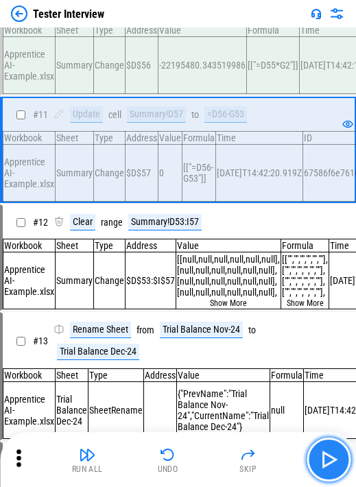
click at [204, 32] on button "button" at bounding box center [329, 460] width 44 height 44
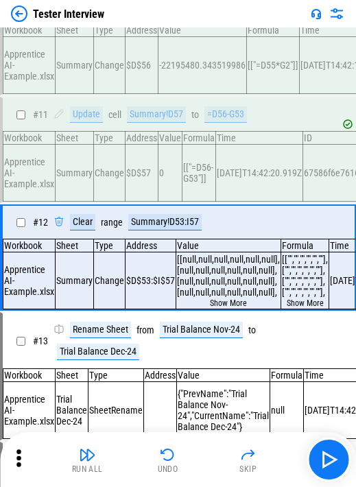
click at [120, 32] on td "Type" at bounding box center [110, 245] width 32 height 13
click at [204, 32] on img "button" at bounding box center [329, 460] width 22 height 22
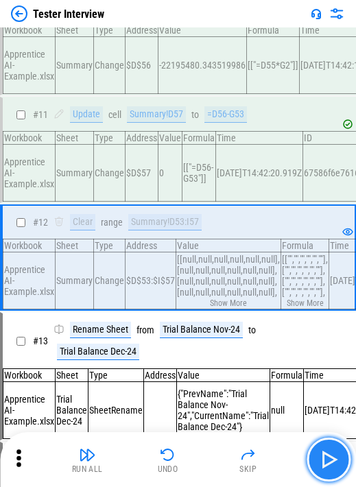
click at [204, 32] on img "button" at bounding box center [329, 460] width 22 height 22
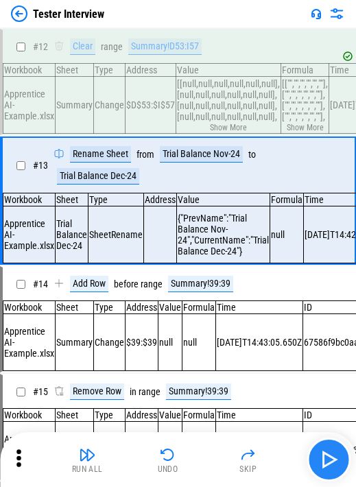
scroll to position [1162, 0]
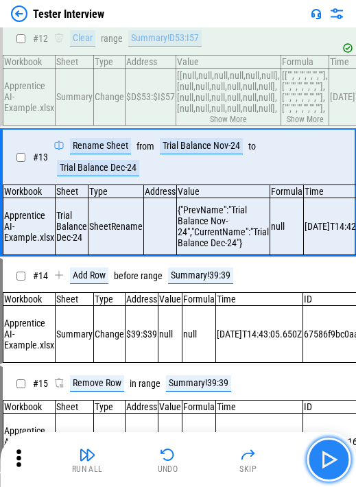
click at [204, 32] on img "button" at bounding box center [329, 460] width 22 height 22
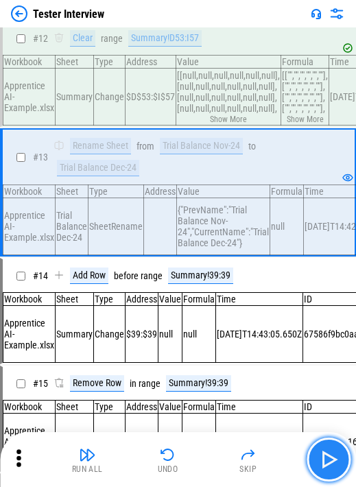
click at [204, 32] on img "button" at bounding box center [329, 460] width 22 height 22
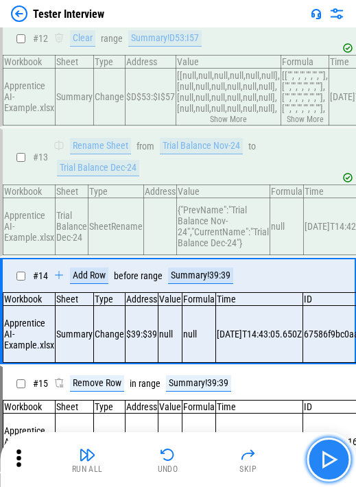
click at [204, 32] on img "button" at bounding box center [329, 460] width 22 height 22
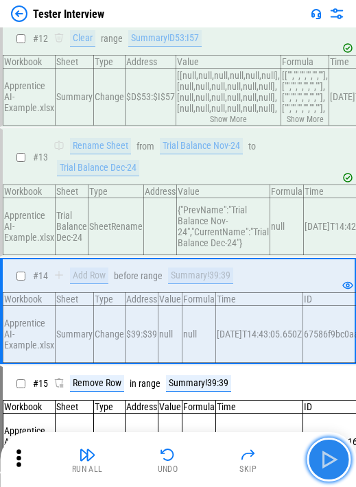
click at [204, 32] on img "button" at bounding box center [329, 460] width 22 height 22
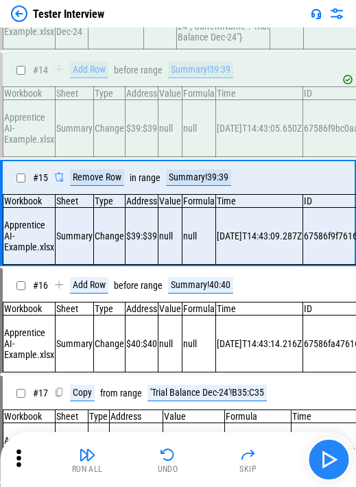
scroll to position [1397, 0]
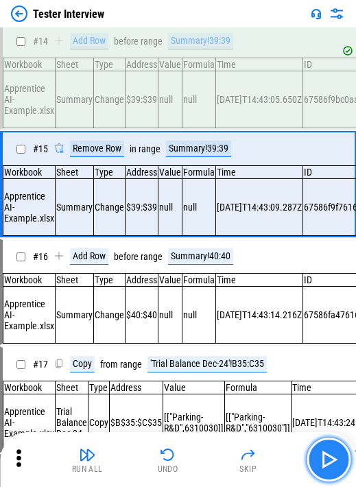
click at [204, 32] on img "button" at bounding box center [329, 460] width 22 height 22
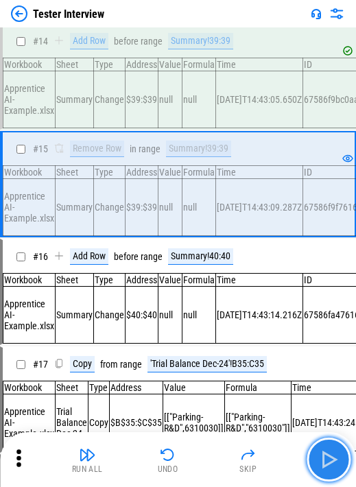
click at [204, 32] on img "button" at bounding box center [329, 460] width 22 height 22
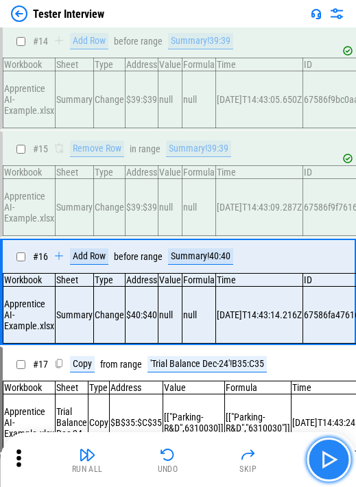
click at [204, 32] on img "button" at bounding box center [329, 460] width 22 height 22
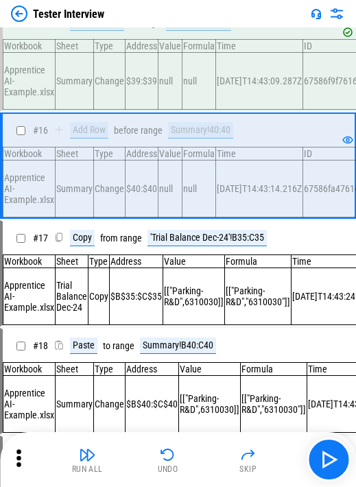
scroll to position [1603, 0]
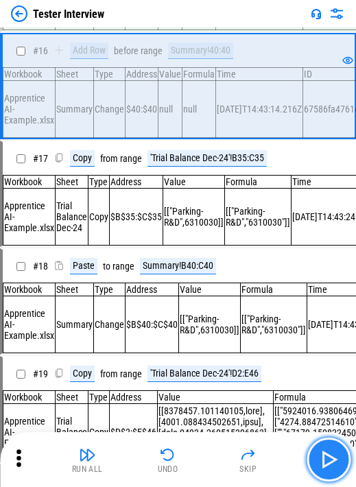
click at [204, 32] on button "button" at bounding box center [329, 460] width 44 height 44
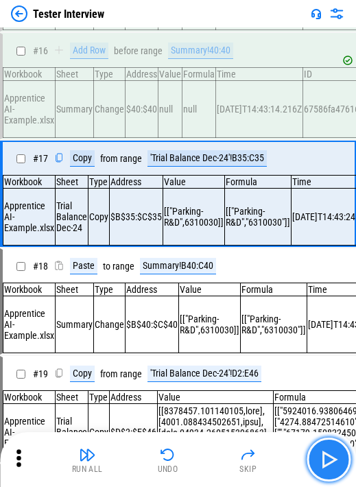
click at [204, 32] on button "button" at bounding box center [329, 460] width 44 height 44
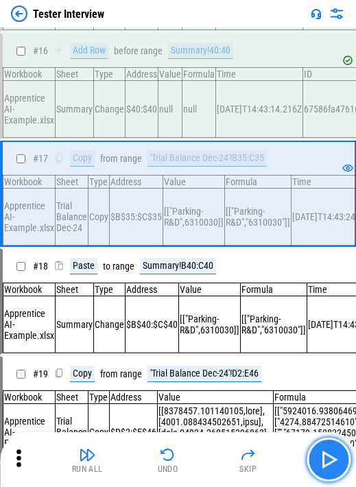
click at [204, 32] on img "button" at bounding box center [329, 460] width 22 height 22
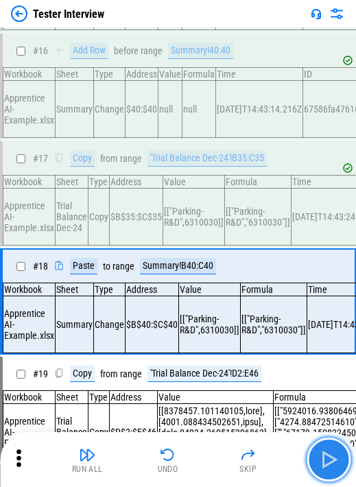
click at [204, 32] on img "button" at bounding box center [329, 460] width 22 height 22
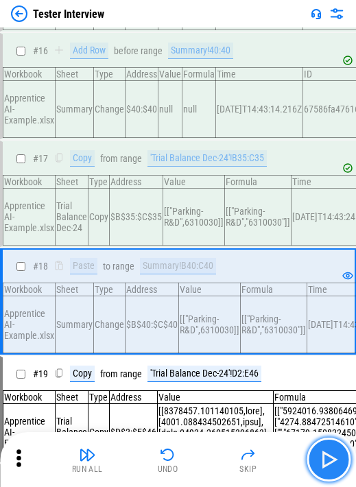
click at [204, 32] on img "button" at bounding box center [329, 460] width 22 height 22
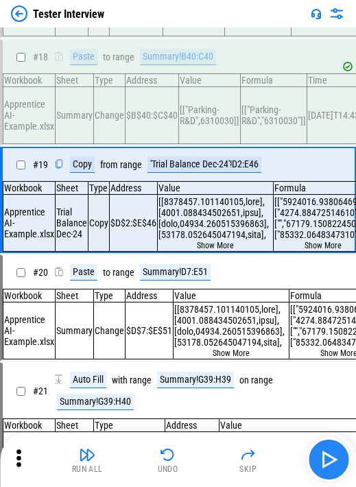
scroll to position [1844, 0]
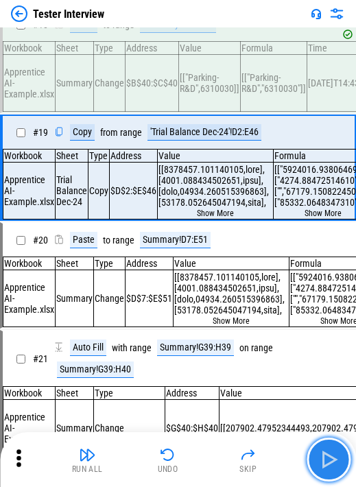
click at [204, 32] on img "button" at bounding box center [329, 460] width 22 height 22
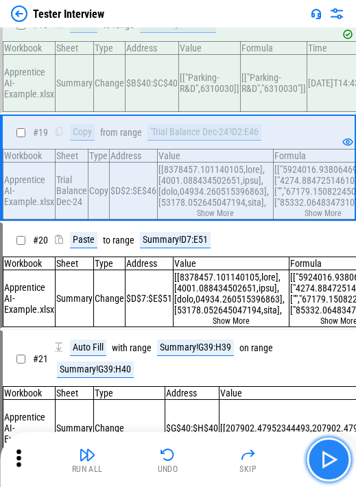
click at [204, 32] on img "button" at bounding box center [329, 460] width 22 height 22
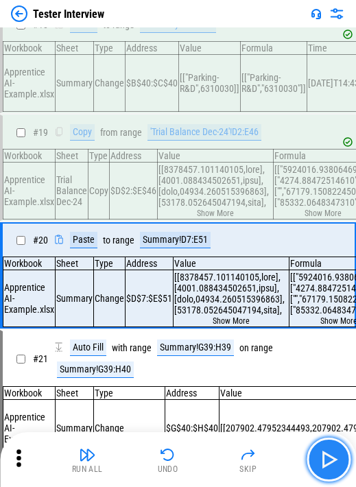
click at [204, 32] on img "button" at bounding box center [329, 460] width 22 height 22
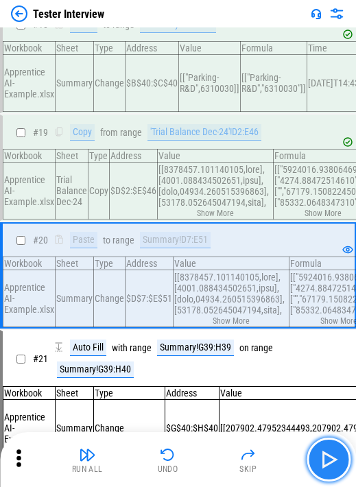
click at [204, 32] on img "button" at bounding box center [329, 460] width 22 height 22
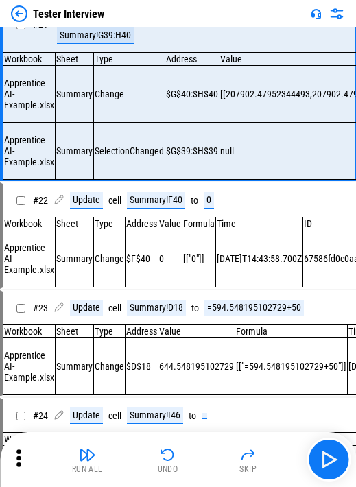
scroll to position [2246, 0]
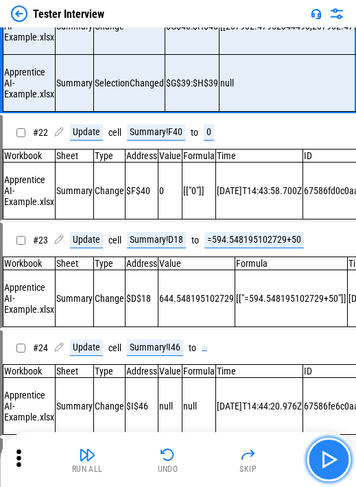
click at [204, 32] on img "button" at bounding box center [329, 460] width 22 height 22
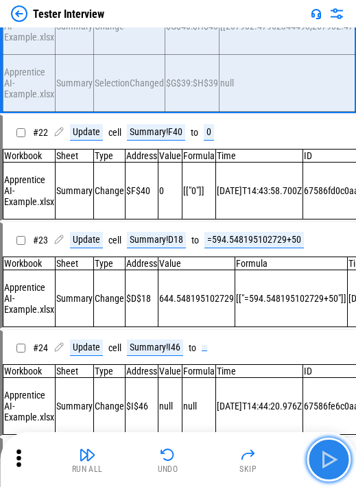
click at [204, 32] on img "button" at bounding box center [329, 460] width 22 height 22
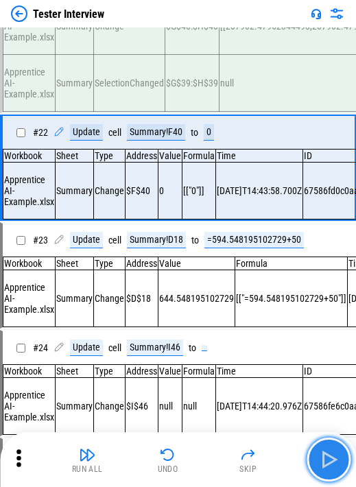
click at [204, 32] on img "button" at bounding box center [329, 460] width 22 height 22
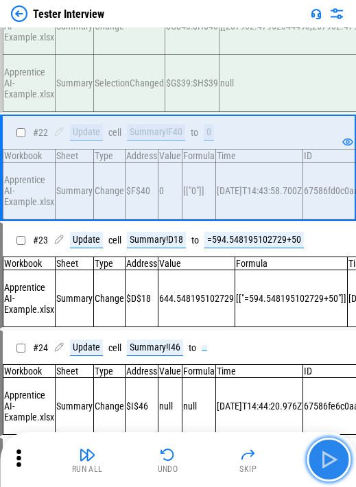
click at [204, 32] on img "button" at bounding box center [329, 460] width 22 height 22
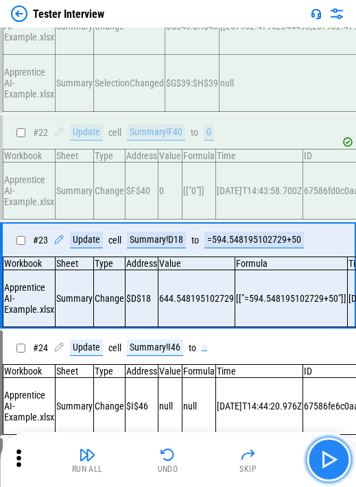
click at [204, 32] on img "button" at bounding box center [329, 460] width 22 height 22
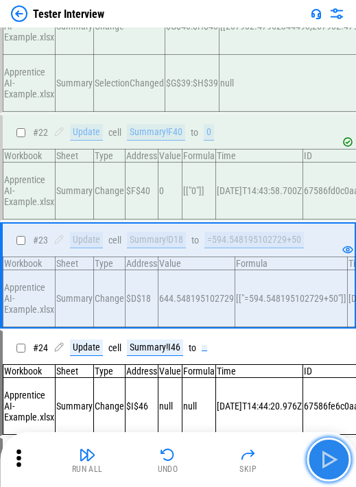
click at [204, 32] on img "button" at bounding box center [329, 460] width 22 height 22
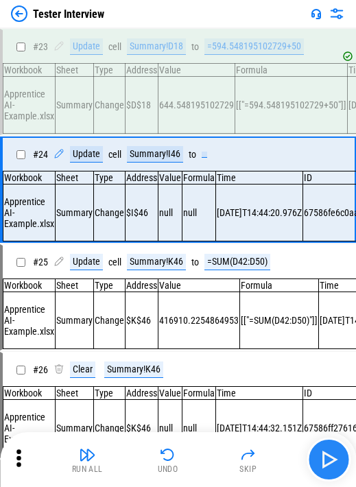
scroll to position [2485, 0]
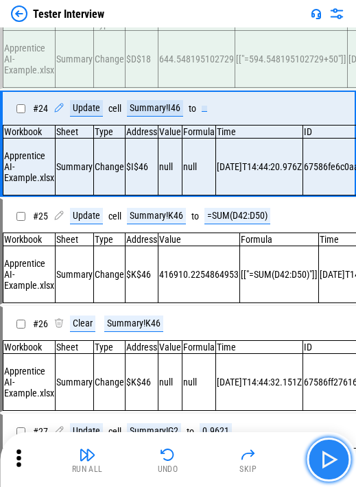
click at [204, 32] on img "button" at bounding box center [329, 460] width 22 height 22
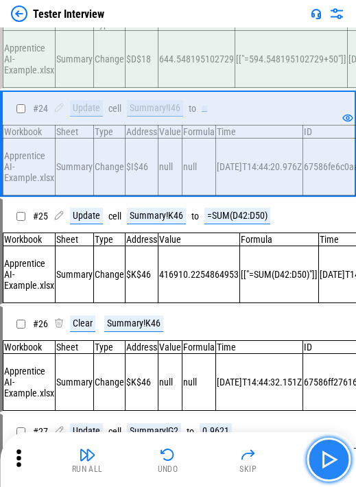
click at [204, 32] on img "button" at bounding box center [329, 460] width 22 height 22
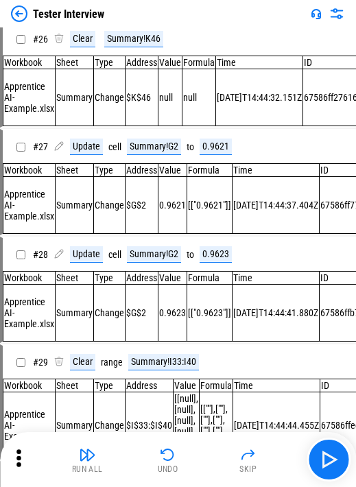
scroll to position [2691, 0]
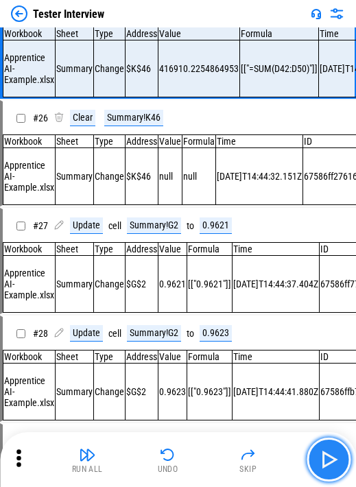
click at [204, 32] on img "button" at bounding box center [329, 460] width 22 height 22
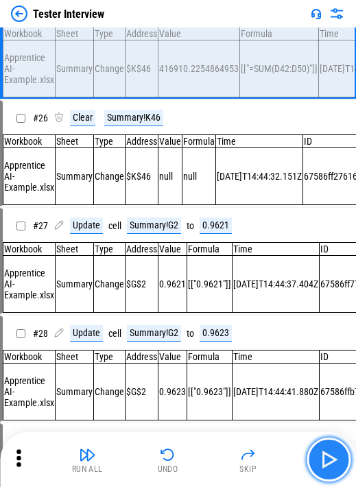
click at [204, 32] on img "button" at bounding box center [329, 460] width 22 height 22
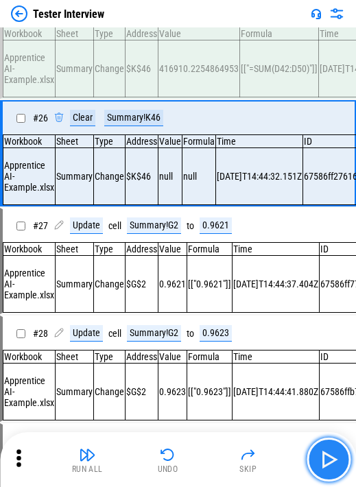
click at [204, 32] on img "button" at bounding box center [329, 460] width 22 height 22
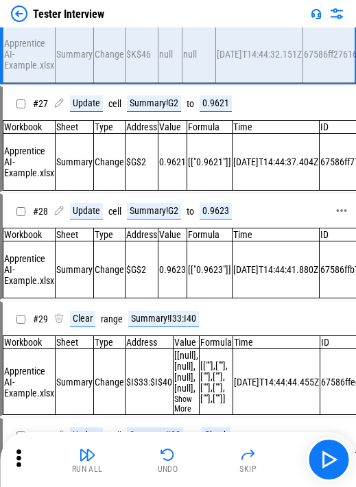
scroll to position [2828, 0]
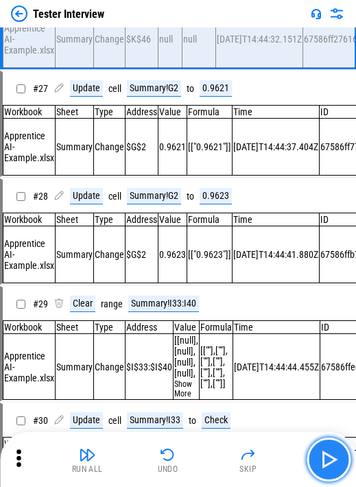
click at [204, 32] on img "button" at bounding box center [329, 460] width 22 height 22
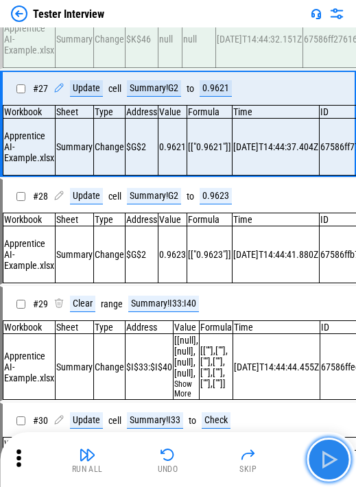
click at [204, 32] on img "button" at bounding box center [329, 460] width 22 height 22
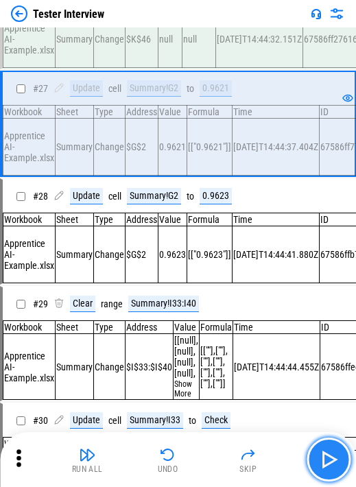
click at [204, 32] on img "button" at bounding box center [329, 460] width 22 height 22
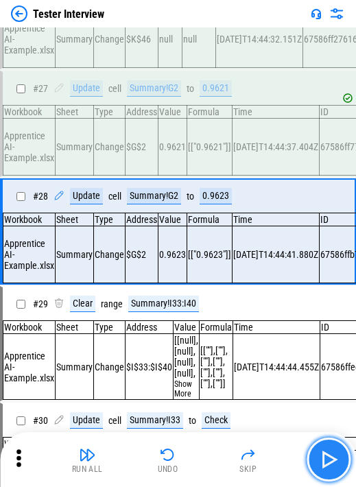
click at [204, 32] on img "button" at bounding box center [329, 460] width 22 height 22
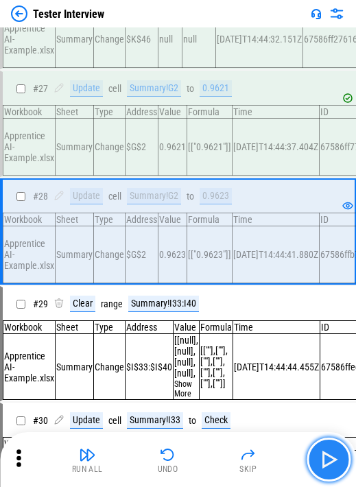
click at [204, 32] on img "button" at bounding box center [329, 460] width 22 height 22
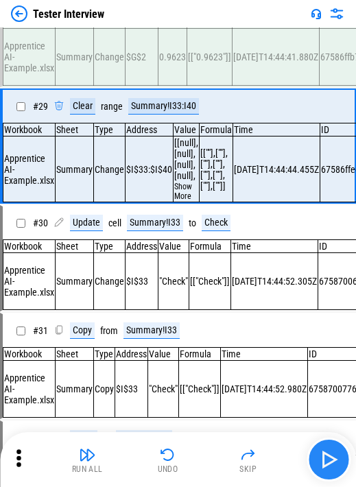
scroll to position [3047, 0]
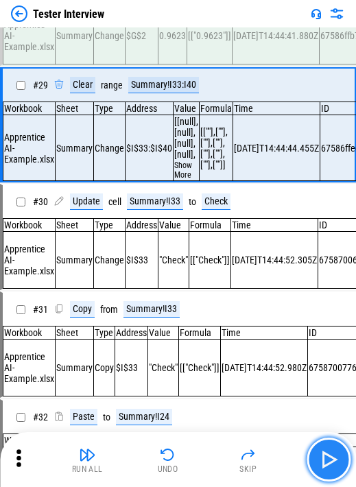
click at [204, 32] on img "button" at bounding box center [329, 460] width 22 height 22
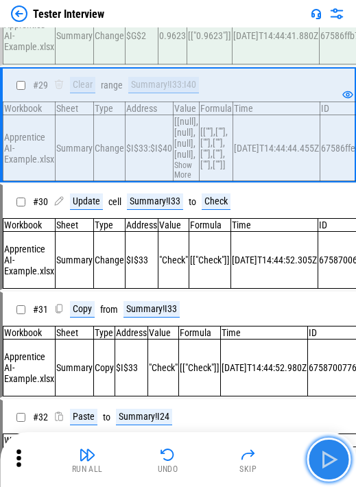
click at [204, 32] on img "button" at bounding box center [329, 460] width 22 height 22
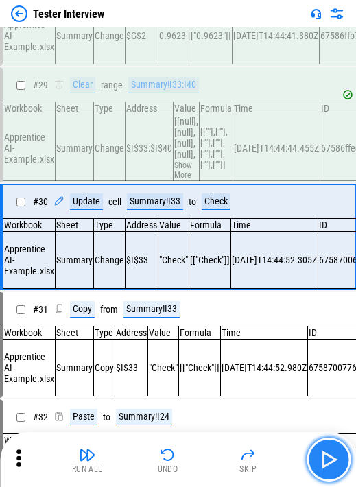
click at [204, 32] on img "button" at bounding box center [329, 460] width 22 height 22
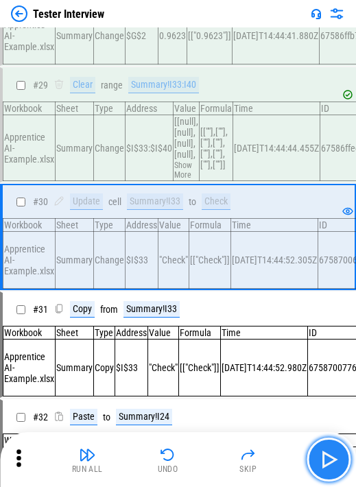
click at [204, 32] on img "button" at bounding box center [329, 460] width 22 height 22
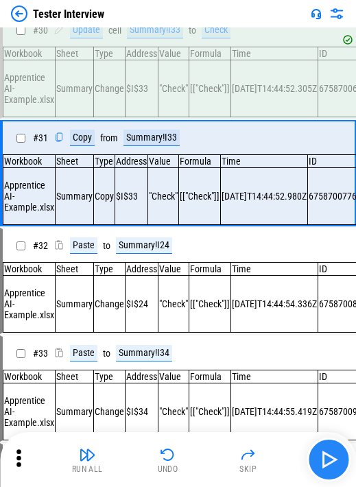
scroll to position [3273, 0]
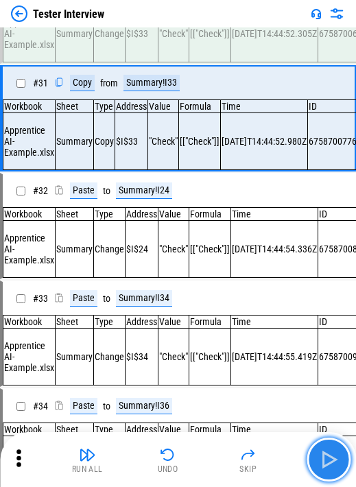
click at [204, 32] on img "button" at bounding box center [329, 460] width 22 height 22
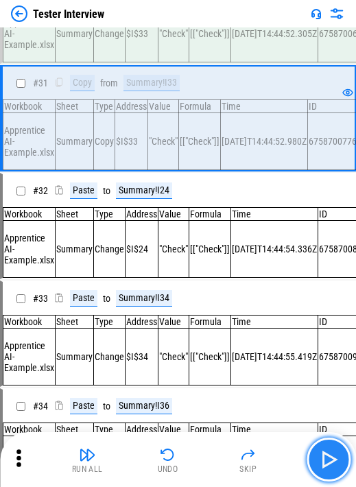
click at [204, 32] on img "button" at bounding box center [329, 460] width 22 height 22
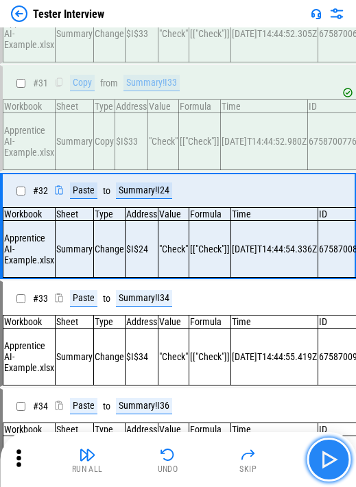
click at [204, 32] on img "button" at bounding box center [329, 460] width 22 height 22
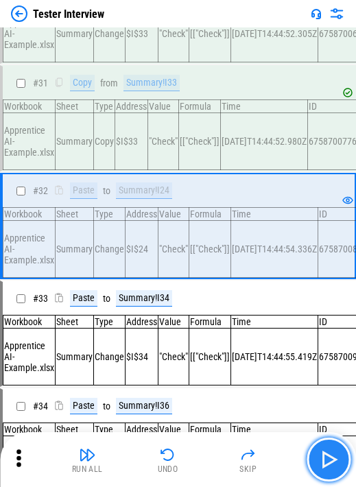
click at [204, 32] on img "button" at bounding box center [329, 460] width 22 height 22
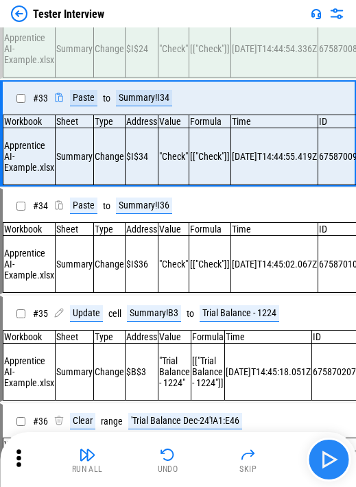
scroll to position [3497, 0]
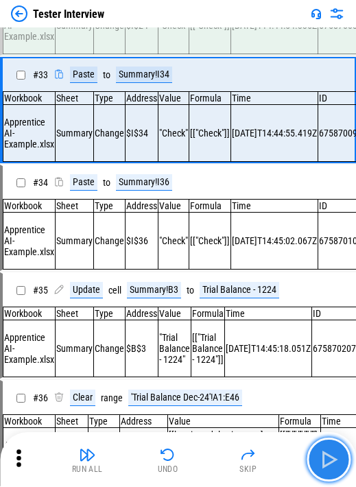
click at [204, 32] on img "button" at bounding box center [329, 460] width 22 height 22
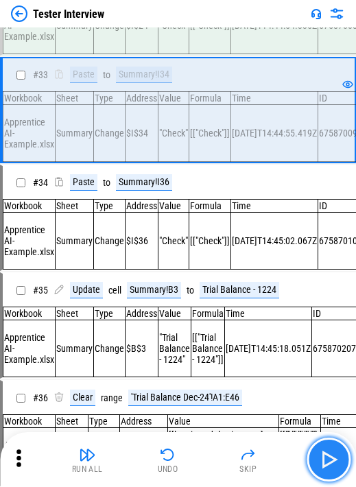
click at [204, 32] on img "button" at bounding box center [329, 460] width 22 height 22
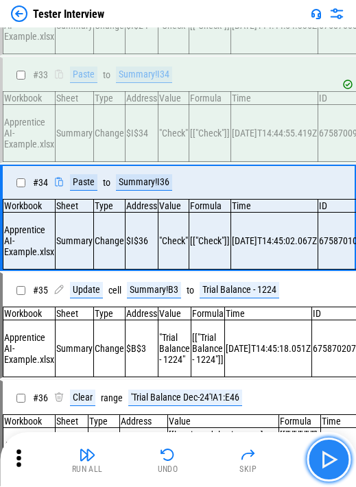
click at [204, 32] on img "button" at bounding box center [329, 460] width 22 height 22
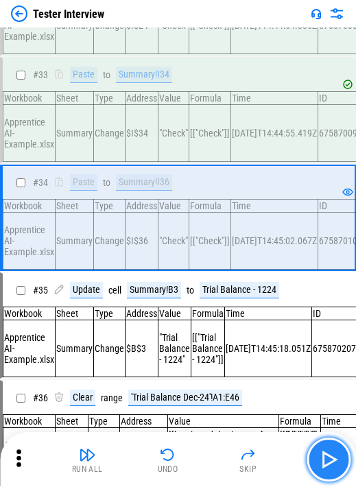
click at [204, 32] on img "button" at bounding box center [329, 460] width 22 height 22
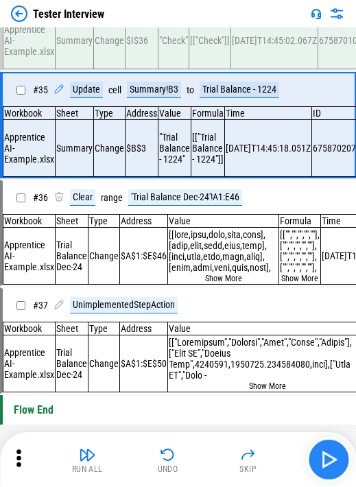
scroll to position [3720, 0]
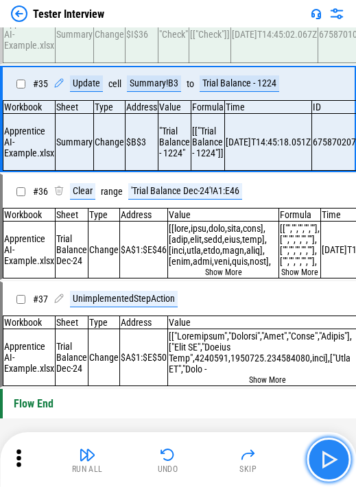
click at [204, 32] on img "button" at bounding box center [329, 460] width 22 height 22
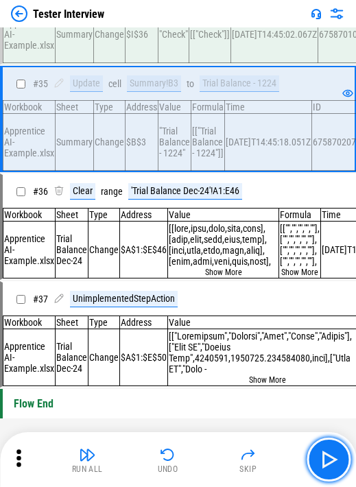
click at [204, 32] on img "button" at bounding box center [329, 460] width 22 height 22
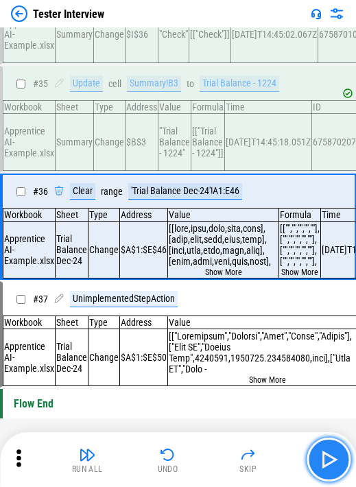
click at [204, 32] on img "button" at bounding box center [329, 460] width 22 height 22
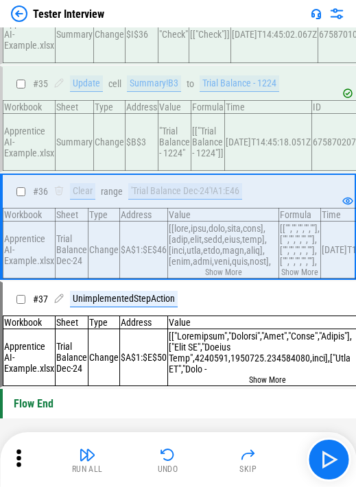
scroll to position [3855, 0]
click at [204, 32] on button "button" at bounding box center [329, 460] width 44 height 44
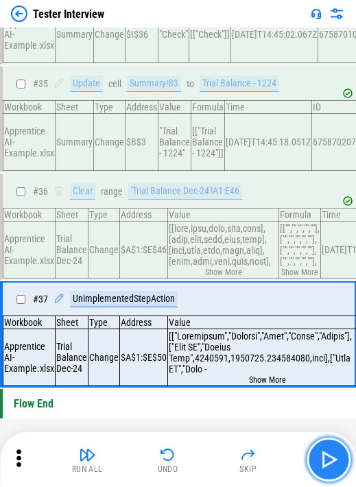
click at [204, 32] on img "button" at bounding box center [329, 460] width 22 height 22
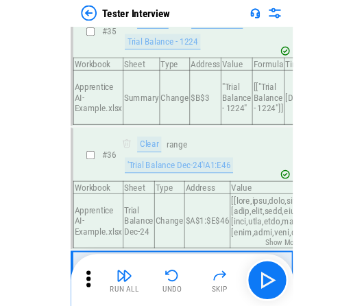
scroll to position [3771, 0]
